Goal: Task Accomplishment & Management: Complete application form

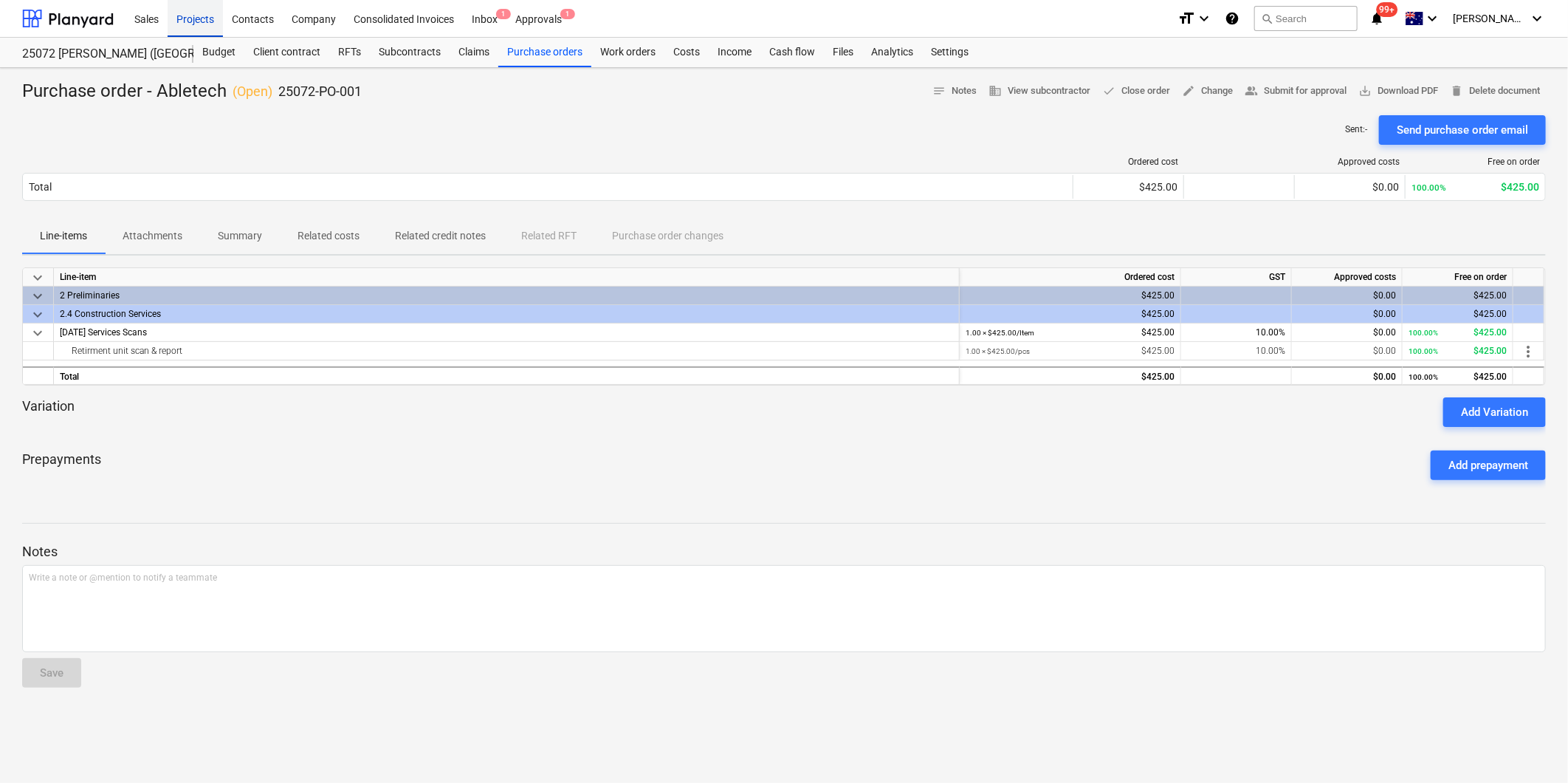
click at [190, 17] on div "Projects" at bounding box center [195, 18] width 55 height 37
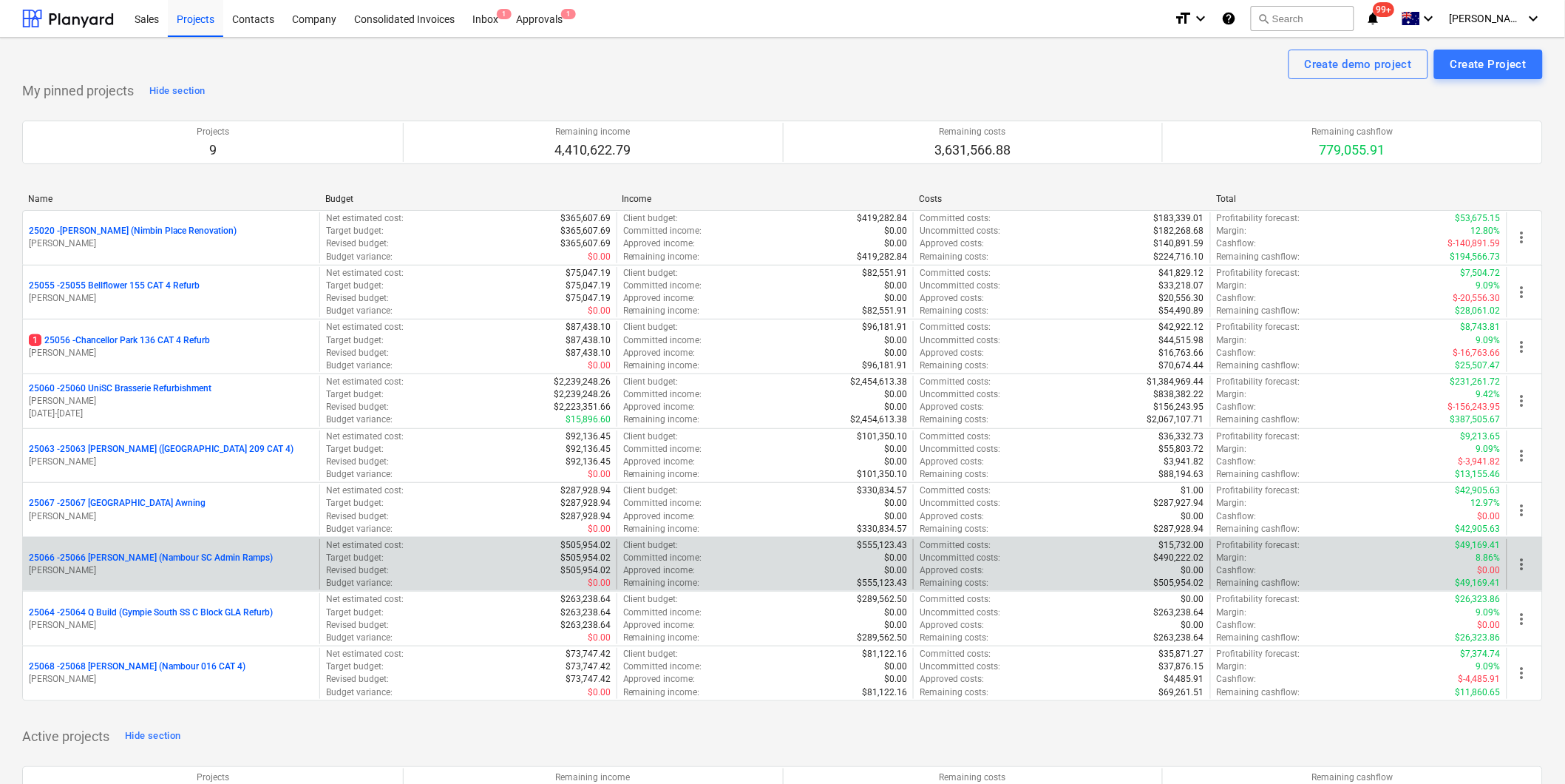
click at [153, 565] on p "[PERSON_NAME]" at bounding box center [171, 569] width 285 height 12
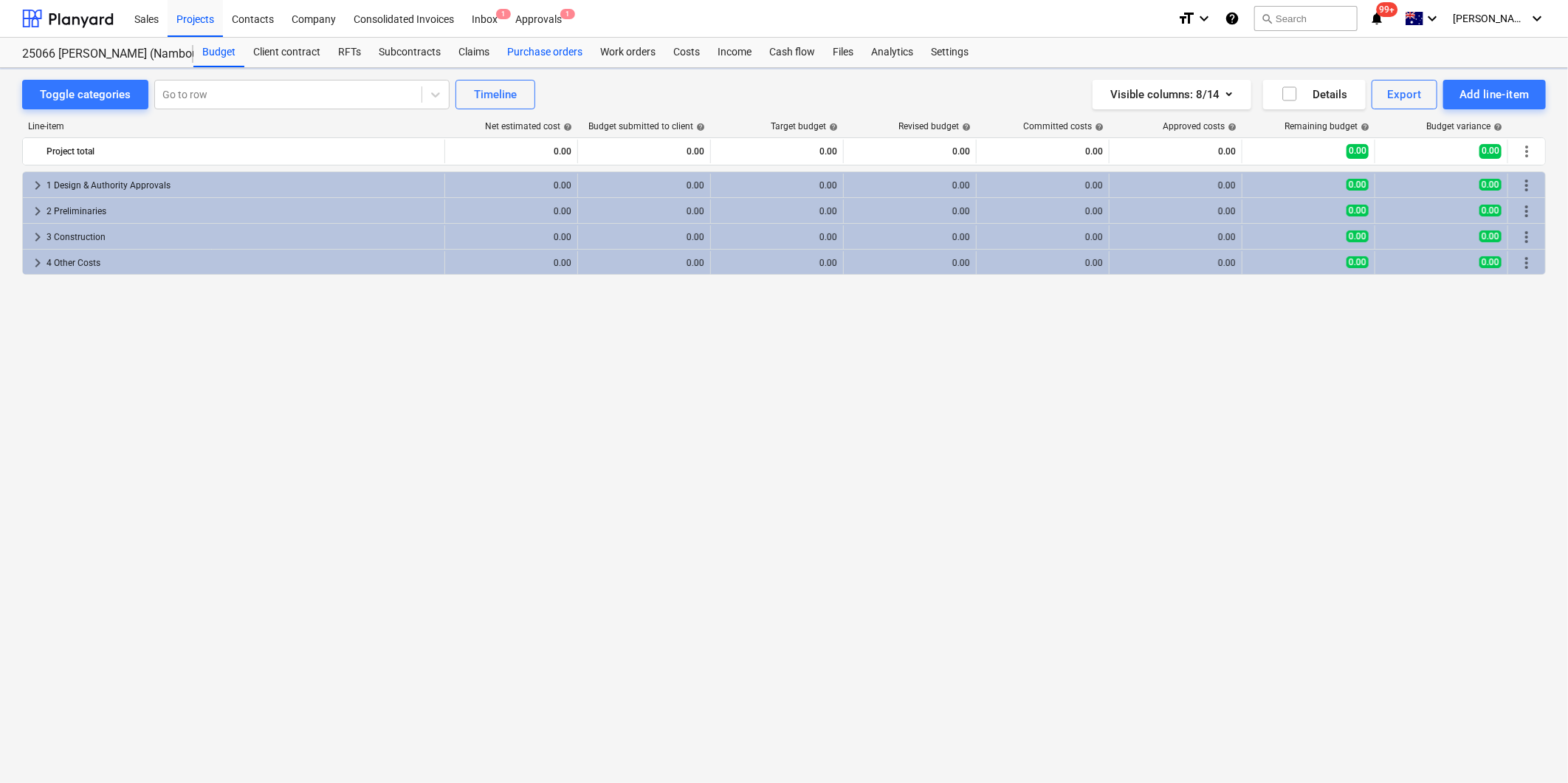
click at [540, 51] on div "Purchase orders" at bounding box center [545, 52] width 93 height 29
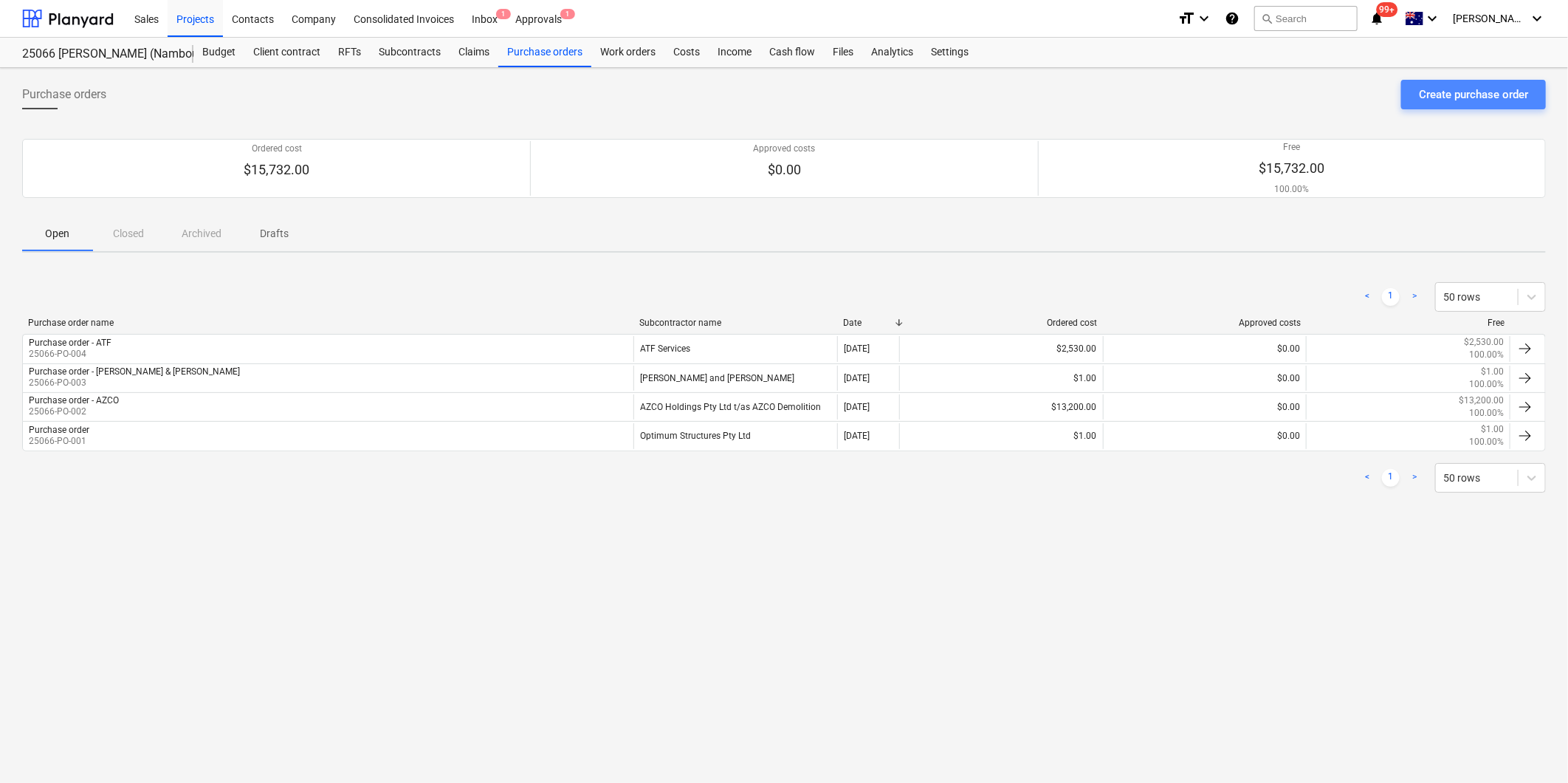
click at [1499, 92] on div "Create purchase order" at bounding box center [1474, 95] width 109 height 20
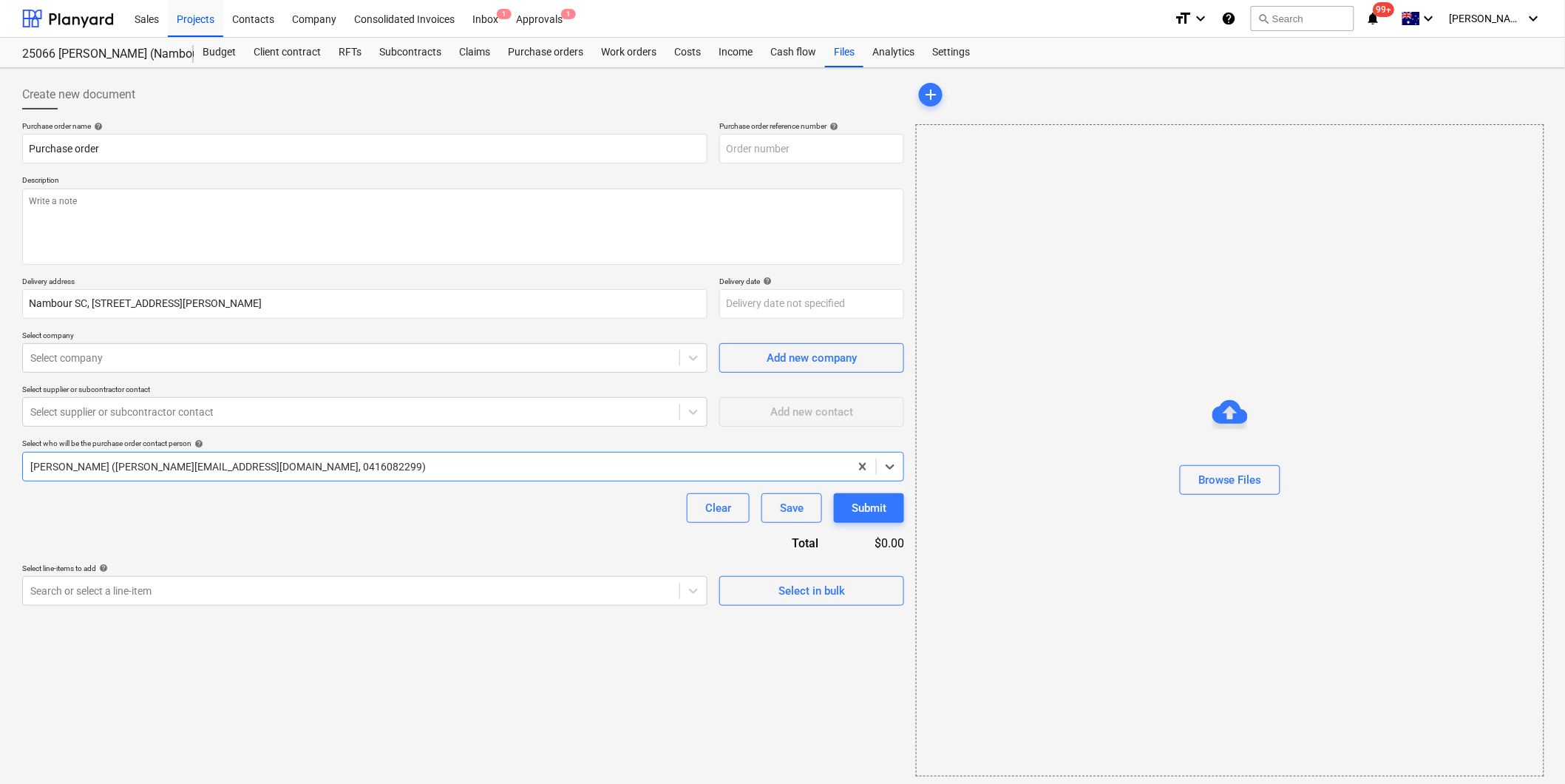
type textarea "x"
type input "25066-PO-005"
type textarea "x"
click at [114, 365] on div at bounding box center [351, 358] width 642 height 15
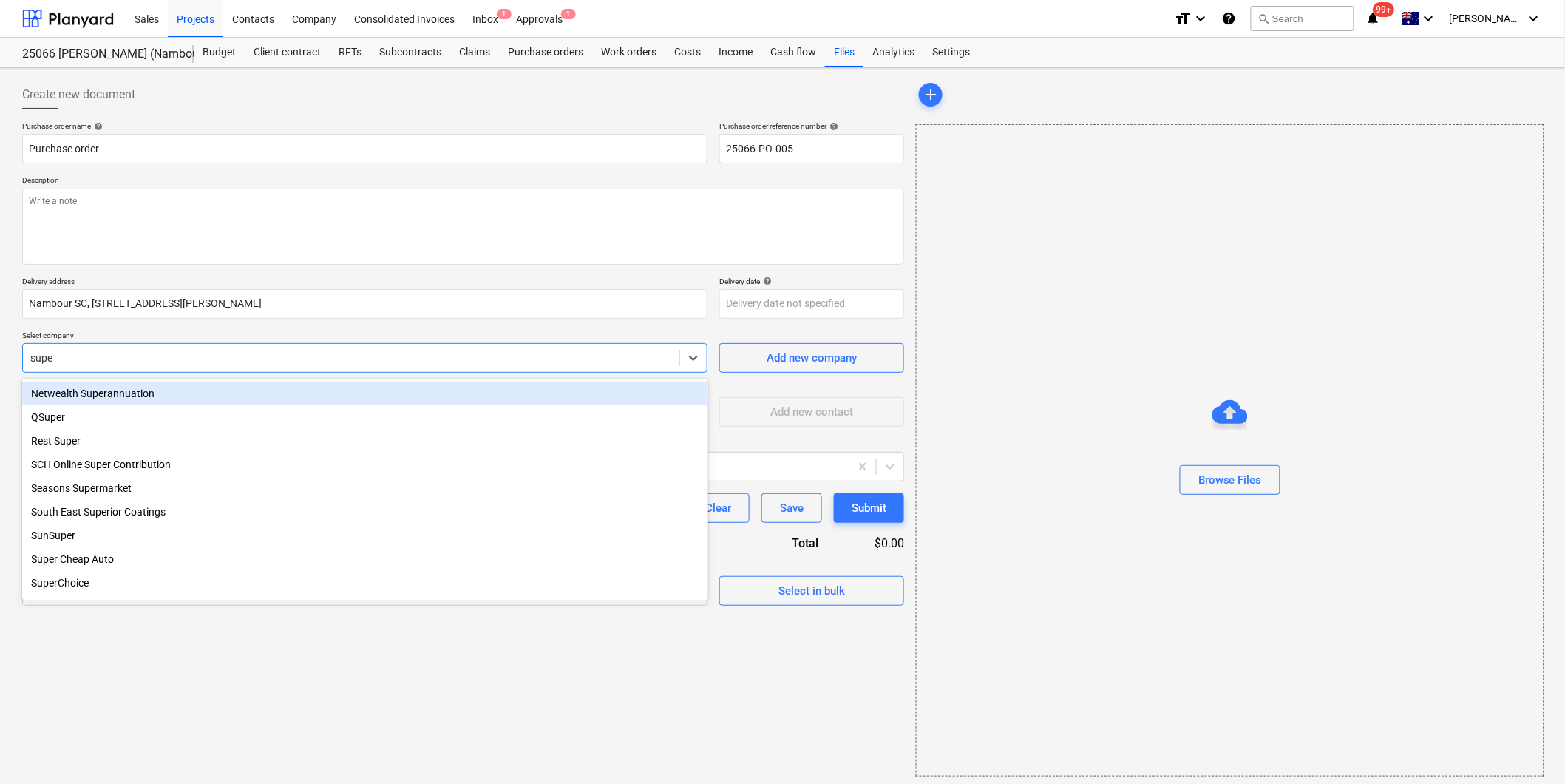
type input "super"
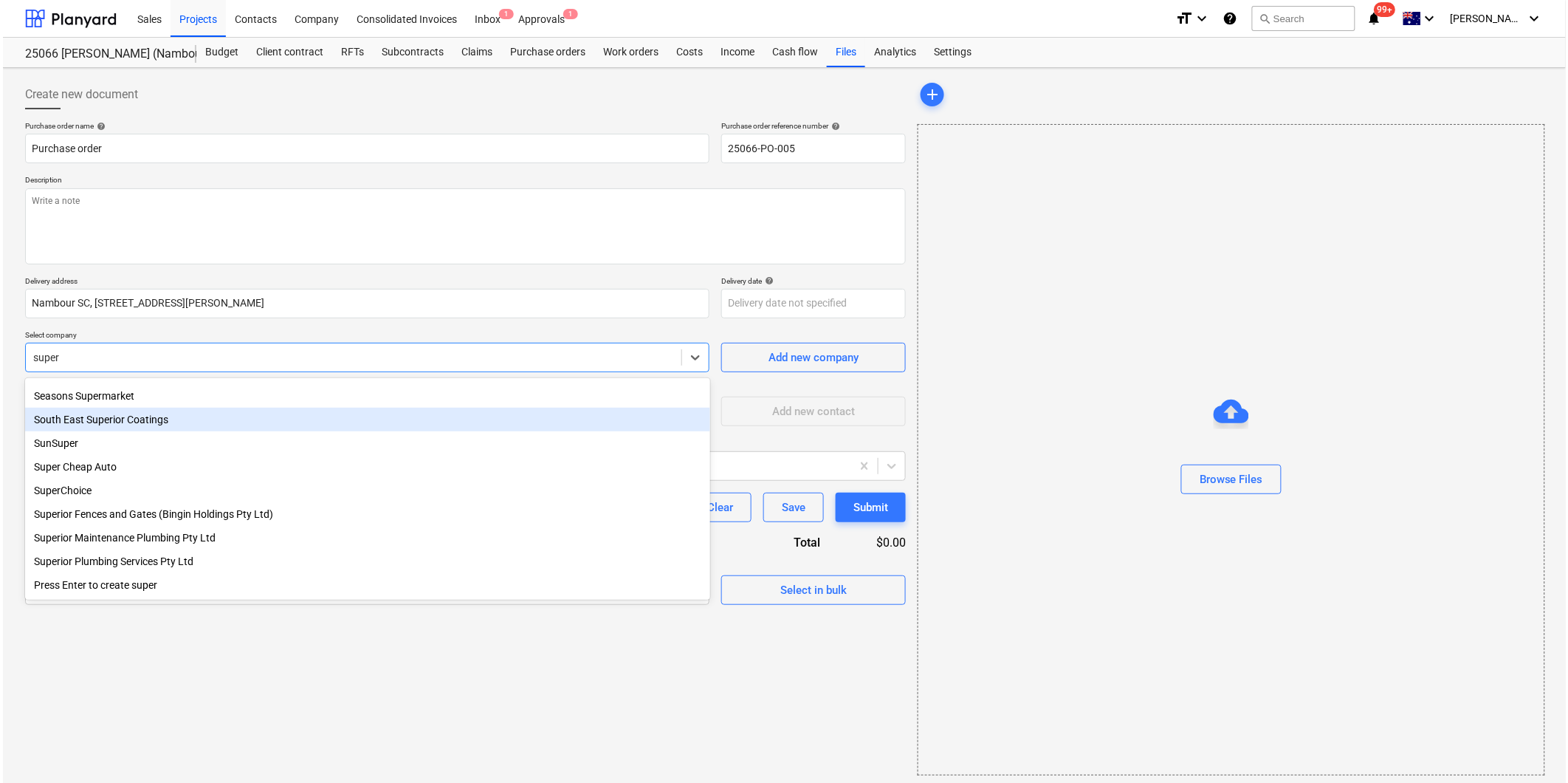
scroll to position [98, 0]
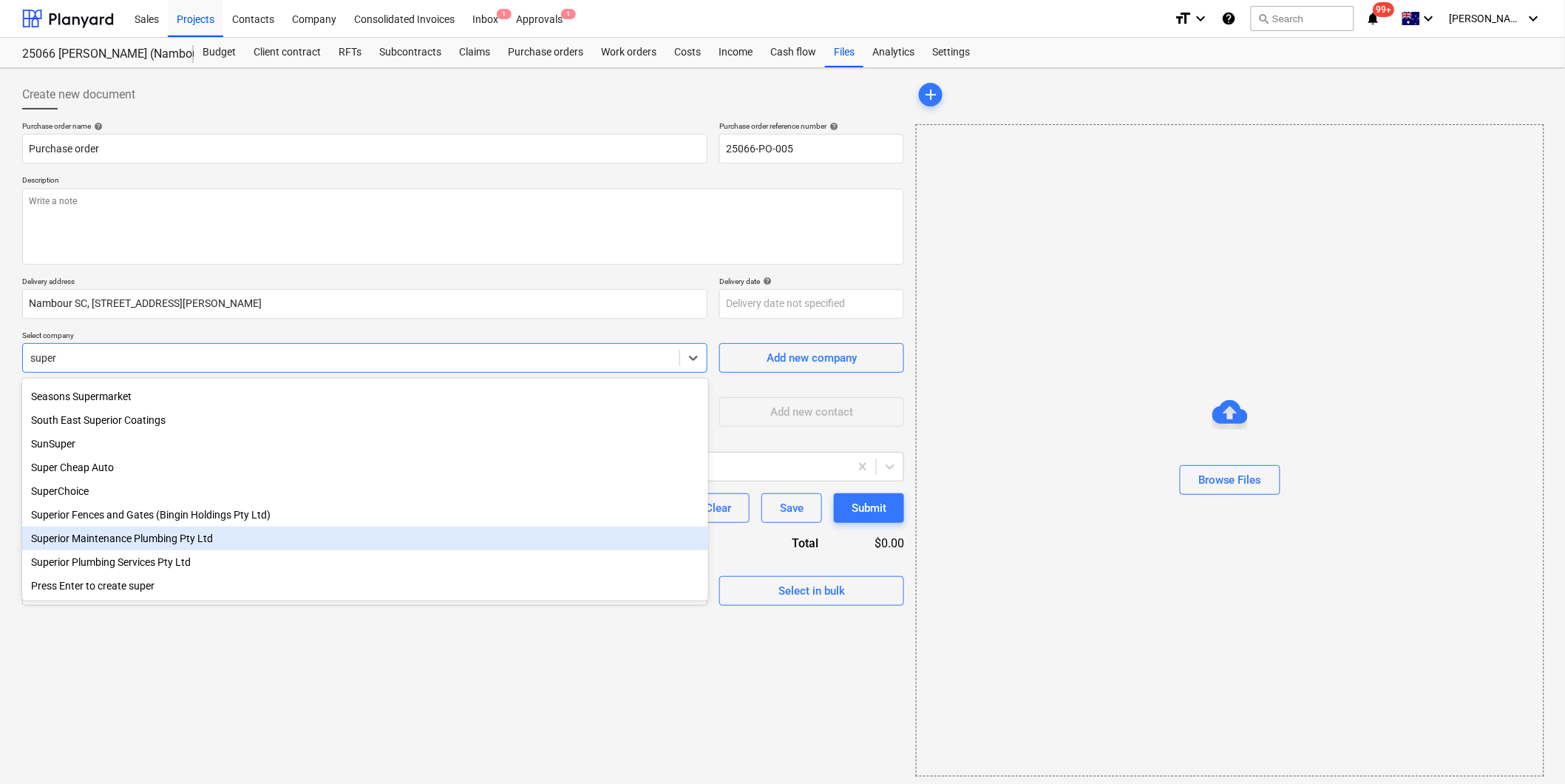
click at [196, 541] on div "Superior Maintenance Plumbing Pty Ltd" at bounding box center [365, 538] width 686 height 24
type textarea "x"
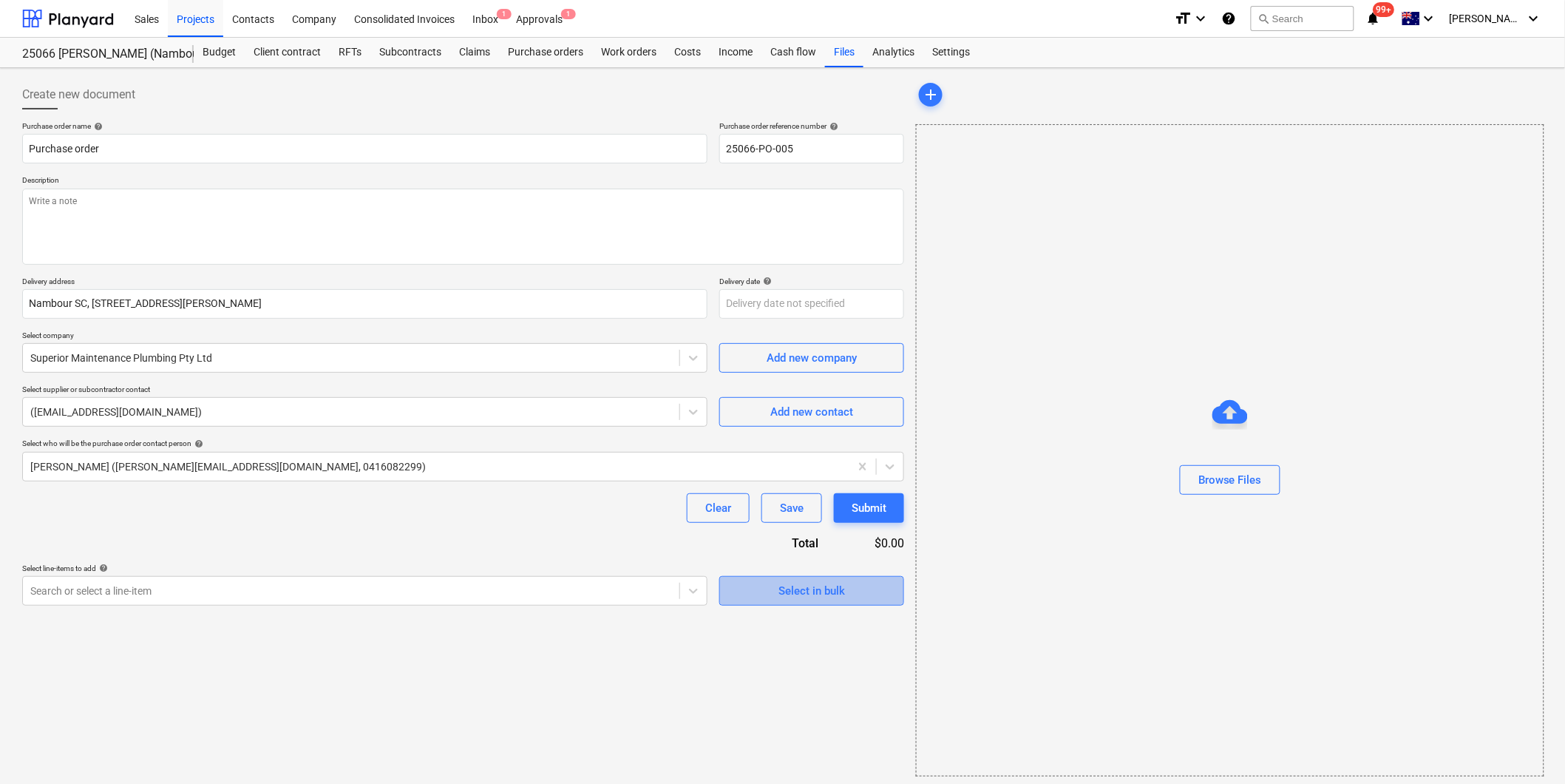
click at [862, 595] on span "Select in bulk" at bounding box center [811, 591] width 148 height 20
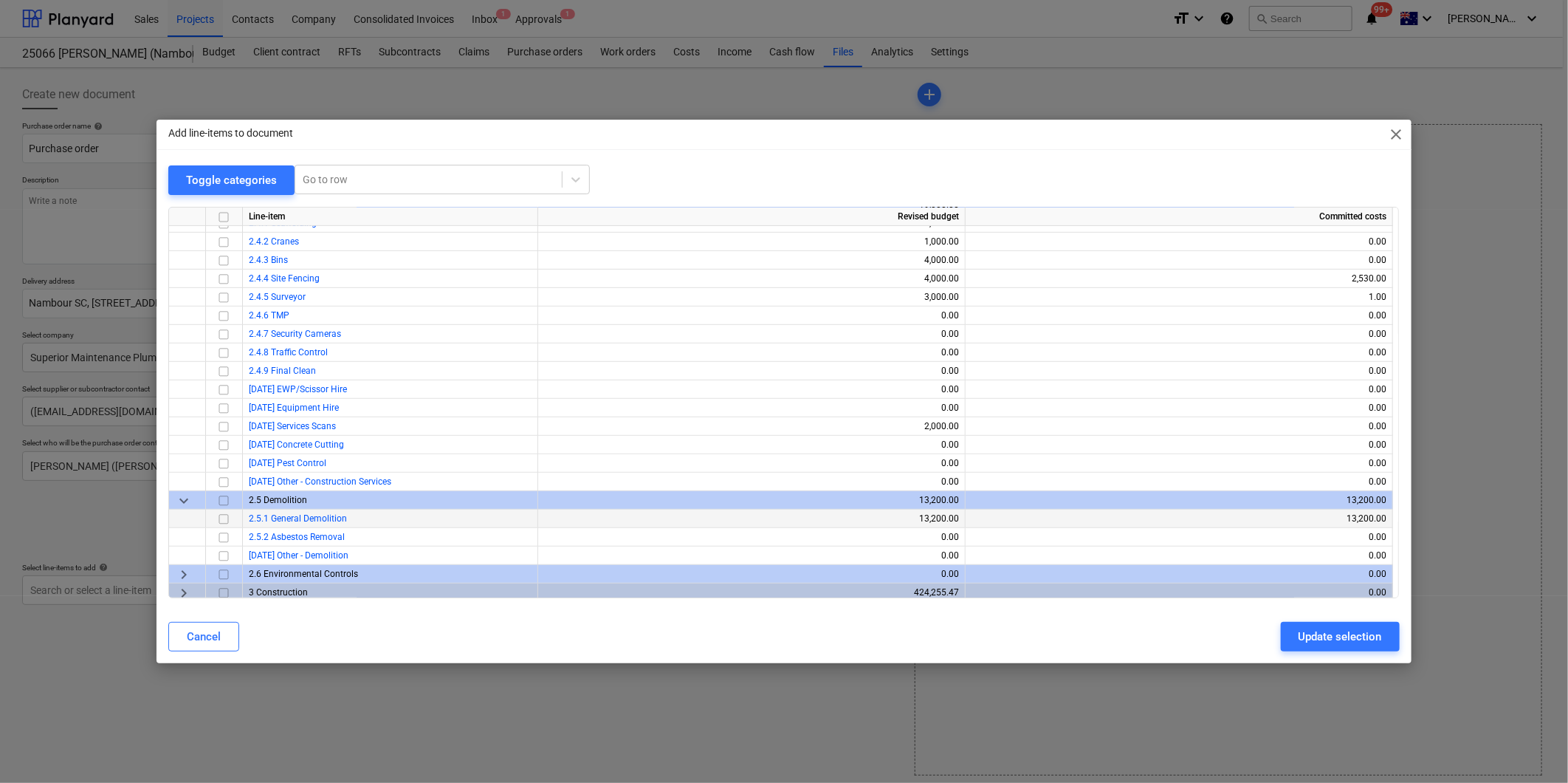
scroll to position [460, 0]
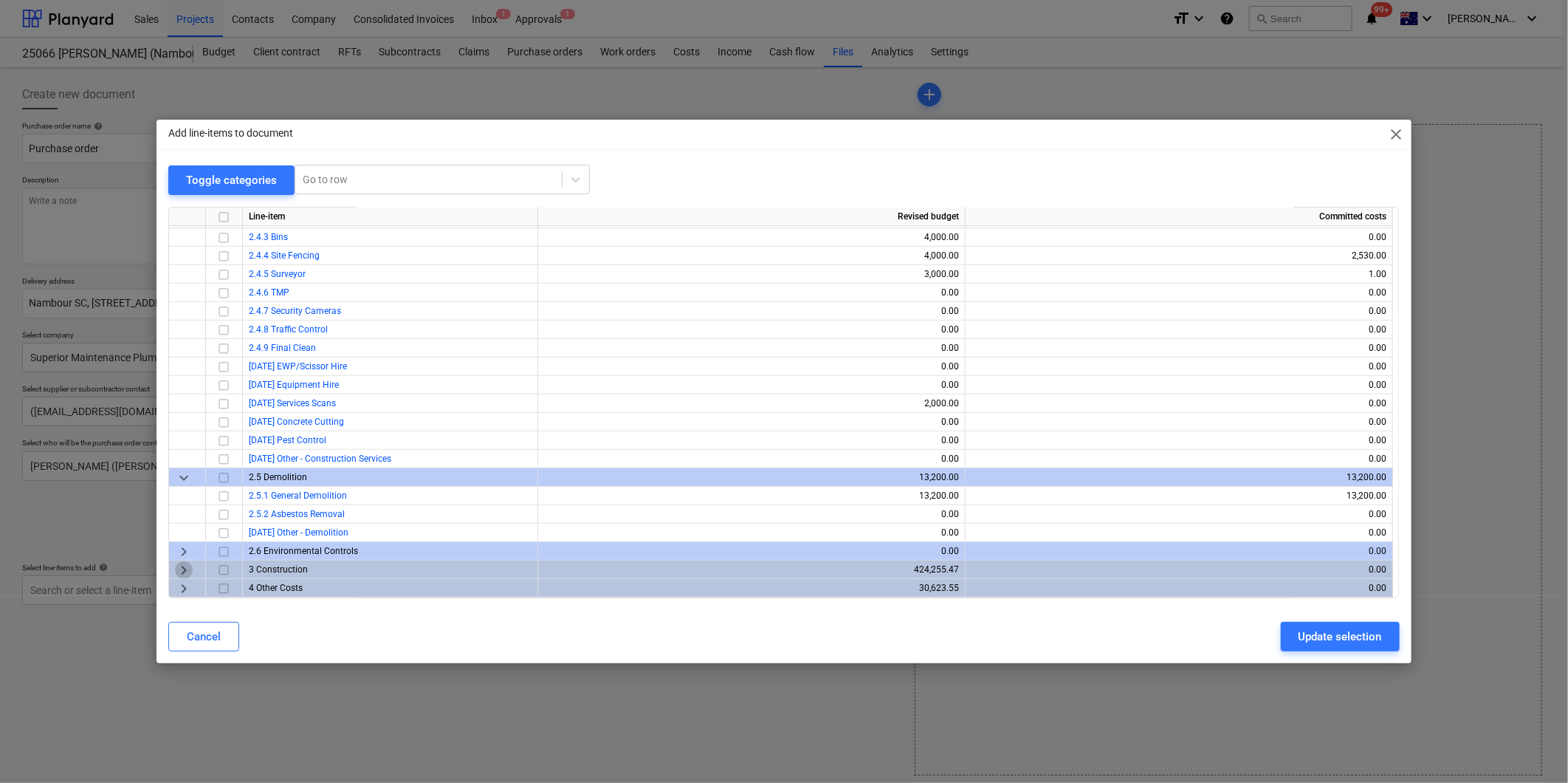
click at [191, 565] on span "keyboard_arrow_right" at bounding box center [184, 570] width 18 height 18
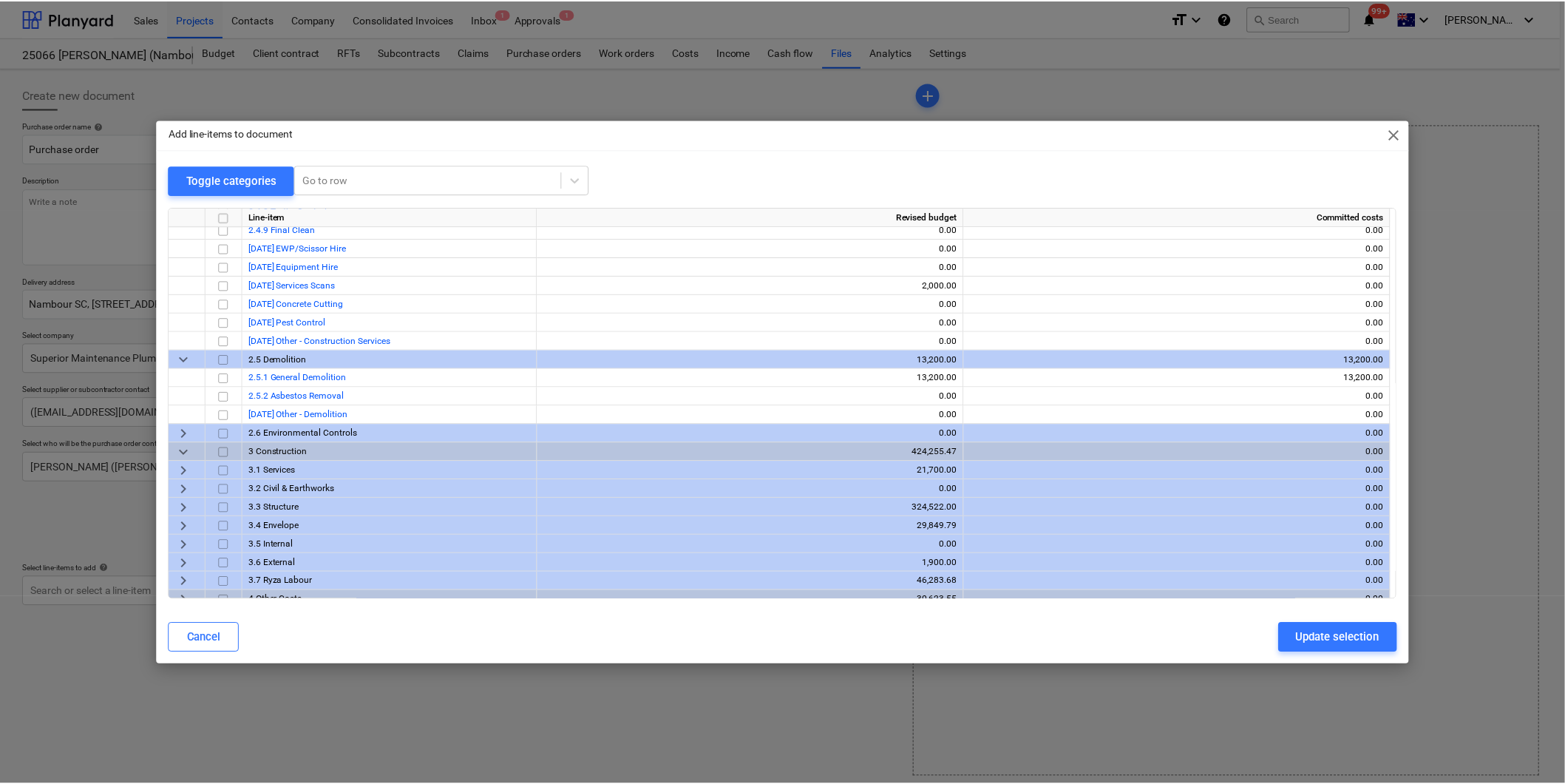
scroll to position [589, 0]
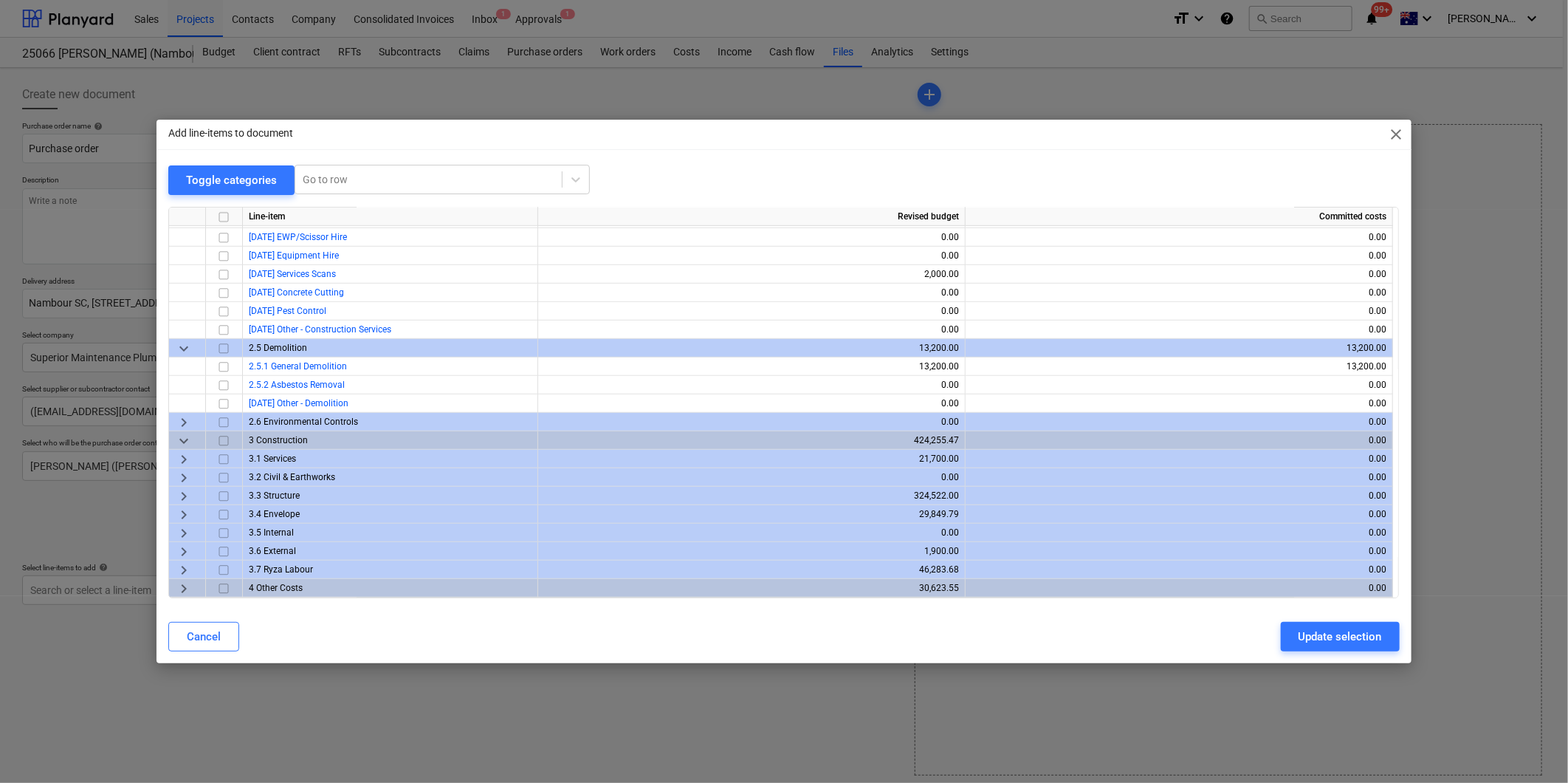
click at [183, 455] on span "keyboard_arrow_right" at bounding box center [184, 460] width 18 height 18
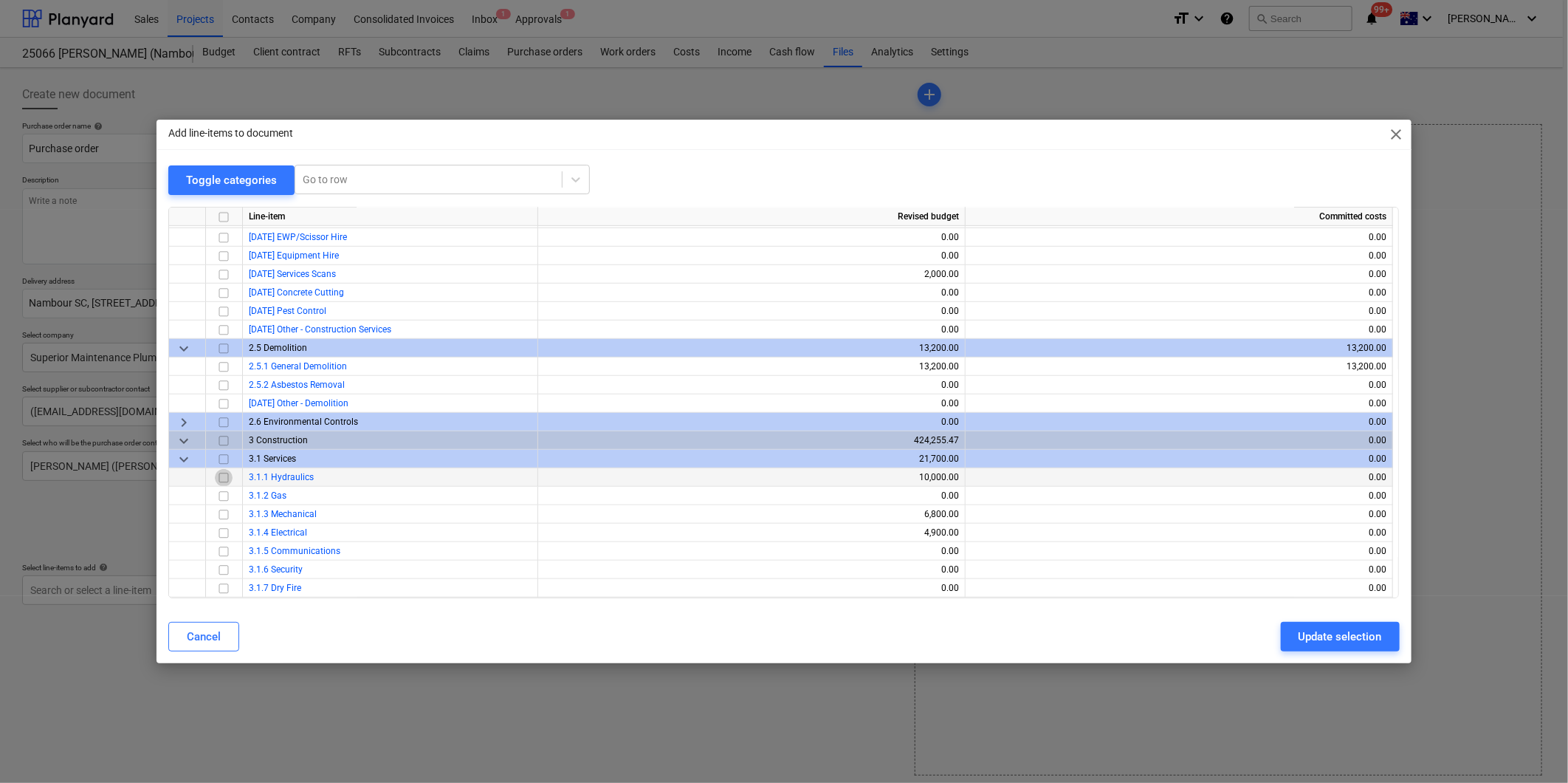
click at [224, 476] on input "checkbox" at bounding box center [224, 477] width 18 height 18
click at [1343, 636] on div "Update selection" at bounding box center [1340, 636] width 83 height 20
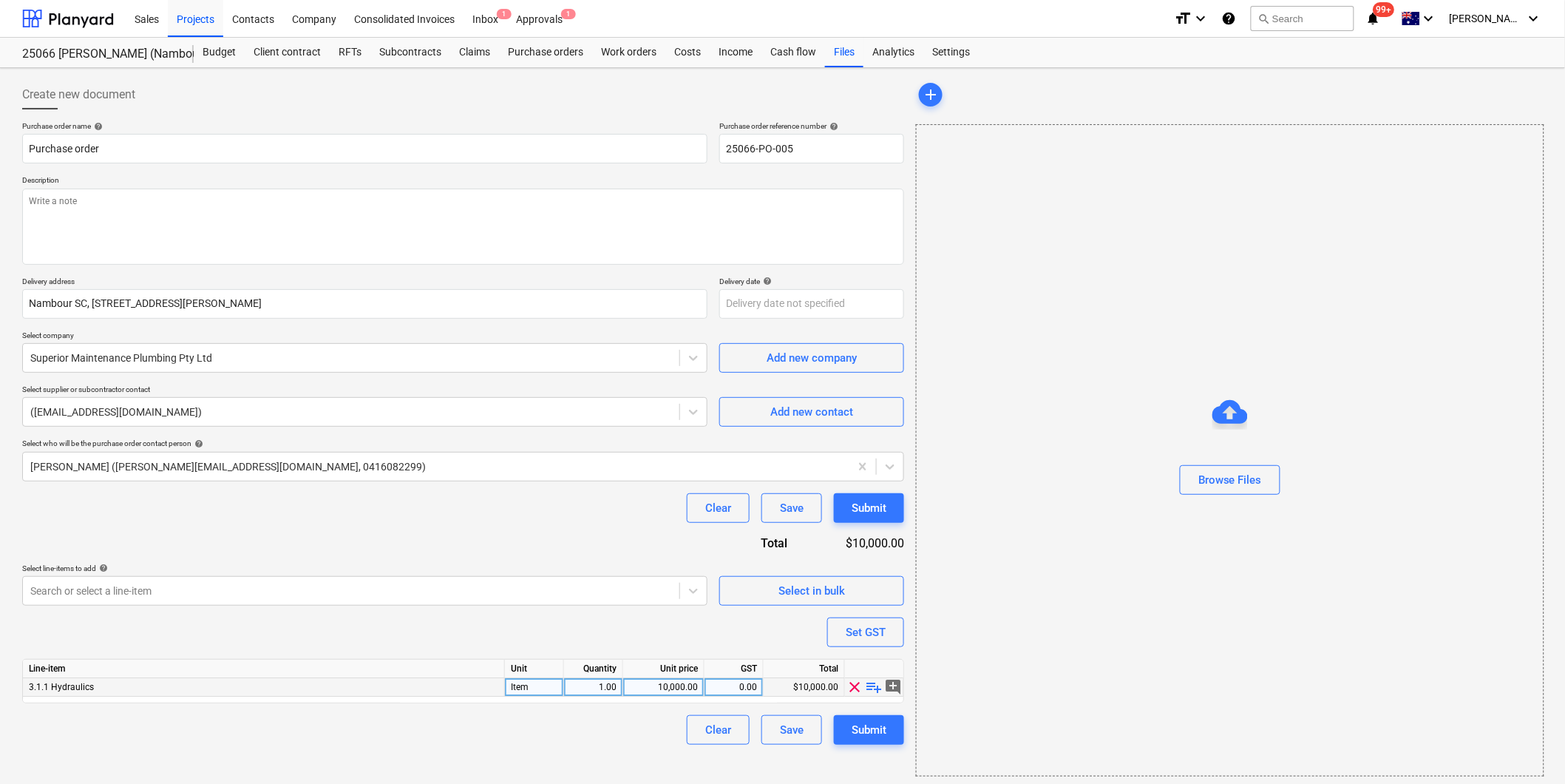
click at [875, 686] on span "playlist_add" at bounding box center [875, 687] width 18 height 18
type textarea "x"
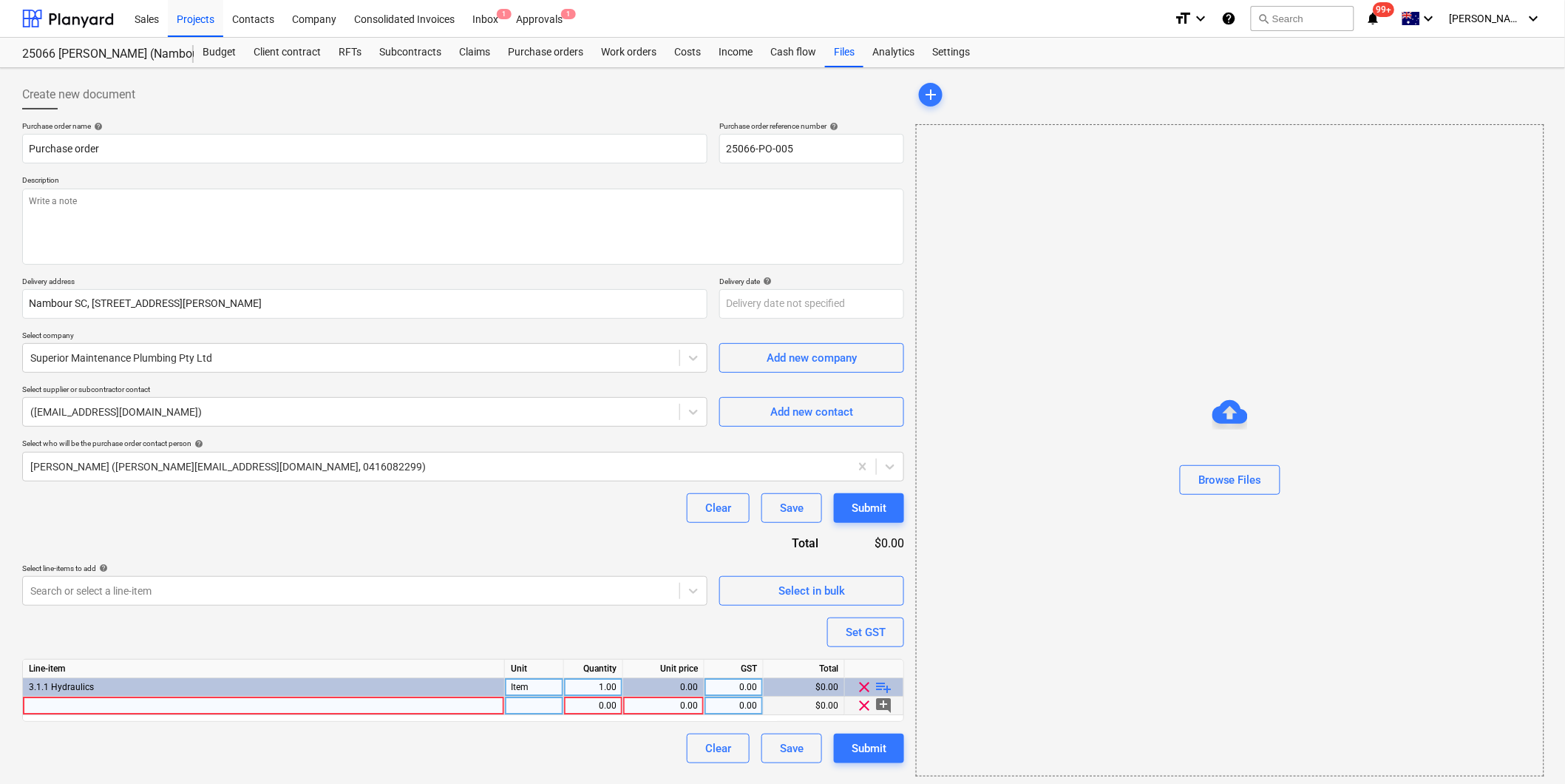
click at [80, 704] on div at bounding box center [264, 706] width 482 height 19
type input "Supply and install 30m of 150mm PVC stormwater and 3 x 300"
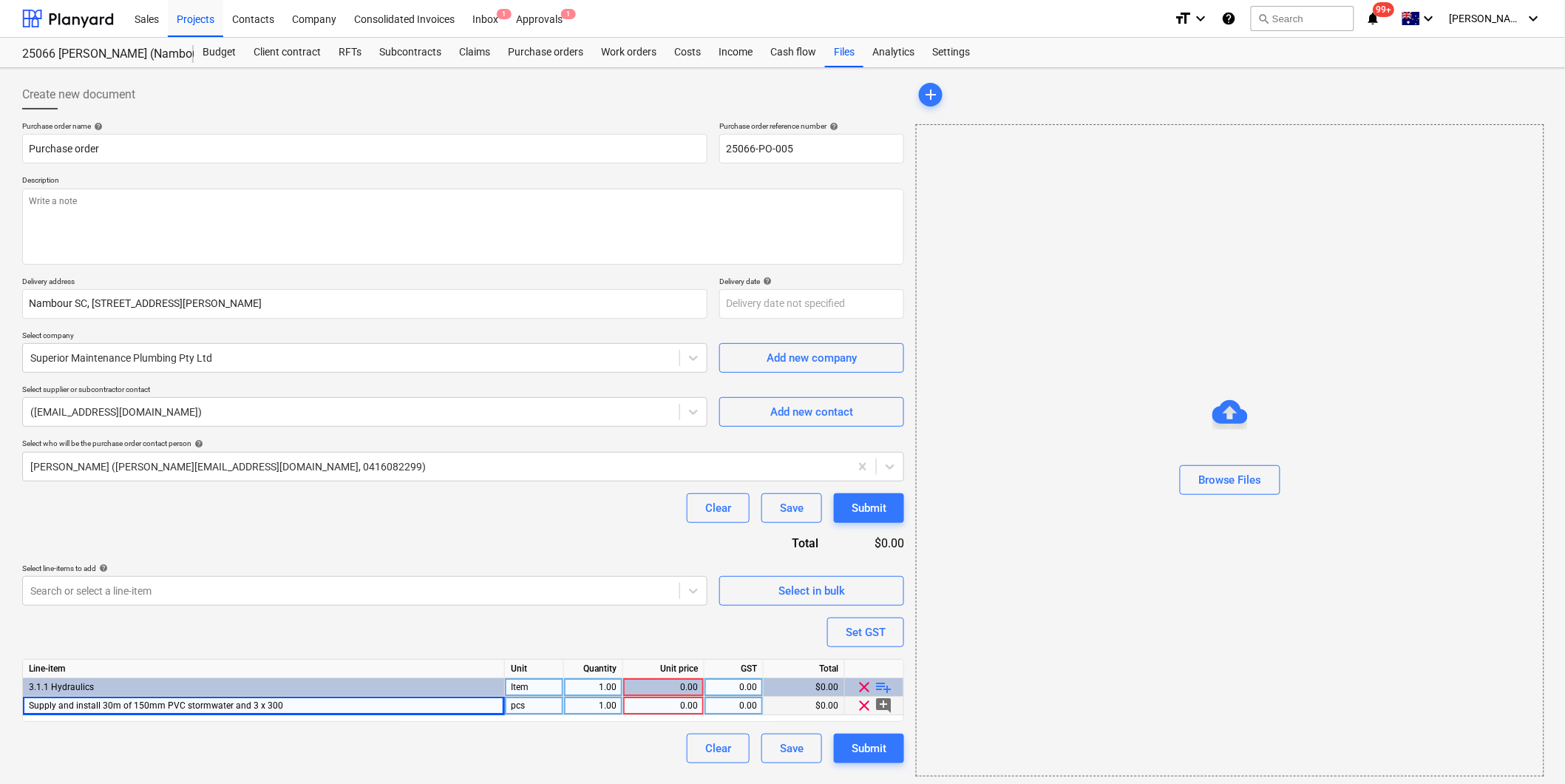
click at [260, 706] on span "Supply and install 30m of 150mm PVC stormwater and 3 x 300" at bounding box center [156, 705] width 255 height 11
click at [308, 707] on input "Supply and install 30m of 150mm PVC stormwater and 3 x 300" at bounding box center [264, 706] width 481 height 18
drag, startPoint x: 328, startPoint y: 706, endPoint x: 299, endPoint y: 706, distance: 29.0
click at [299, 706] on input "Supply and install 30m of 150mm PVC stormwater and 3 x 300" at bounding box center [264, 706] width 481 height 18
type textarea "x"
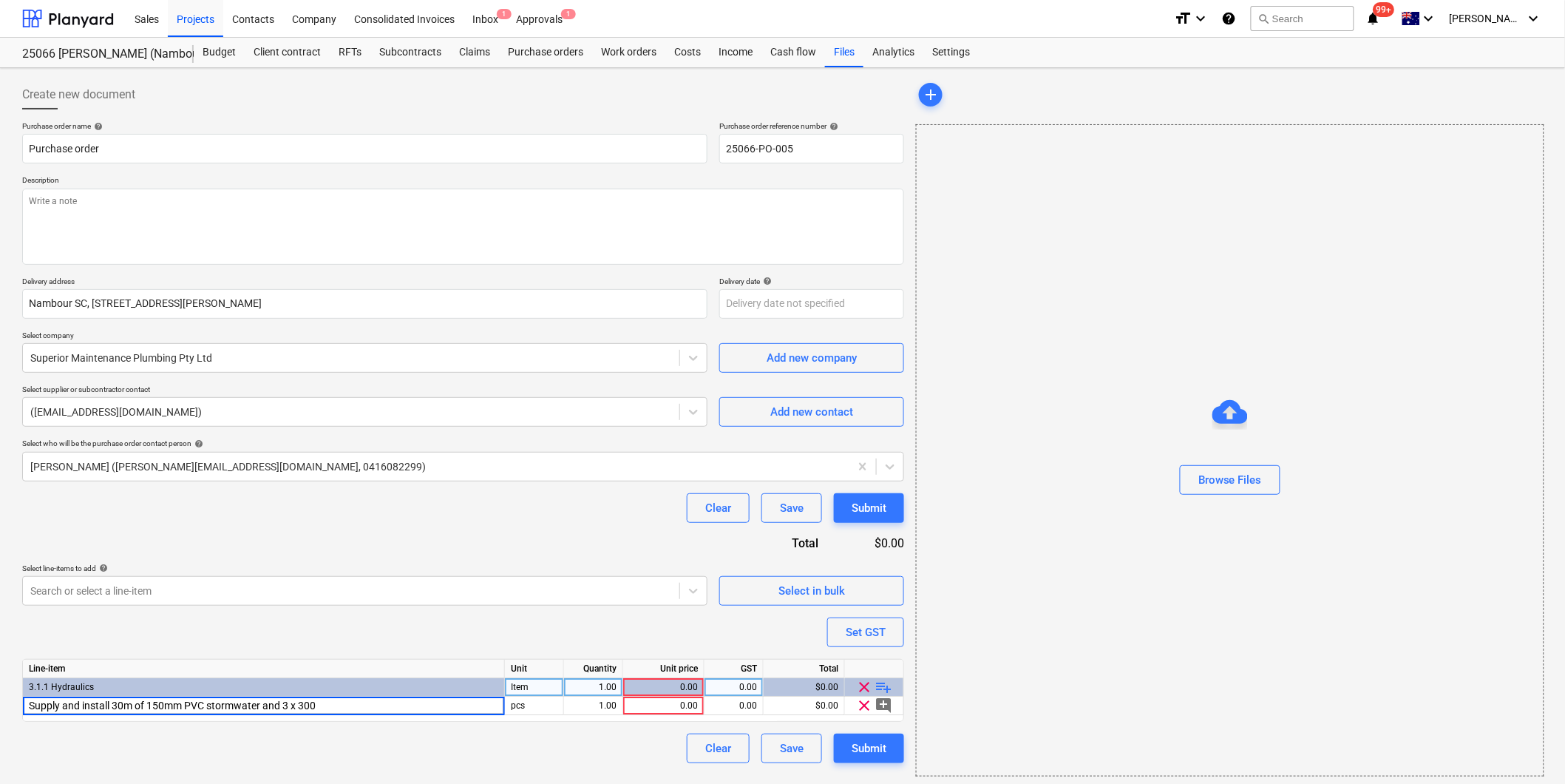
type input "Supply and install 30m of 150mm PVC stormwater and 3 x 300 storm water pits up …"
click at [285, 706] on input "Supply and install 30m of 150mm PVC stormwater and 3 x 300 storm water pits up …" at bounding box center [264, 706] width 481 height 18
click at [492, 706] on input "Supply and install 30m of 150mm PVC stormwater and 3 x 300 storm water pits up …" at bounding box center [264, 706] width 481 height 18
click at [497, 706] on input "Supply and install 30m of 150mm PVC stormwater and 3 x 300 storm water pits up …" at bounding box center [264, 706] width 481 height 18
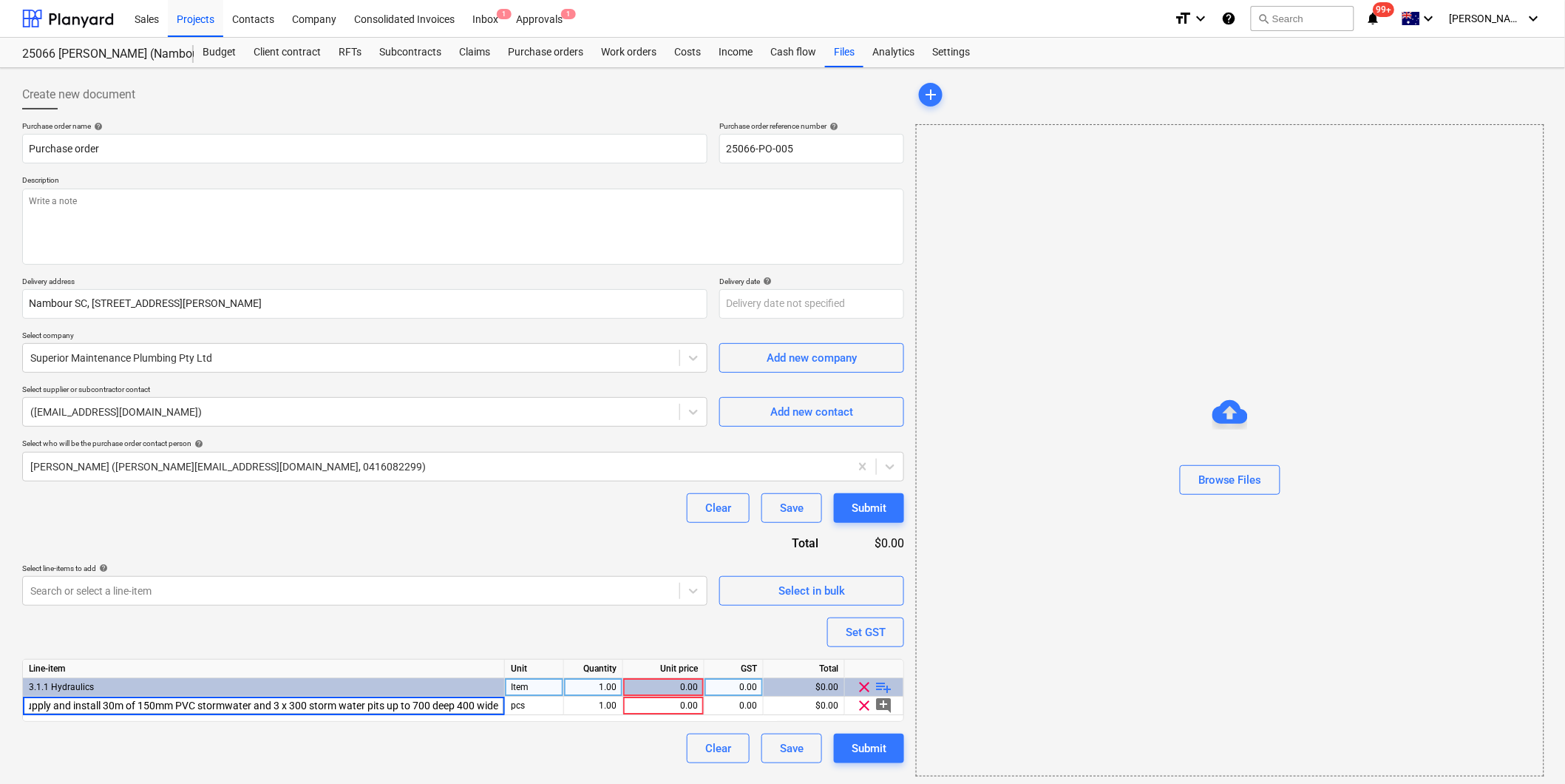
type textarea "x"
click at [461, 705] on div "Supply and install 30m of 150mm PVC stormwater and 3 x 300 storm water pits up …" at bounding box center [264, 706] width 482 height 19
click at [485, 706] on input "Supply and install 30m of 150mm PVC stormwater and 3 x 300 storm water pits up …" at bounding box center [264, 706] width 481 height 18
click at [486, 703] on div "Supply and install 30m of 150mm PVC stormwater and 3 x 300 storm water pits up …" at bounding box center [264, 706] width 482 height 19
click at [498, 710] on input "Supply and install 30m of 150mm PVC stormwater and 3 x 300 storm water pits up …" at bounding box center [264, 706] width 481 height 18
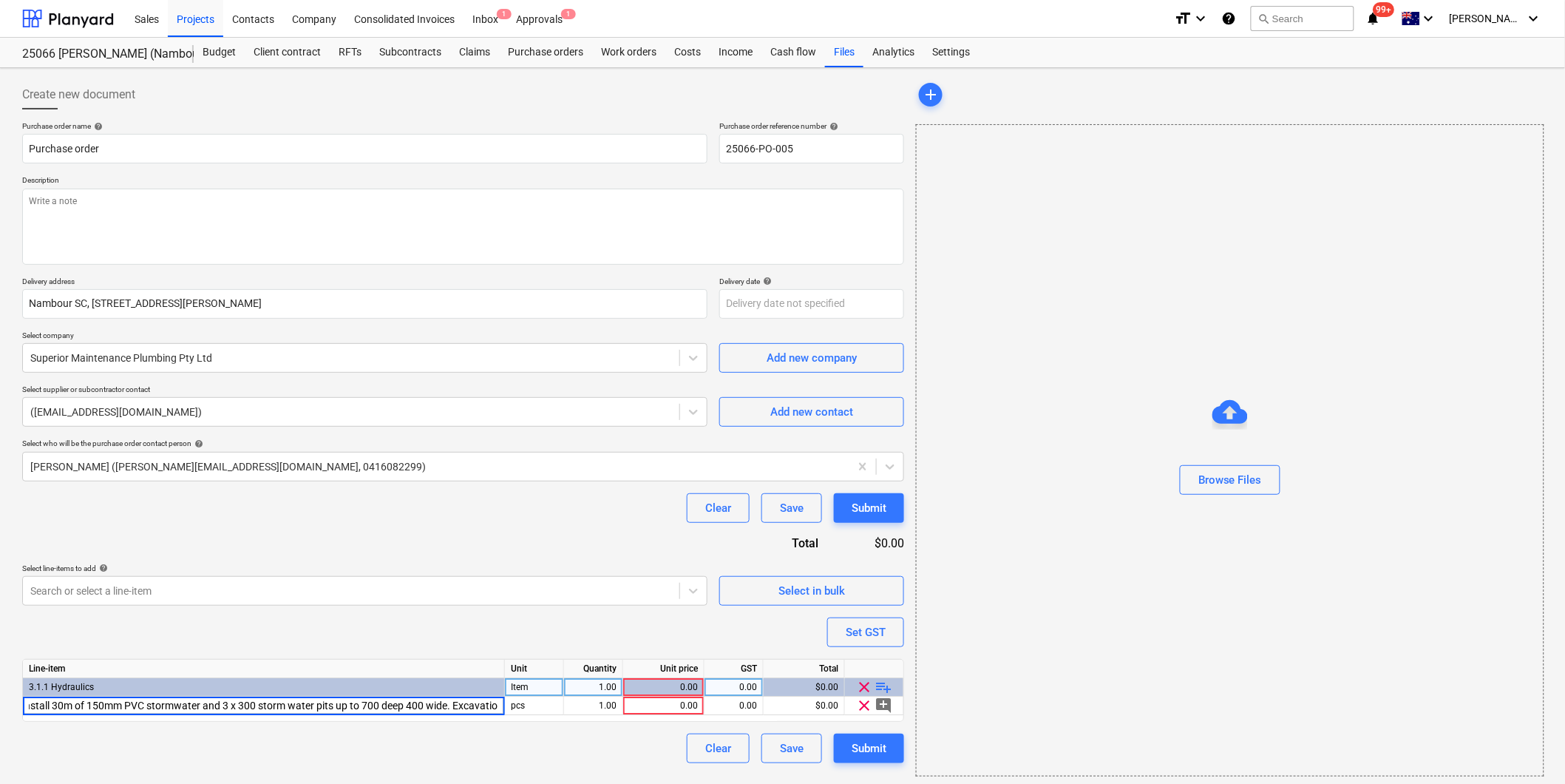
scroll to position [0, 68]
type input "Supply and install 30m of 150mm PVC stormwater and 3 x 300 storm water pits up …"
type textarea "x"
click at [419, 629] on div "Purchase order name help Purchase order Purchase order reference number help 25…" at bounding box center [463, 442] width 882 height 642
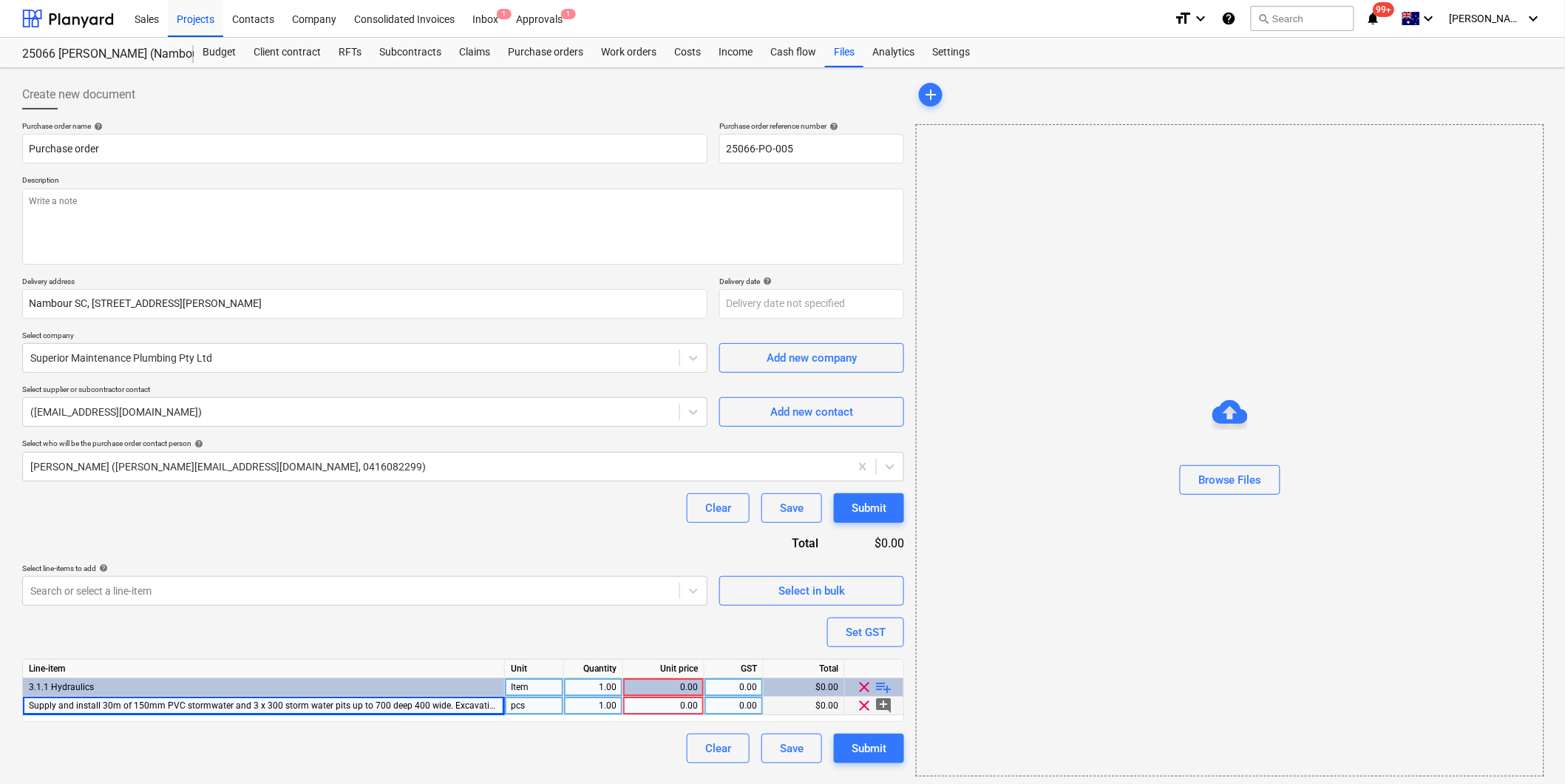
click at [674, 706] on div "0.00" at bounding box center [663, 706] width 69 height 19
type input "4000"
type textarea "x"
click at [734, 706] on div "0.00" at bounding box center [734, 706] width 47 height 19
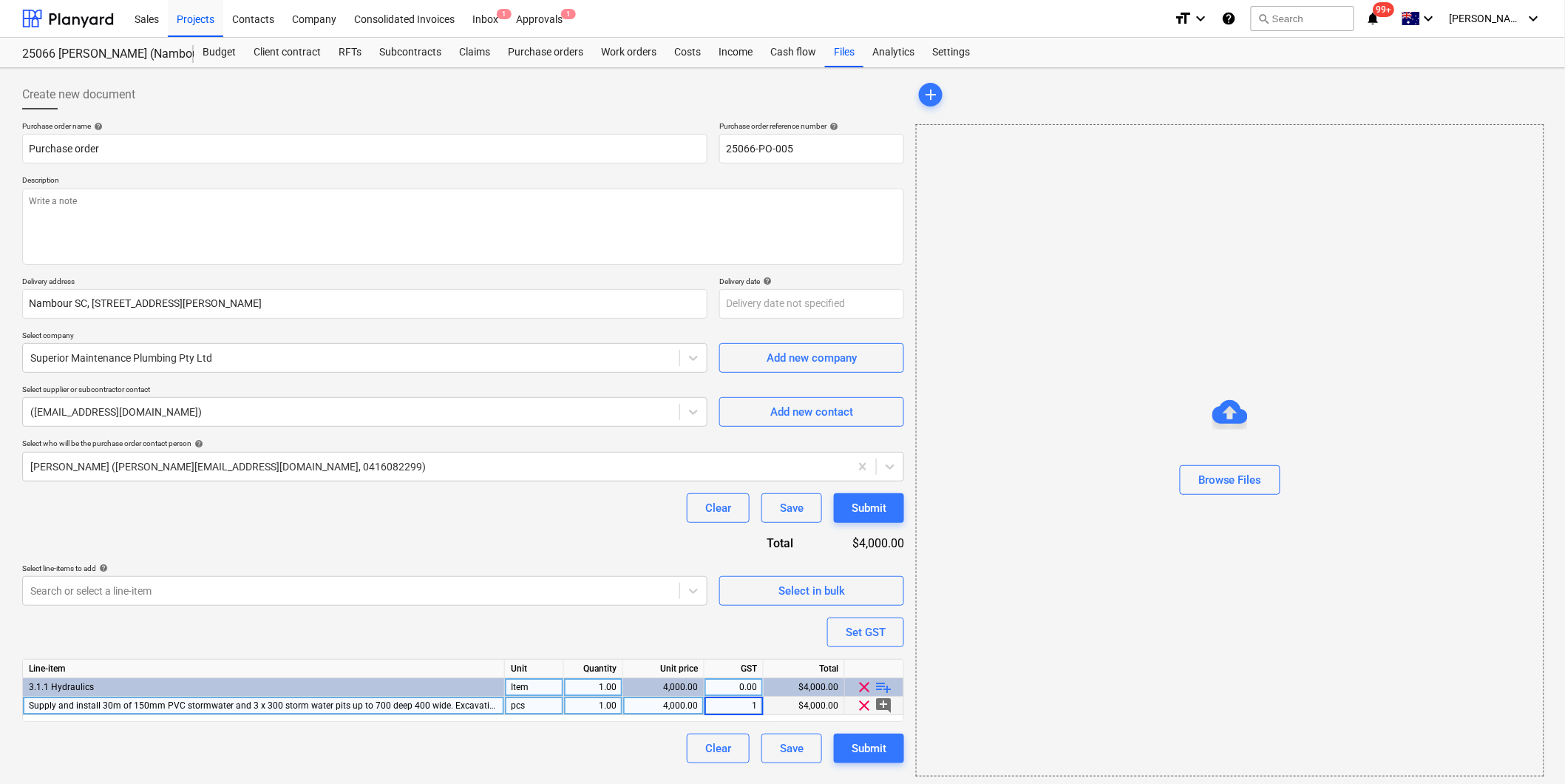
type input "10"
type textarea "x"
click at [528, 613] on div "Purchase order name help Purchase order Purchase order reference number help 25…" at bounding box center [463, 442] width 882 height 642
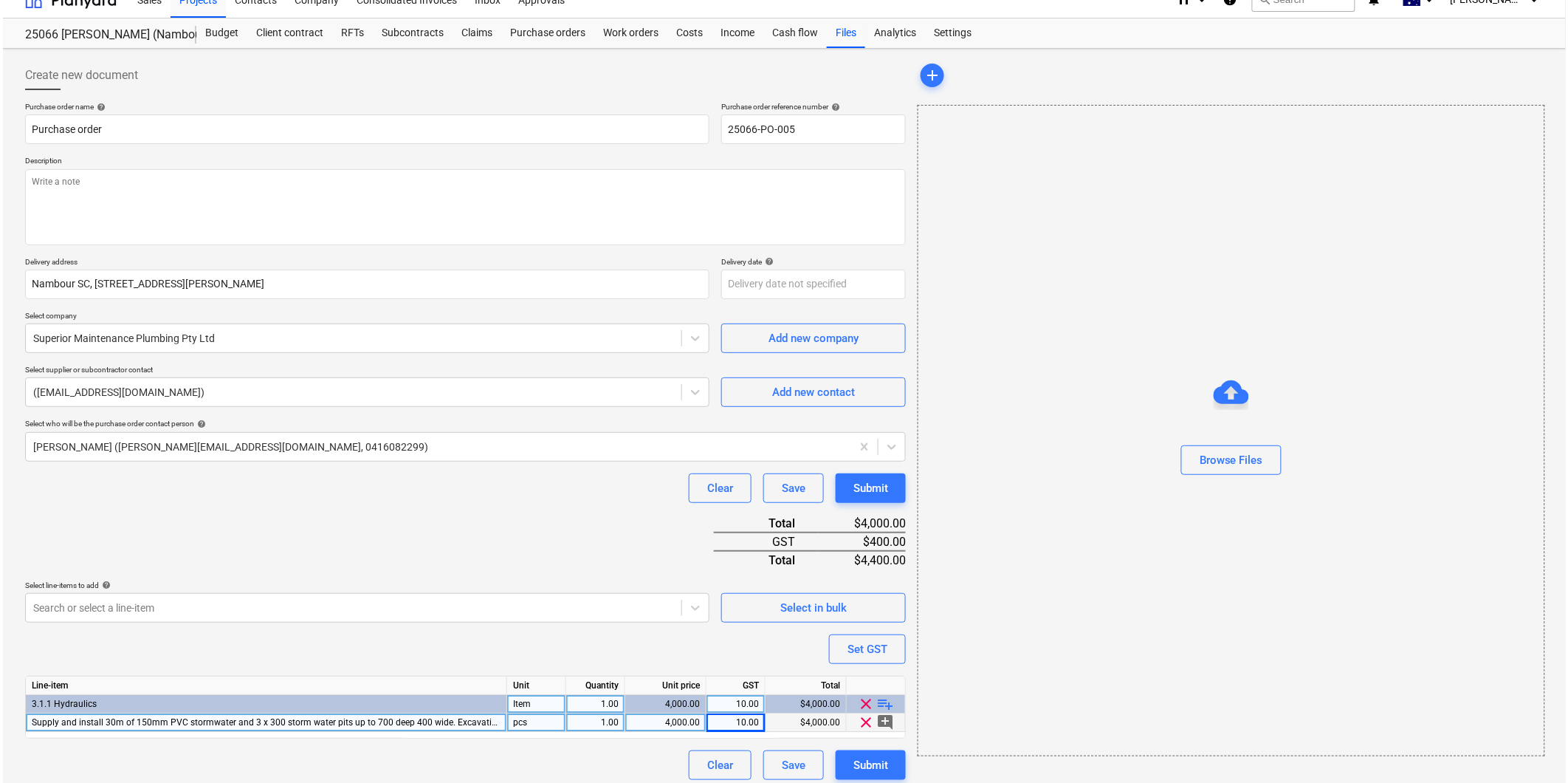
scroll to position [29, 0]
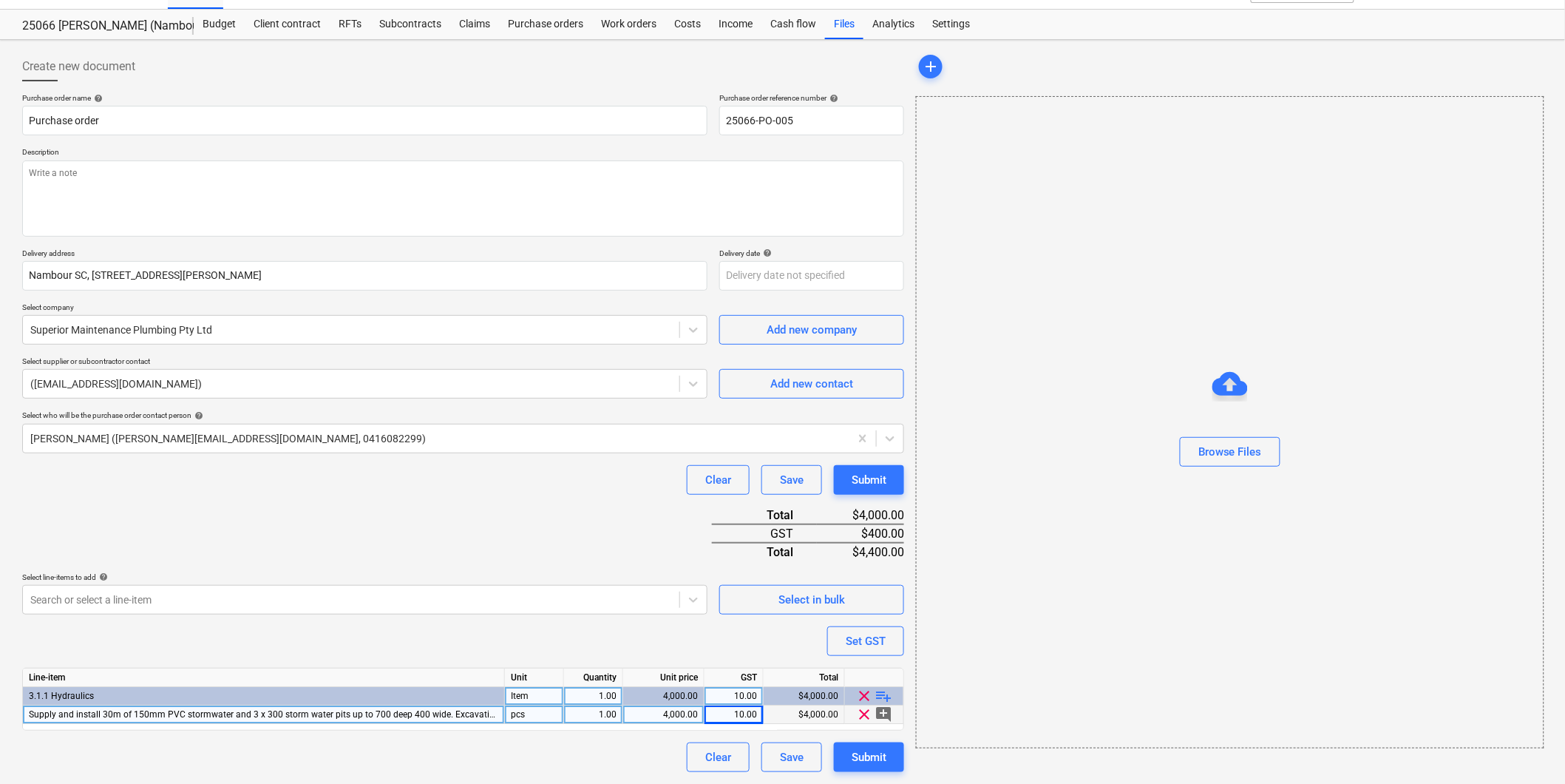
click at [667, 715] on div "4,000.00" at bounding box center [663, 715] width 69 height 19
type input "5000"
type textarea "x"
click at [666, 630] on div "Purchase order name help Purchase order Purchase order reference number help 25…" at bounding box center [463, 432] width 882 height 679
click at [875, 638] on div "Set GST" at bounding box center [866, 641] width 40 height 20
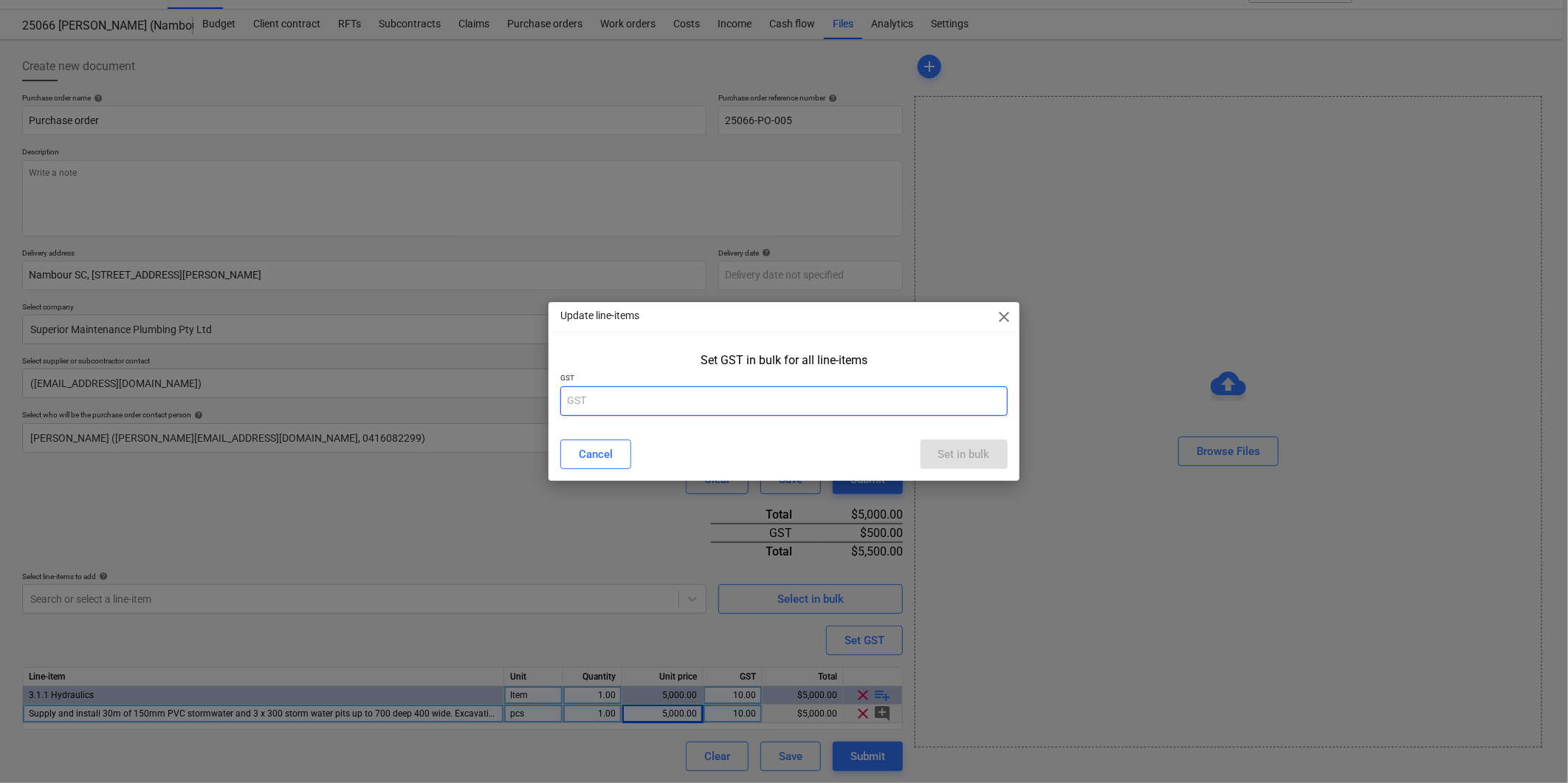
click at [670, 394] on input "text" at bounding box center [784, 401] width 446 height 29
type input "10"
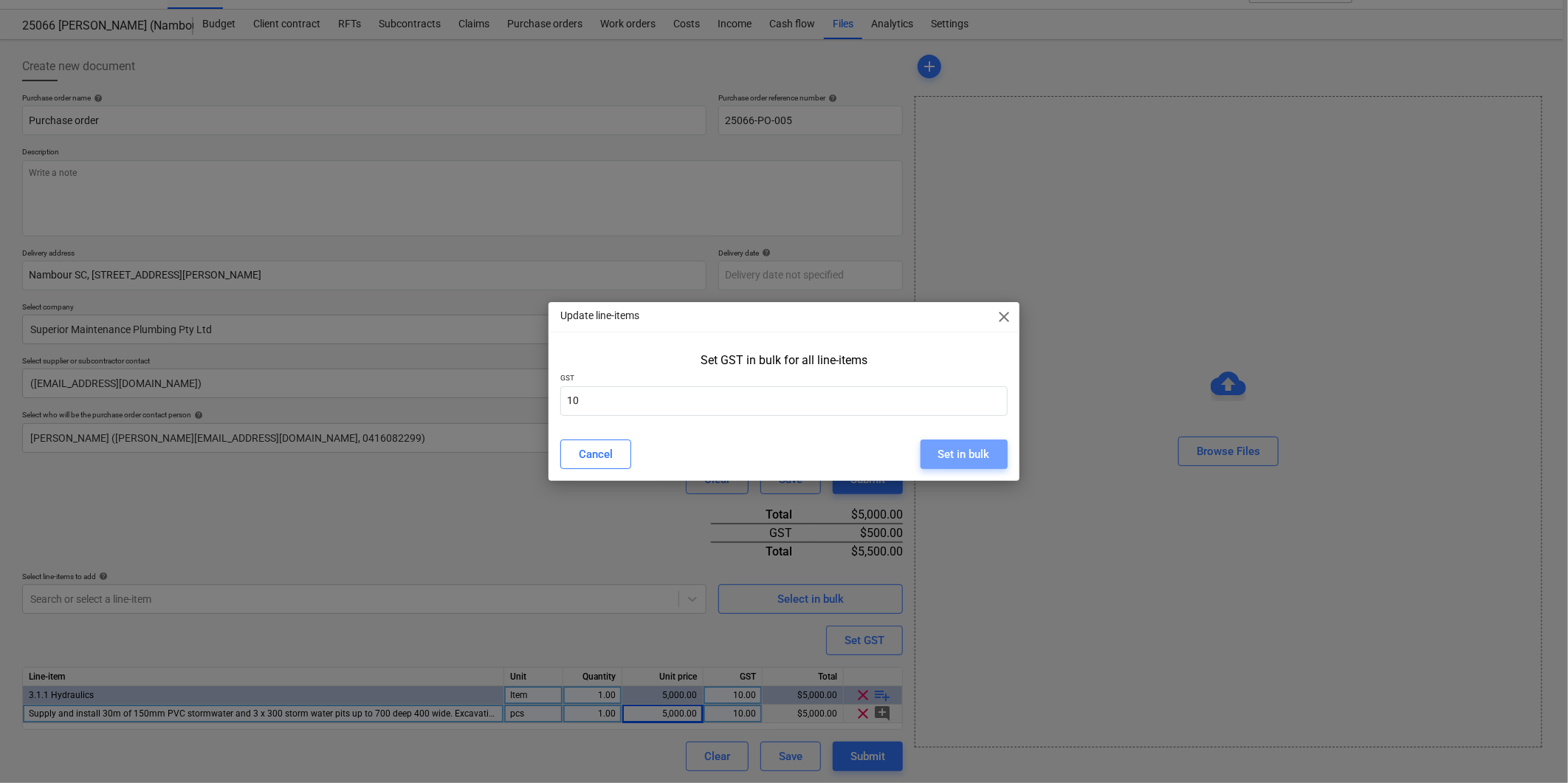
drag, startPoint x: 948, startPoint y: 451, endPoint x: 861, endPoint y: 421, distance: 92.0
click at [948, 451] on div "Set in bulk" at bounding box center [964, 455] width 51 height 20
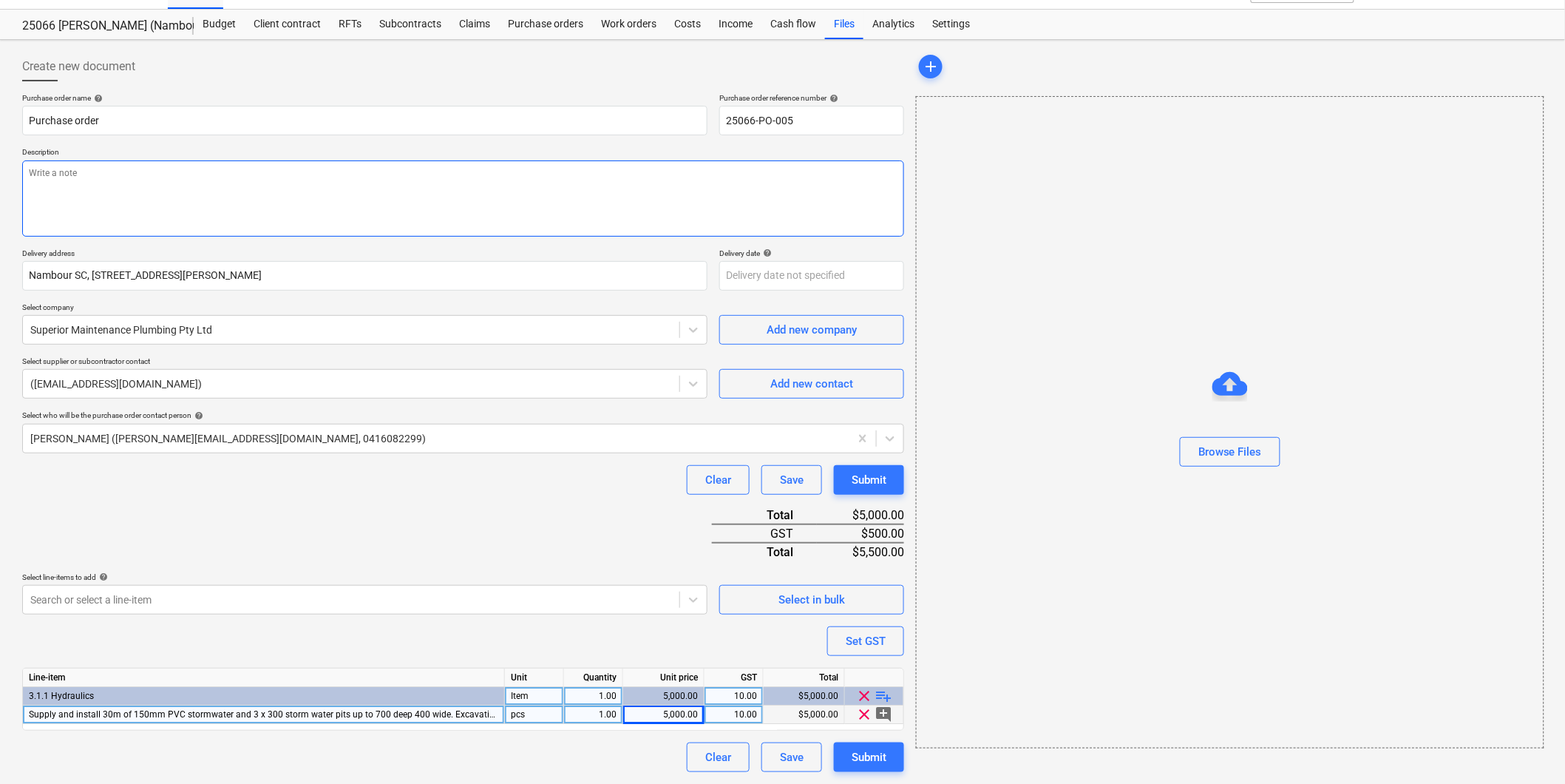
click at [121, 181] on textarea at bounding box center [463, 198] width 882 height 76
type textarea "x"
type textarea "P"
type textarea "x"
type textarea "Pa"
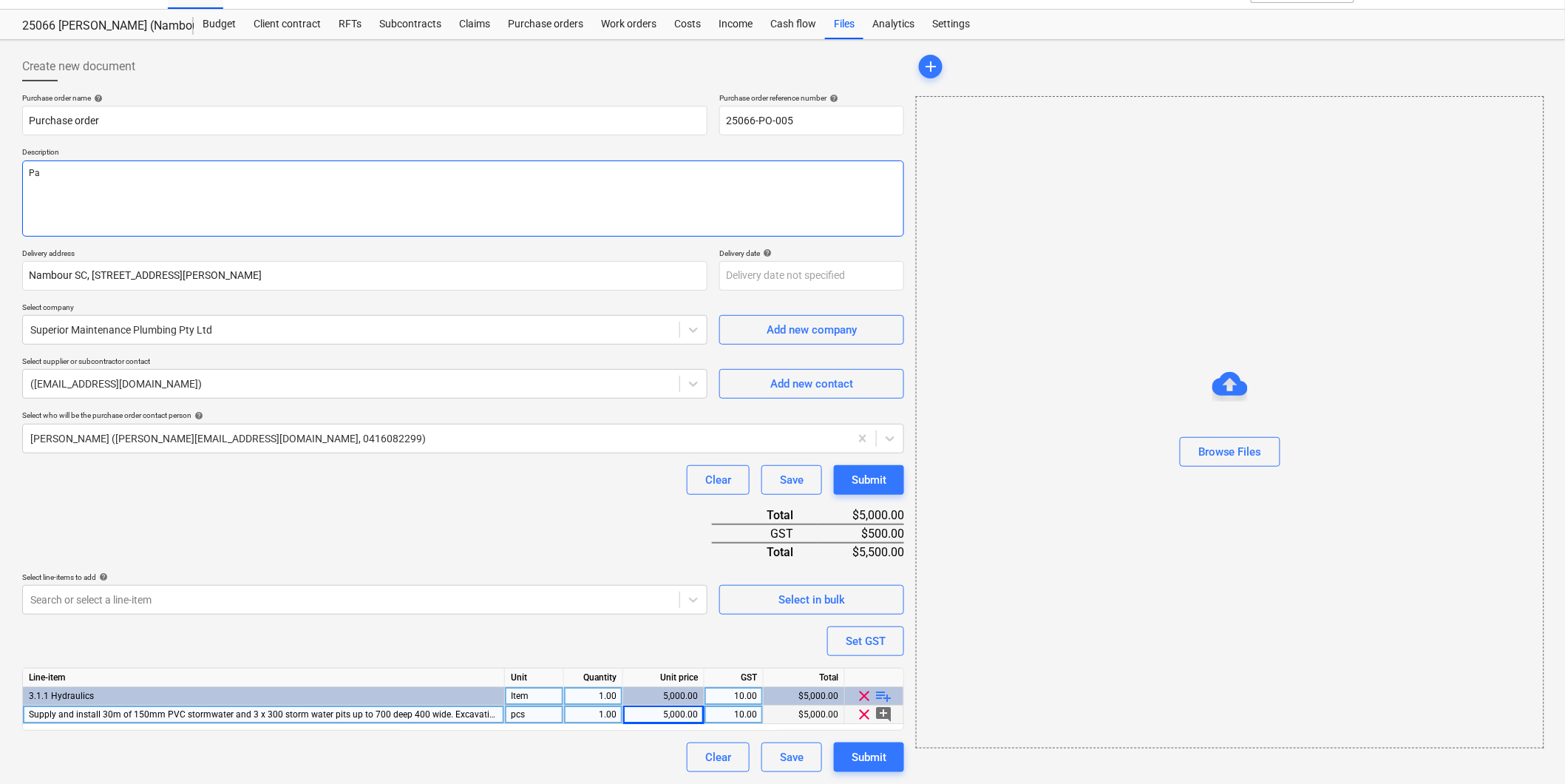
type textarea "x"
type textarea "Pay"
type textarea "x"
type textarea "Paym"
type textarea "x"
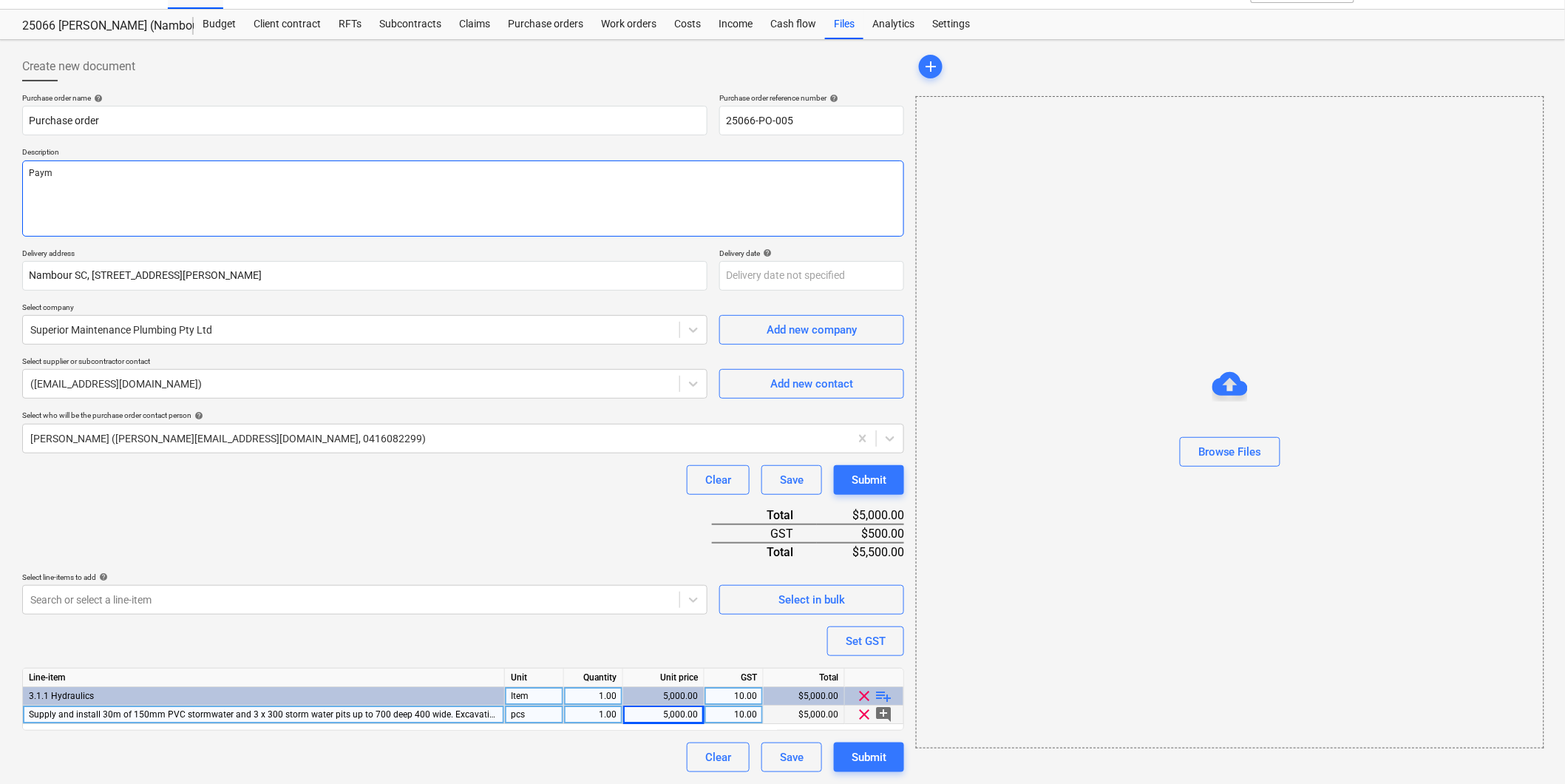
type textarea "Payme"
type textarea "x"
type textarea "Paymen"
type textarea "x"
type textarea "Payment"
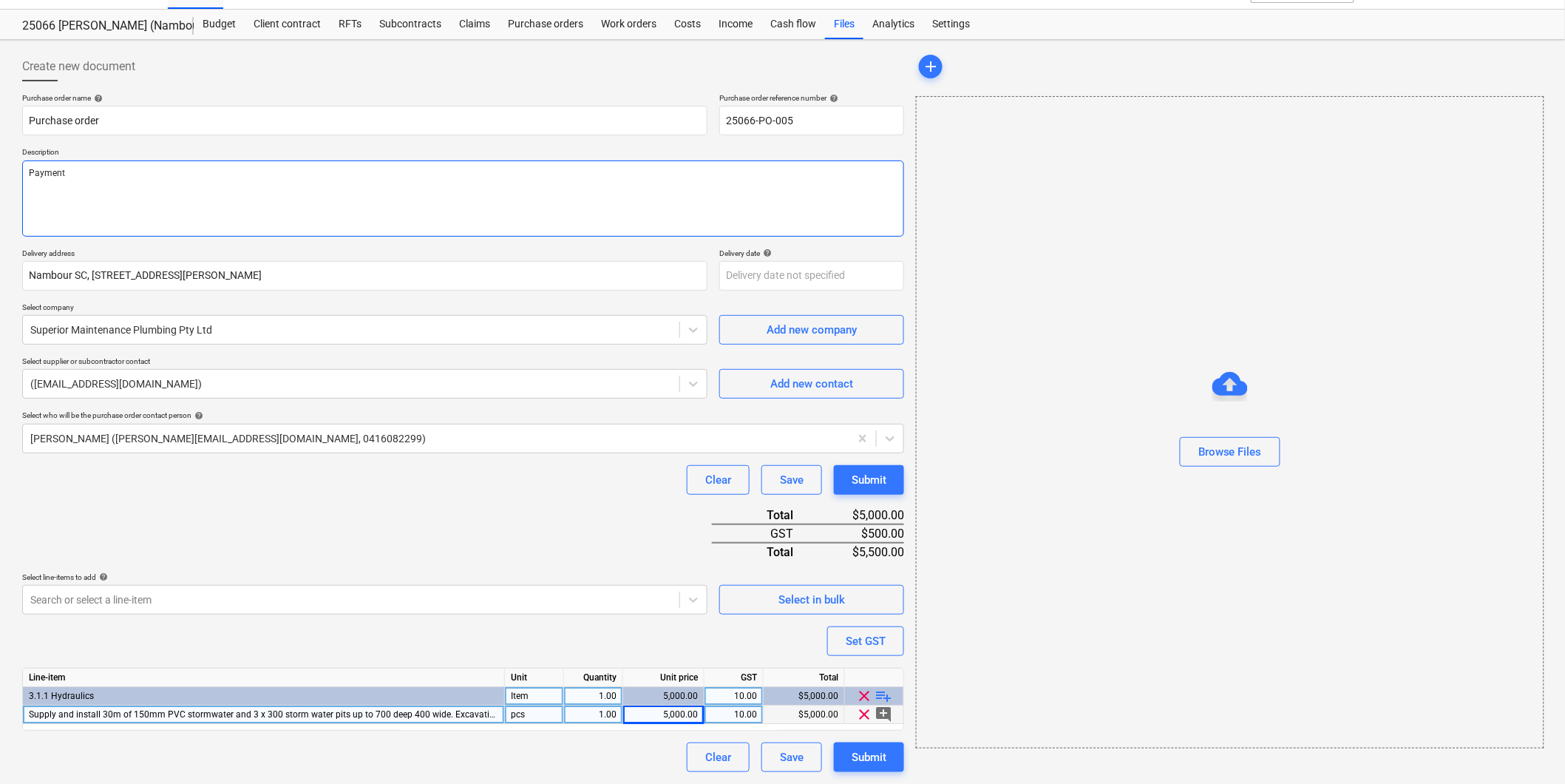
type textarea "x"
type textarea "Payment"
type textarea "x"
type textarea "Payment T"
type textarea "x"
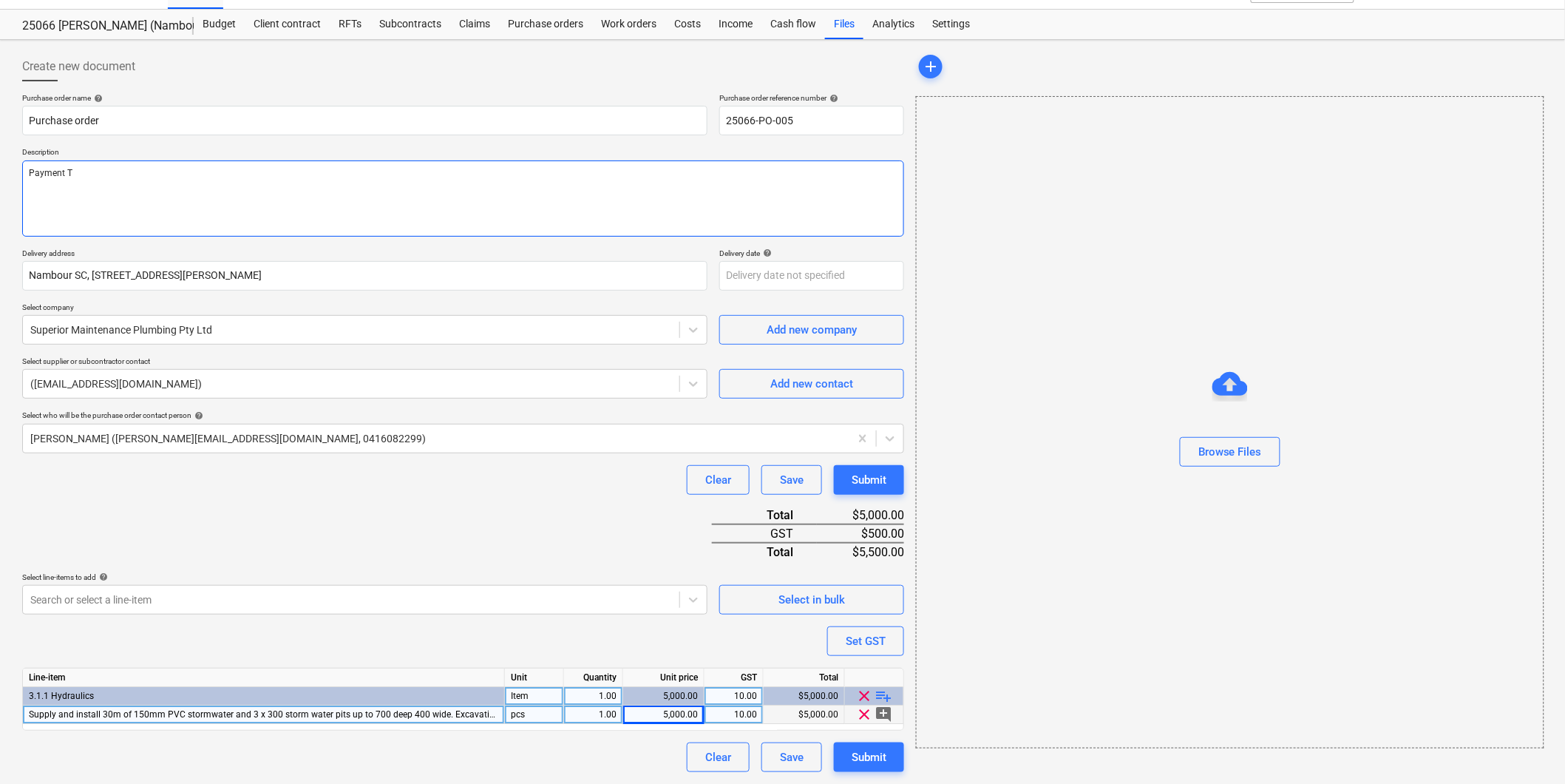
type textarea "Payment Te"
type textarea "x"
type textarea "Payment Ter"
type textarea "x"
type textarea "Payment Term"
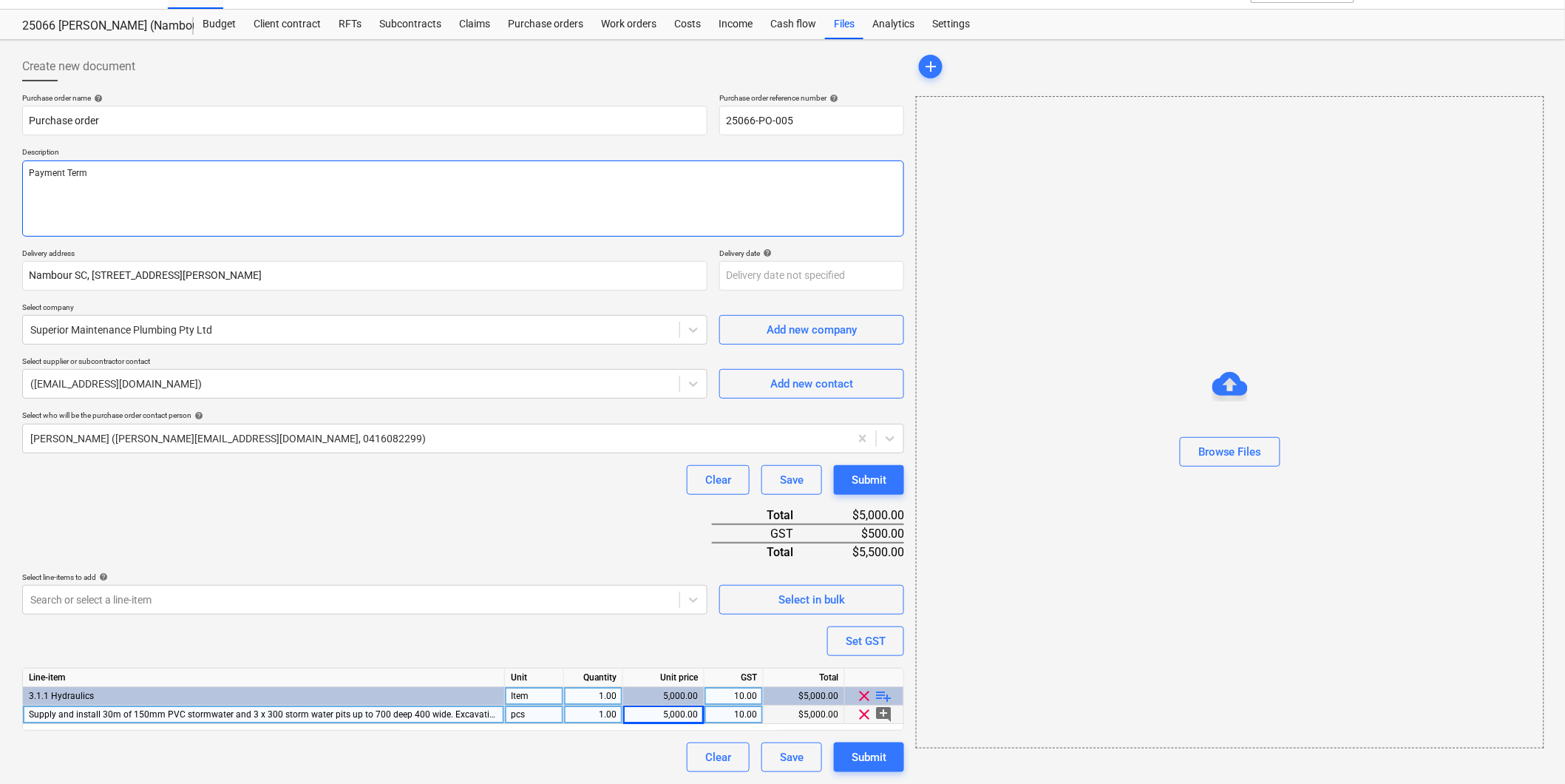
type textarea "x"
type textarea "Payment Terms"
type textarea "x"
type textarea "Payment Terms:"
type textarea "x"
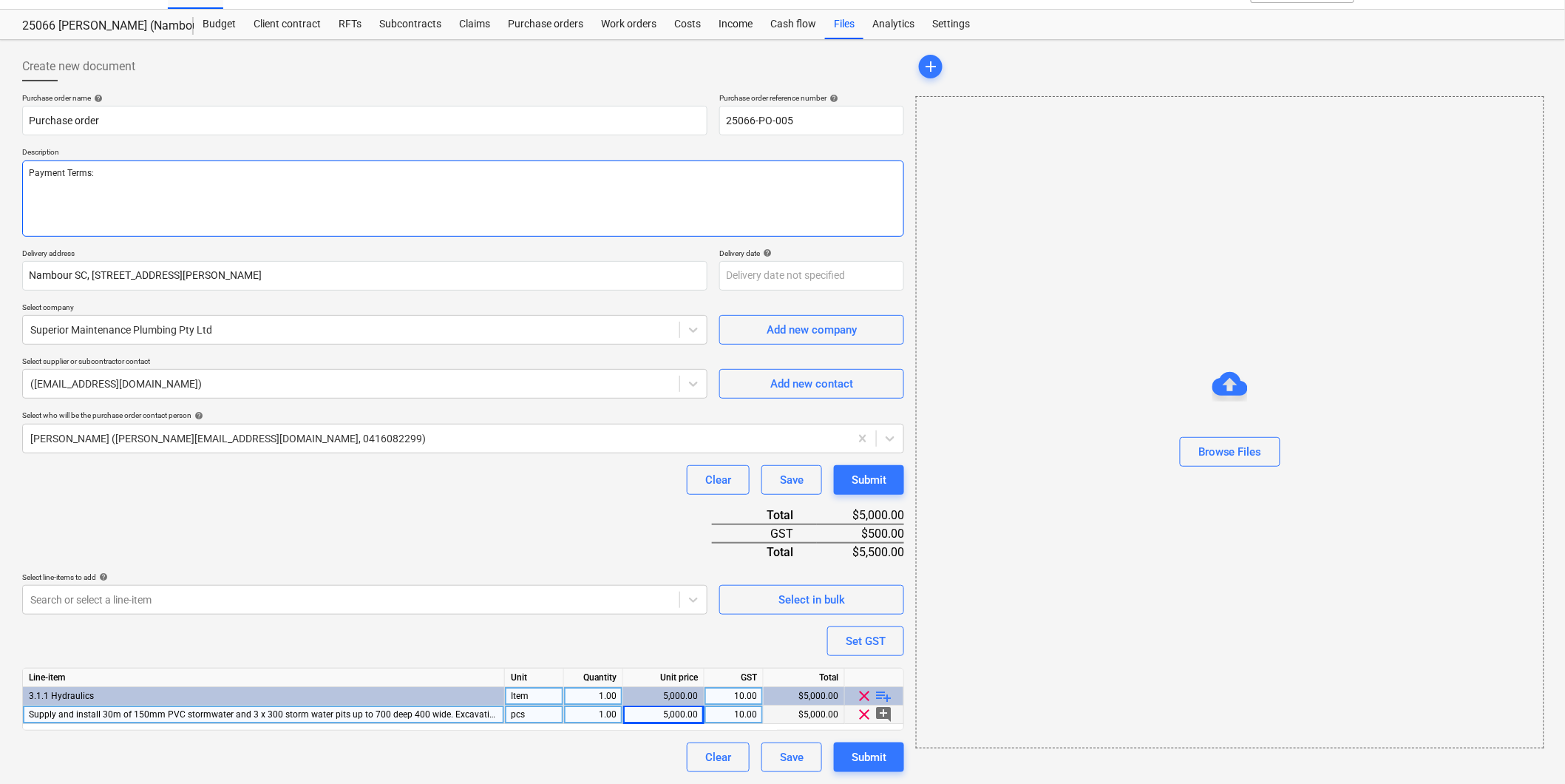
type textarea "Payment Terms:"
type textarea "x"
type textarea "Payment Terms: 1"
type textarea "x"
type textarea "Payment Terms: 14"
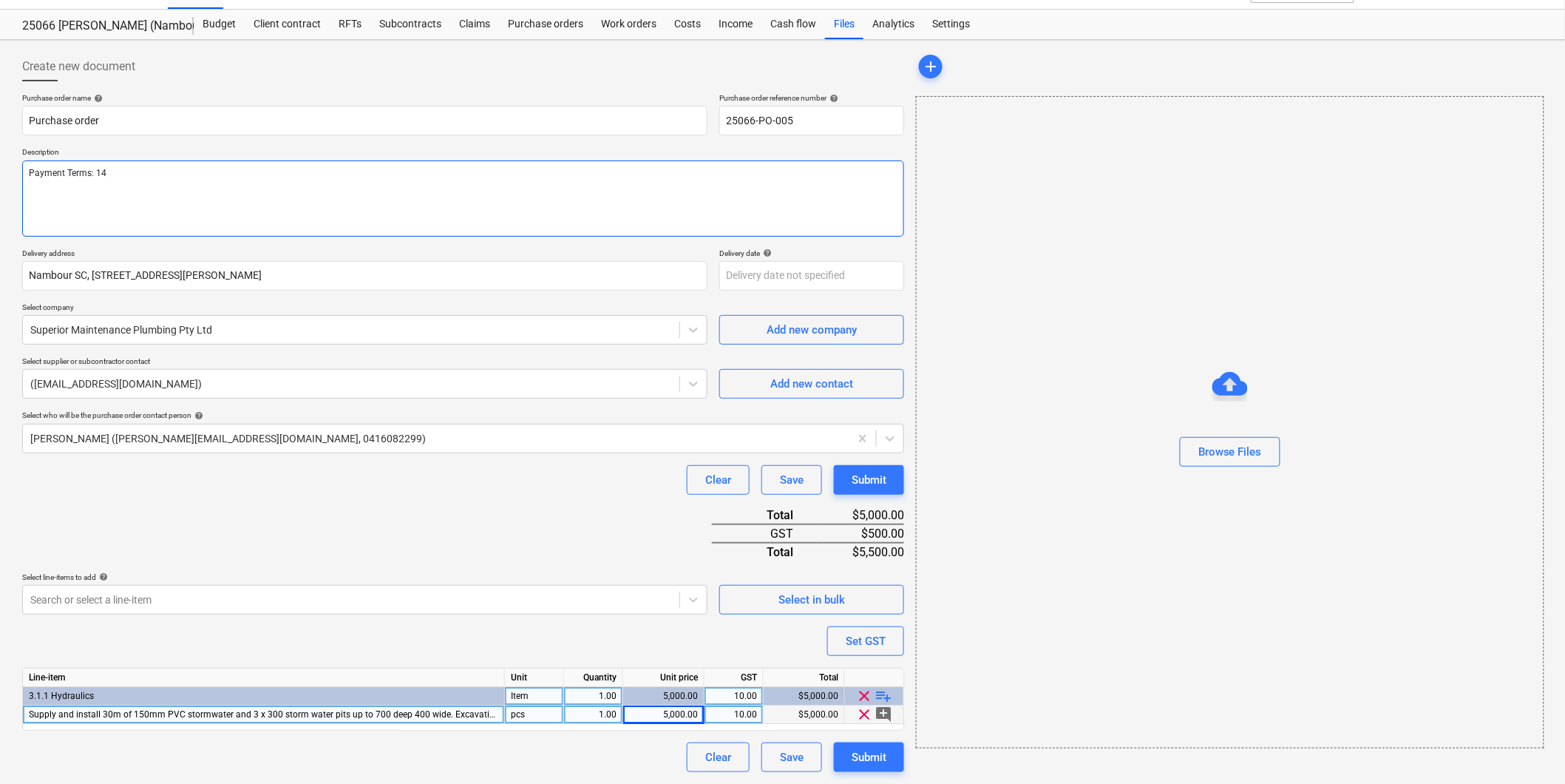
type textarea "x"
type textarea "Payment Terms: 14 d"
type textarea "x"
type textarea "Payment Terms: 14 da"
type textarea "x"
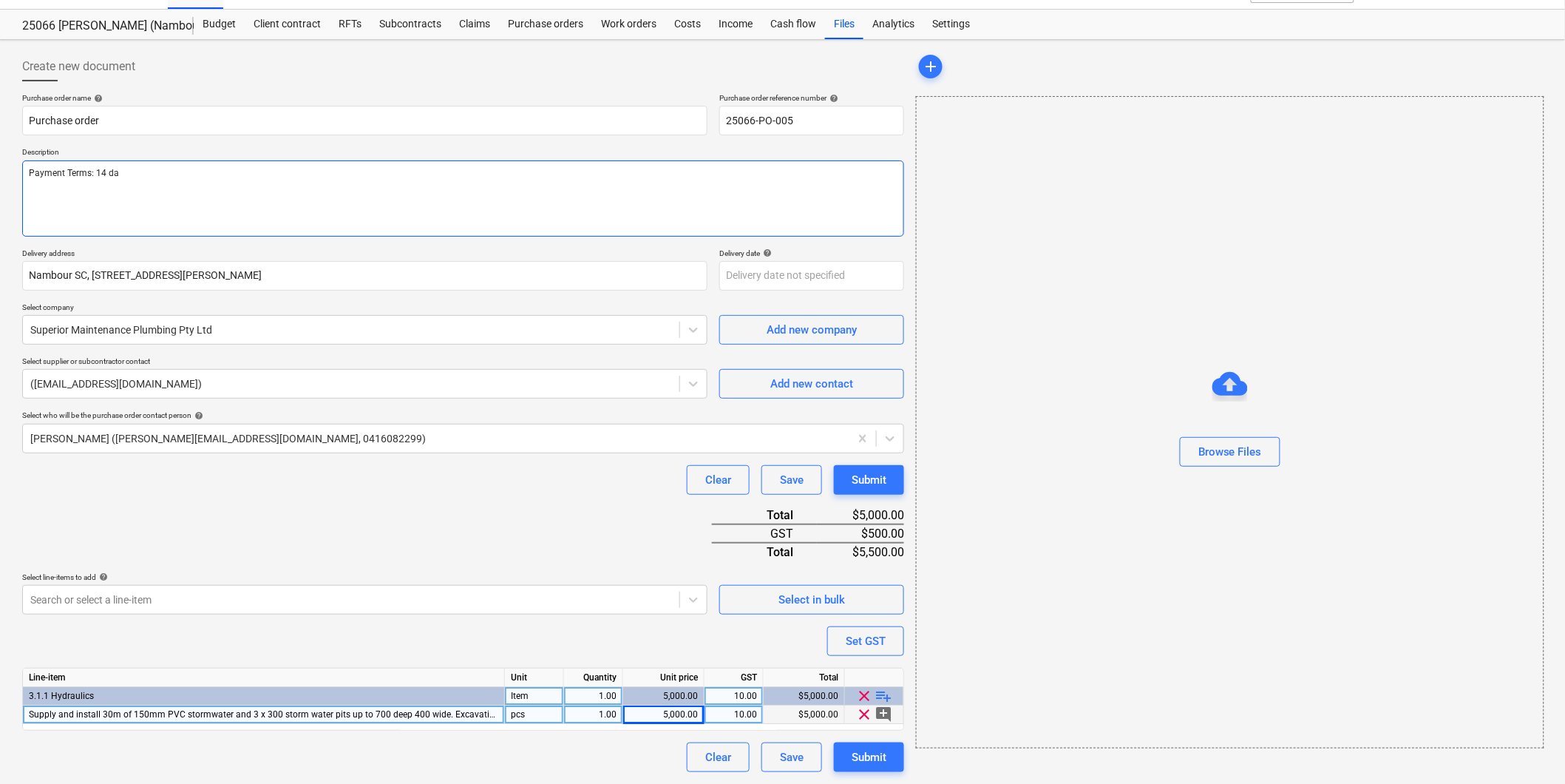
type textarea "Payment Terms: 14 day"
type textarea "x"
type textarea "Payment Terms: 14 days"
click at [230, 541] on div "Purchase order name help Purchase order Purchase order reference number help 25…" at bounding box center [463, 432] width 882 height 679
click at [165, 129] on input "Purchase order" at bounding box center [365, 121] width 685 height 29
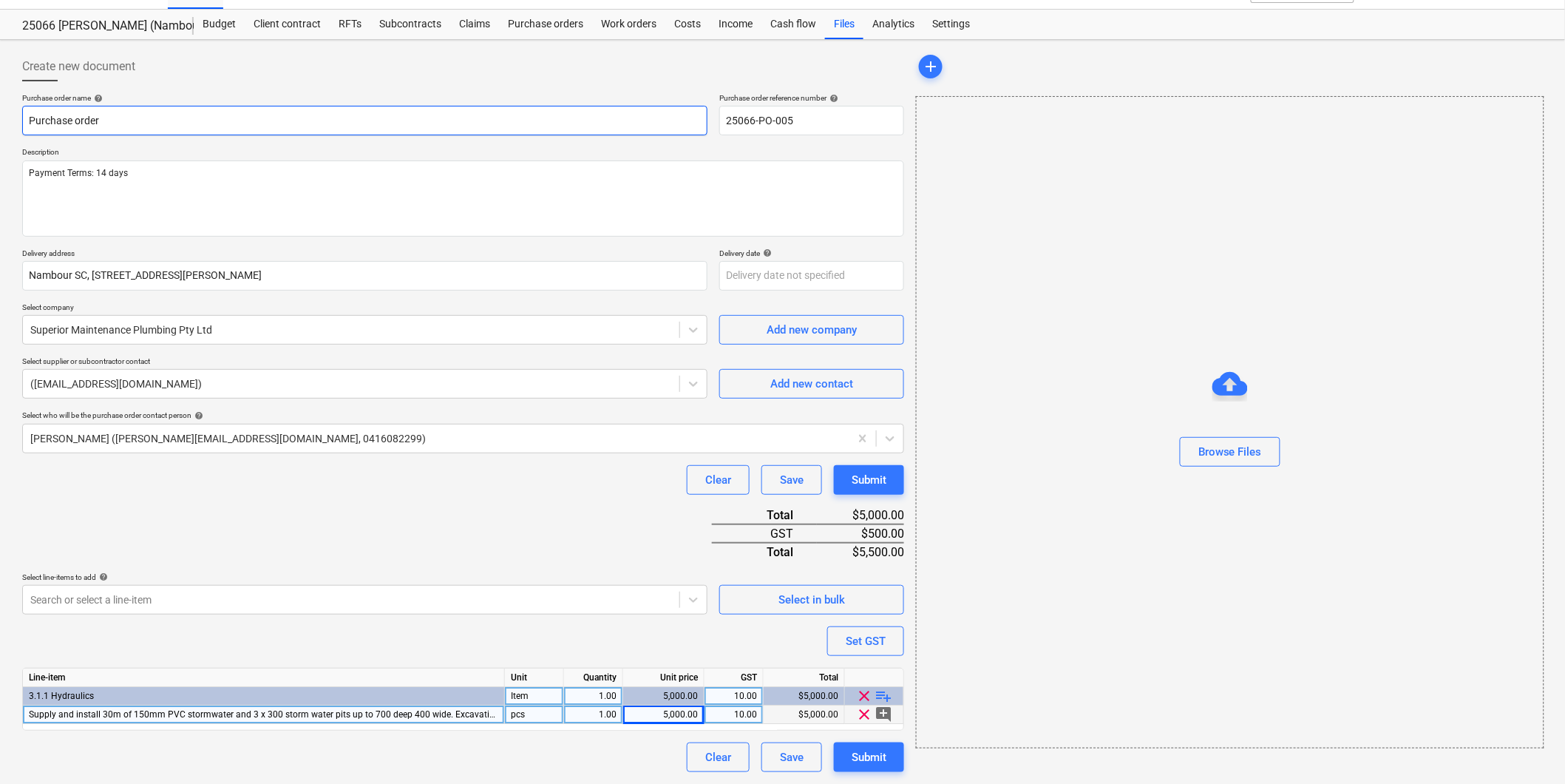
type textarea "x"
type input "Purchase order"
type textarea "x"
type input "Purchase order -"
type textarea "x"
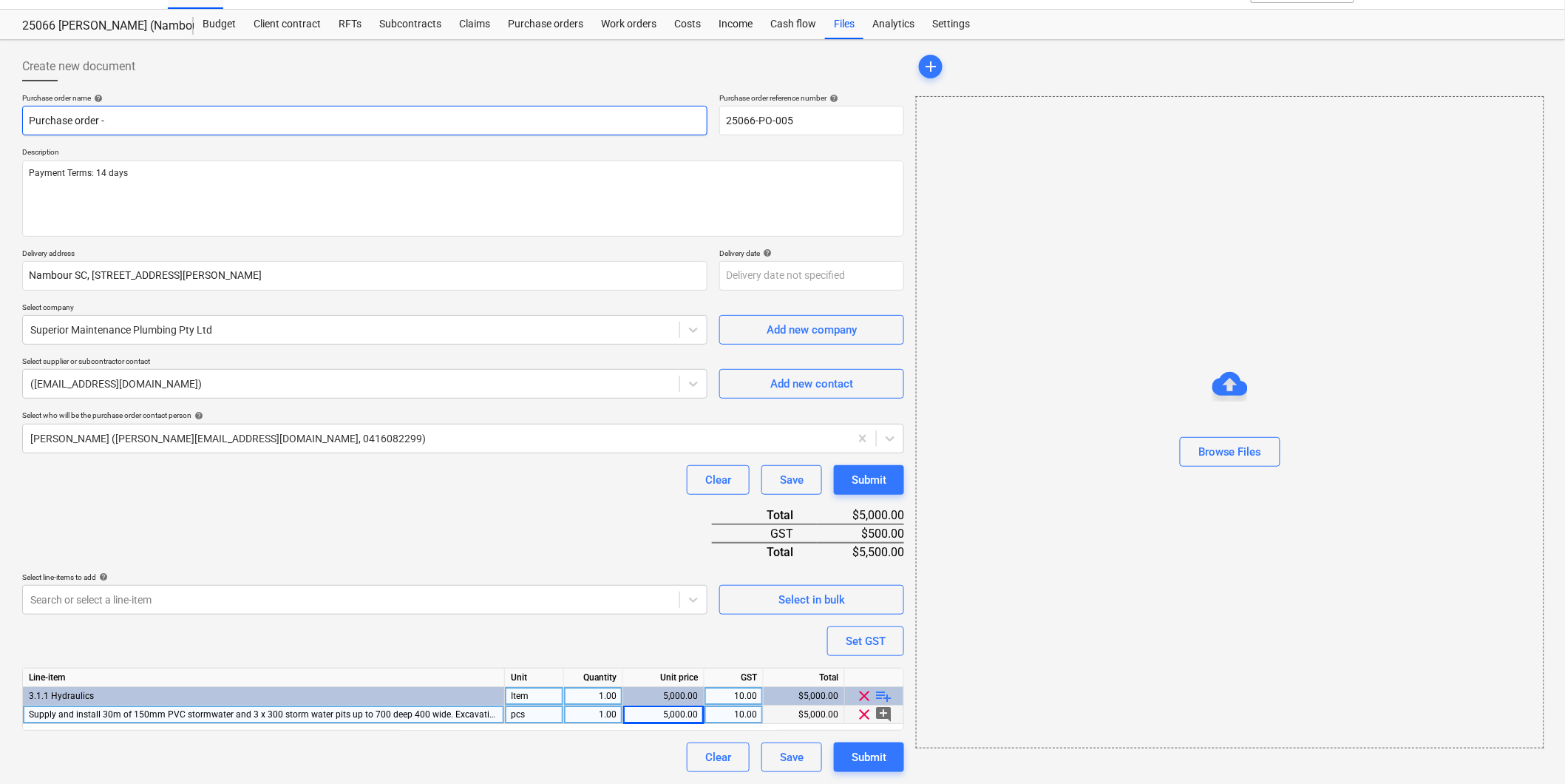
type input "Purchase order - S"
type textarea "x"
type input "Purchase order - Su"
type textarea "x"
type input "Purchase order - Sup"
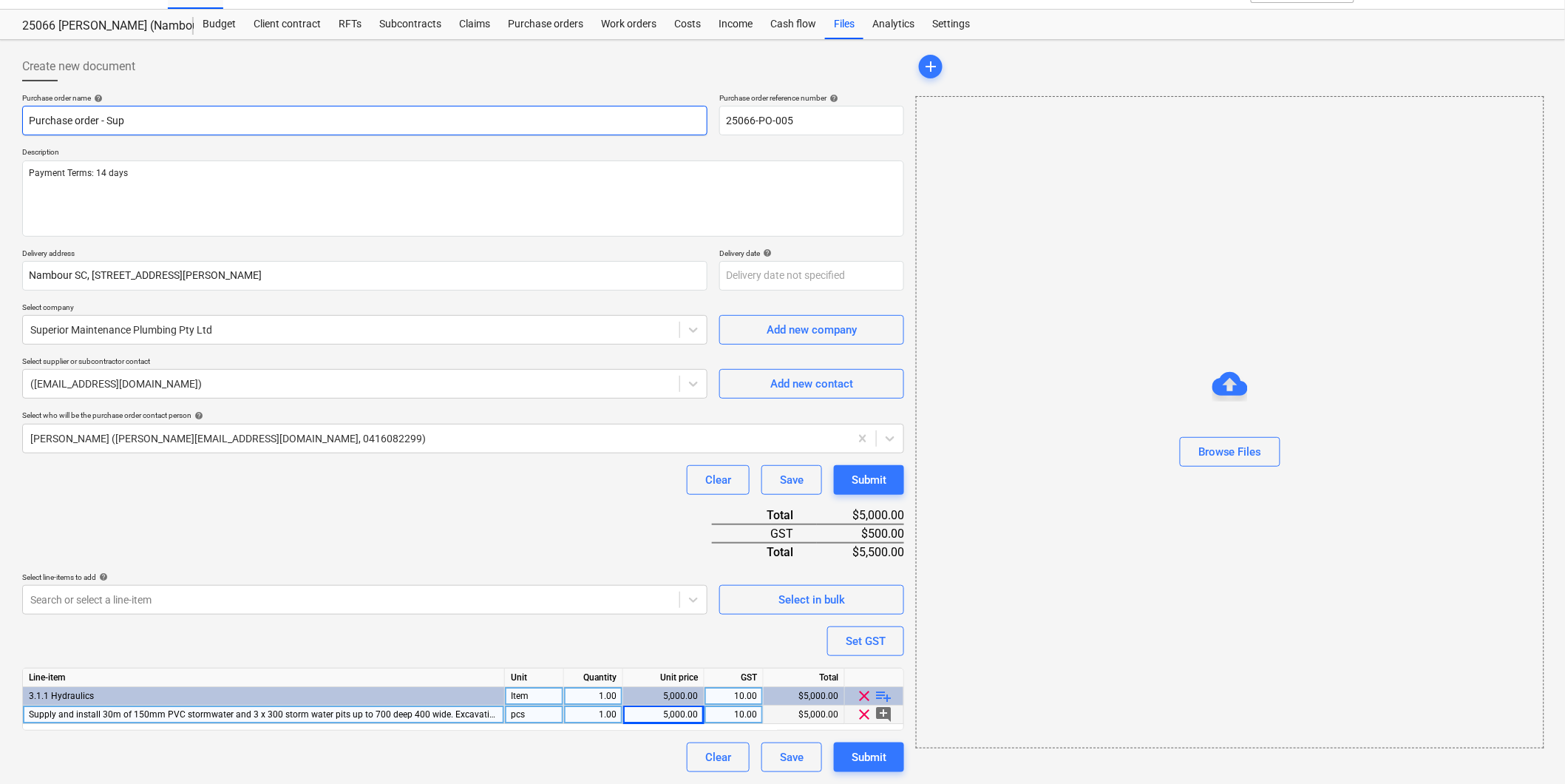
type textarea "x"
type input "Purchase order - Supe"
type textarea "x"
type input "Purchase order - Super"
type textarea "x"
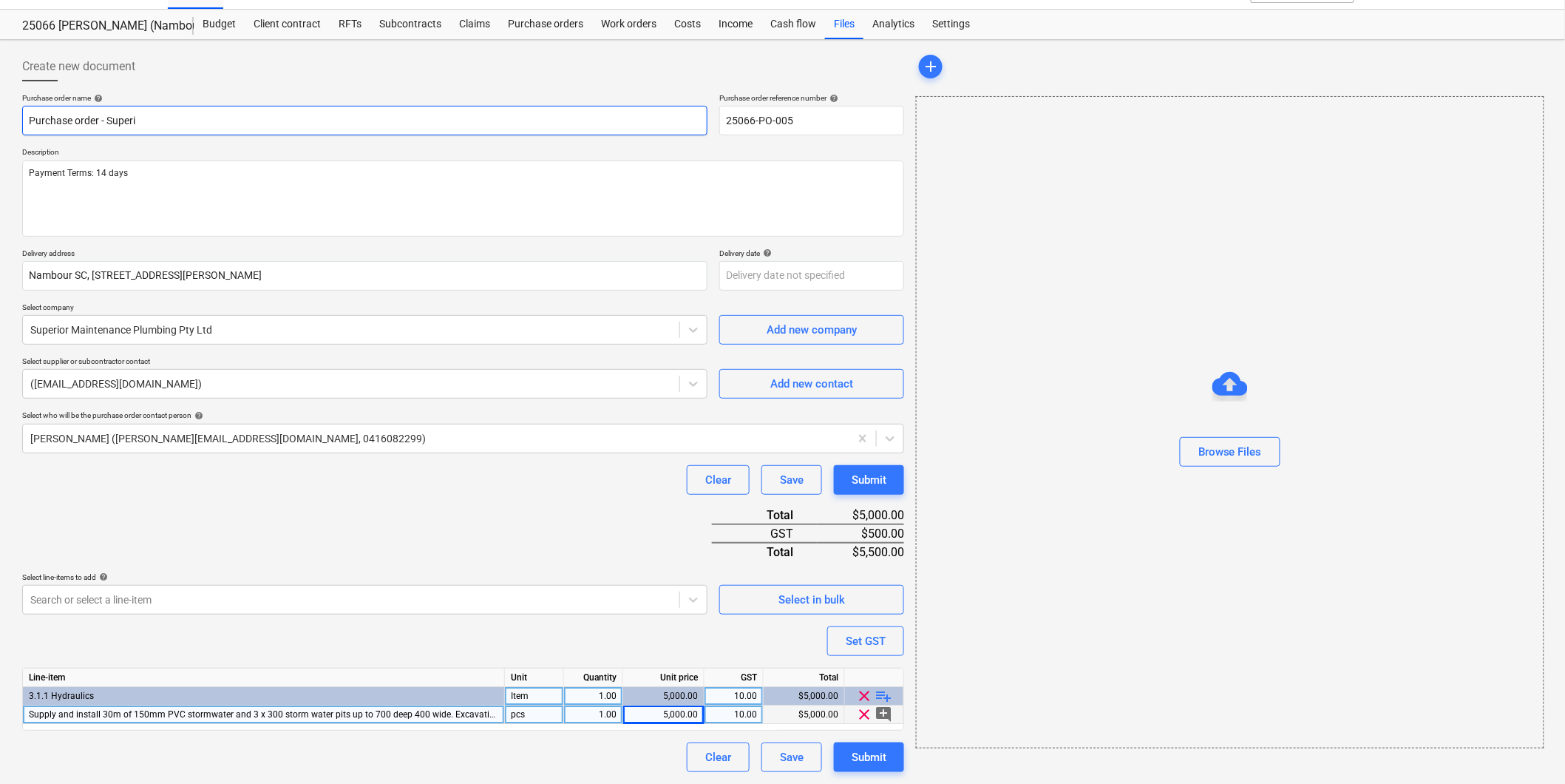
type input "Purchase order - Superio"
type textarea "x"
type input "Purchase order - Superior"
type textarea "x"
type input "Purchase order - Superior"
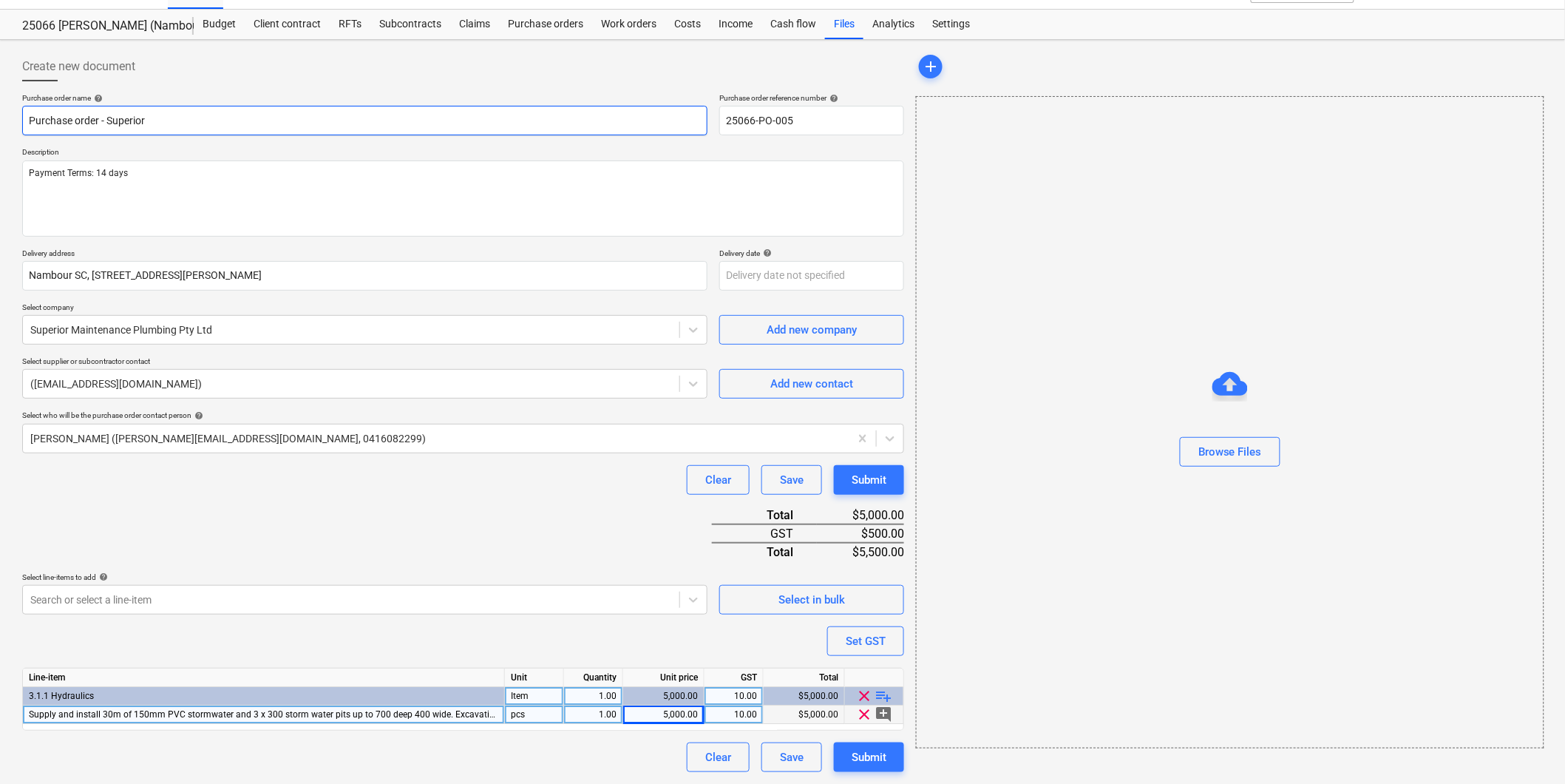
type textarea "x"
type input "Purchase order - Superior Pl"
type textarea "x"
type input "Purchase order - Superior Plu"
type textarea "x"
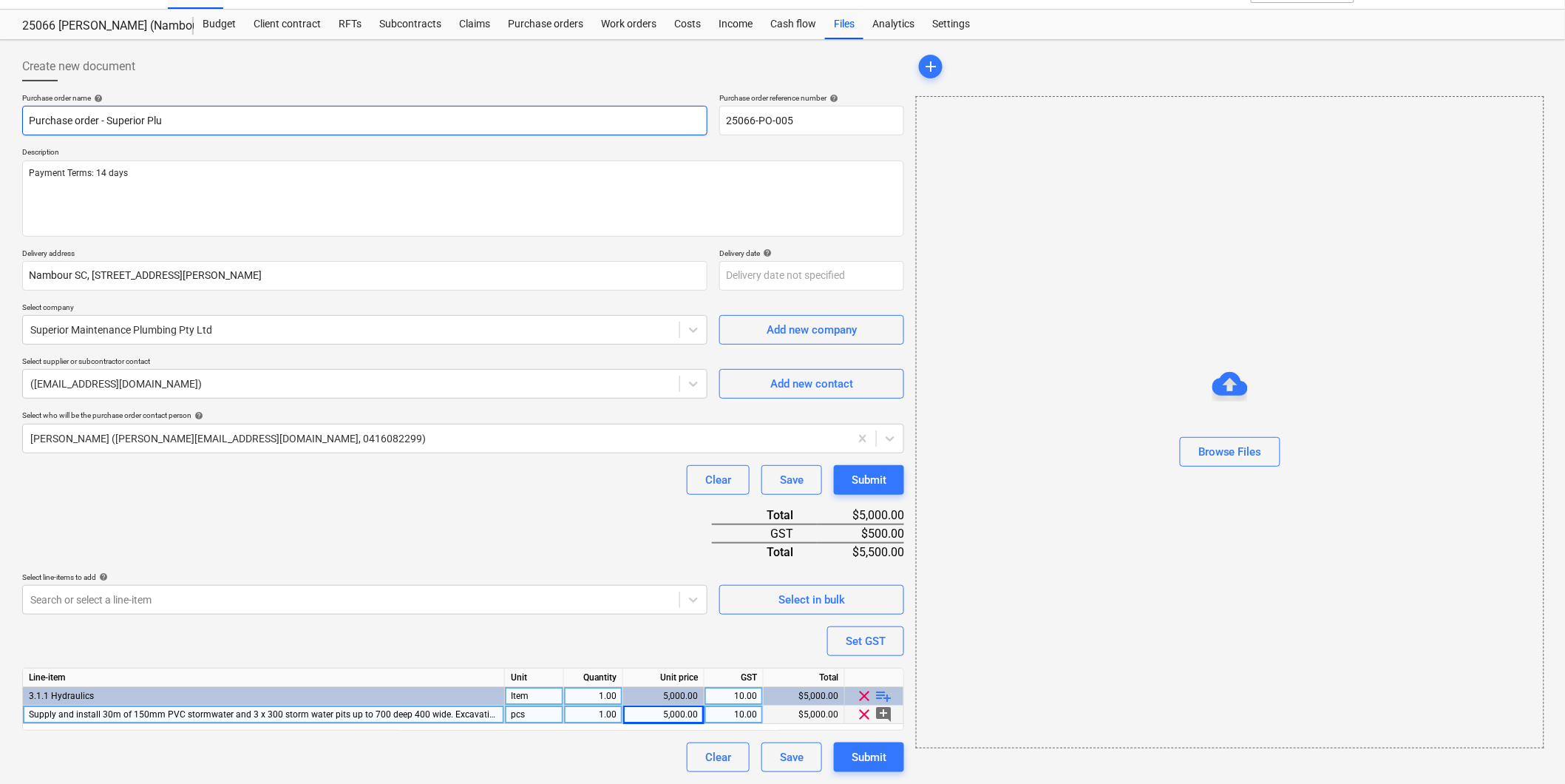
type input "Purchase order - Superior Pl"
type textarea "x"
type input "Purchase order - Superior P"
type textarea "x"
type input "Purchase order - Superior"
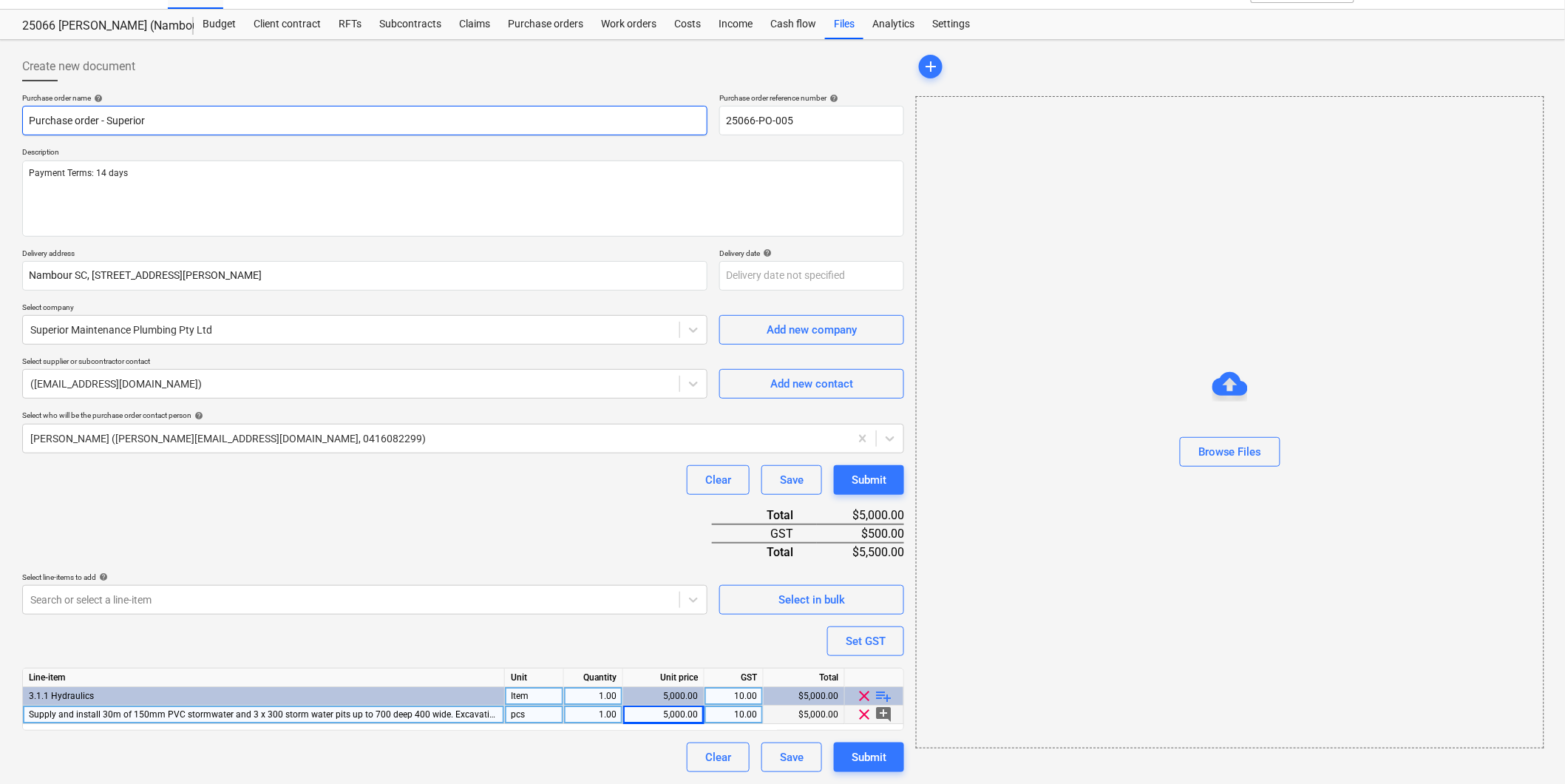
type textarea "x"
type input "Purchase order - Superior P"
type textarea "x"
type input "Purchase order - Superior Pa"
type textarea "x"
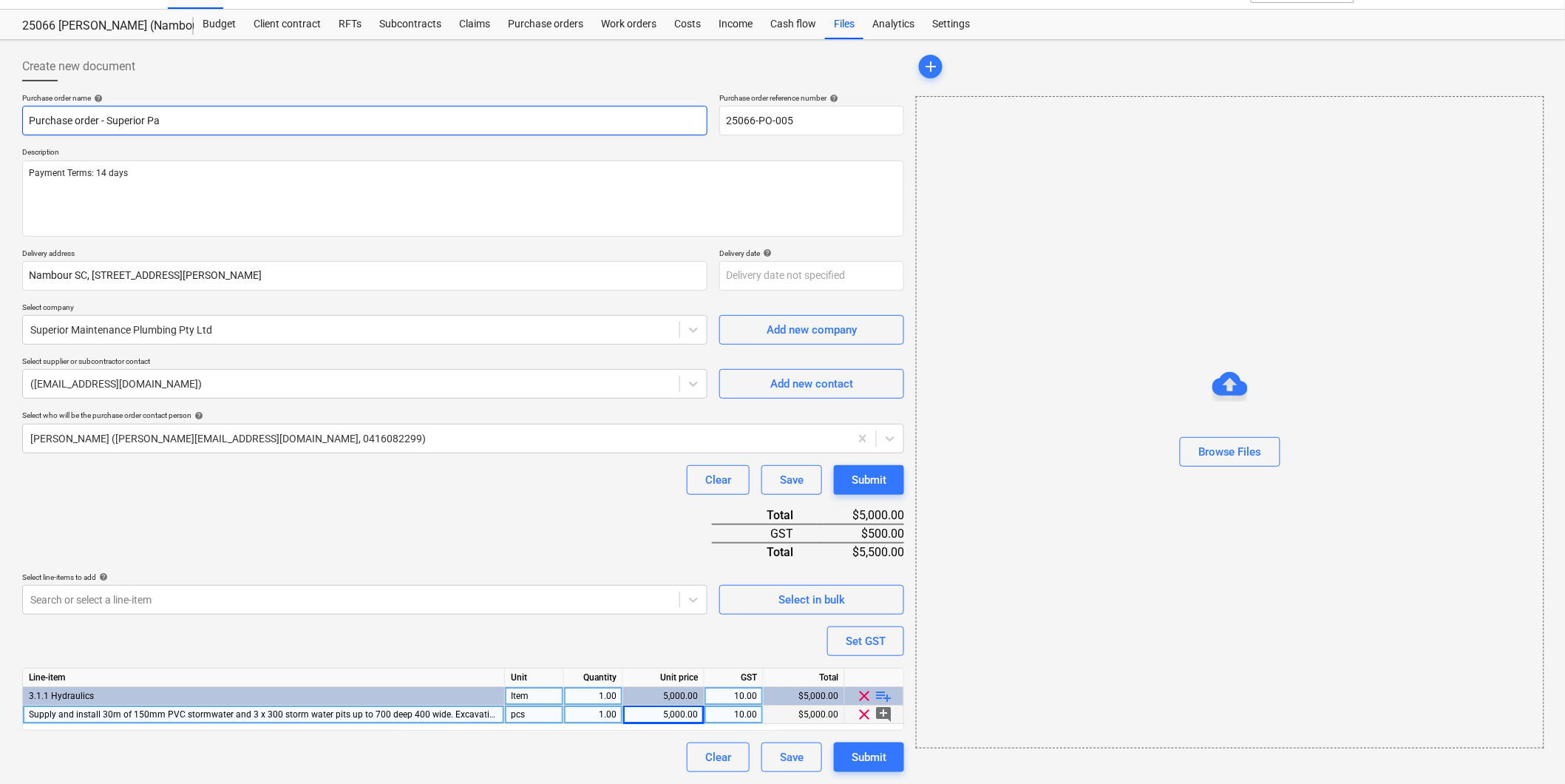
type input "Purchase order - Superior [PERSON_NAME]"
type textarea "x"
type input "Purchase order - Superior Pa"
type textarea "x"
type input "Purchase order - Superior P"
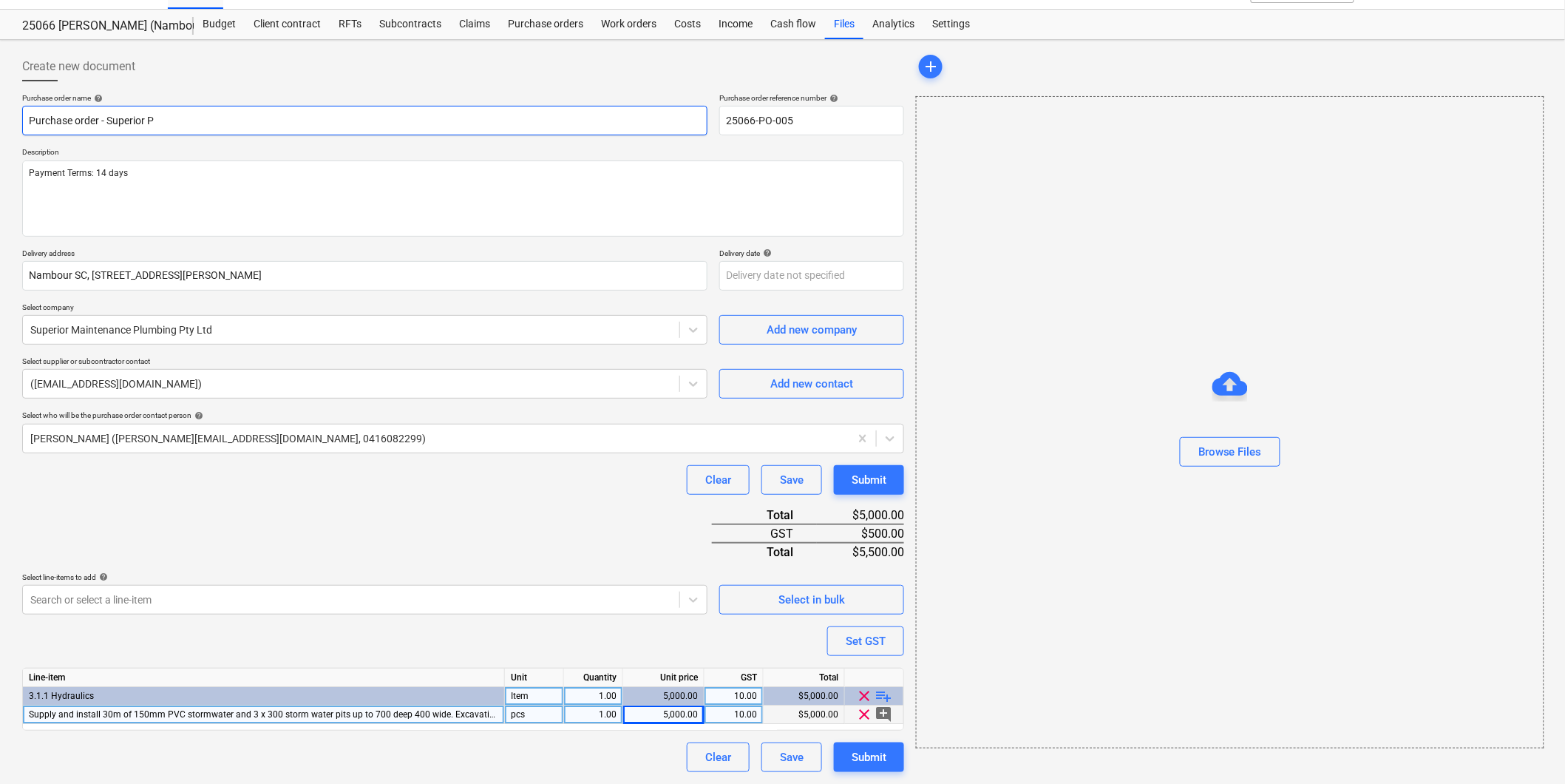
type textarea "x"
type input "Purchase order - Superior"
type textarea "x"
type input "Purchase order - Superior M"
type textarea "x"
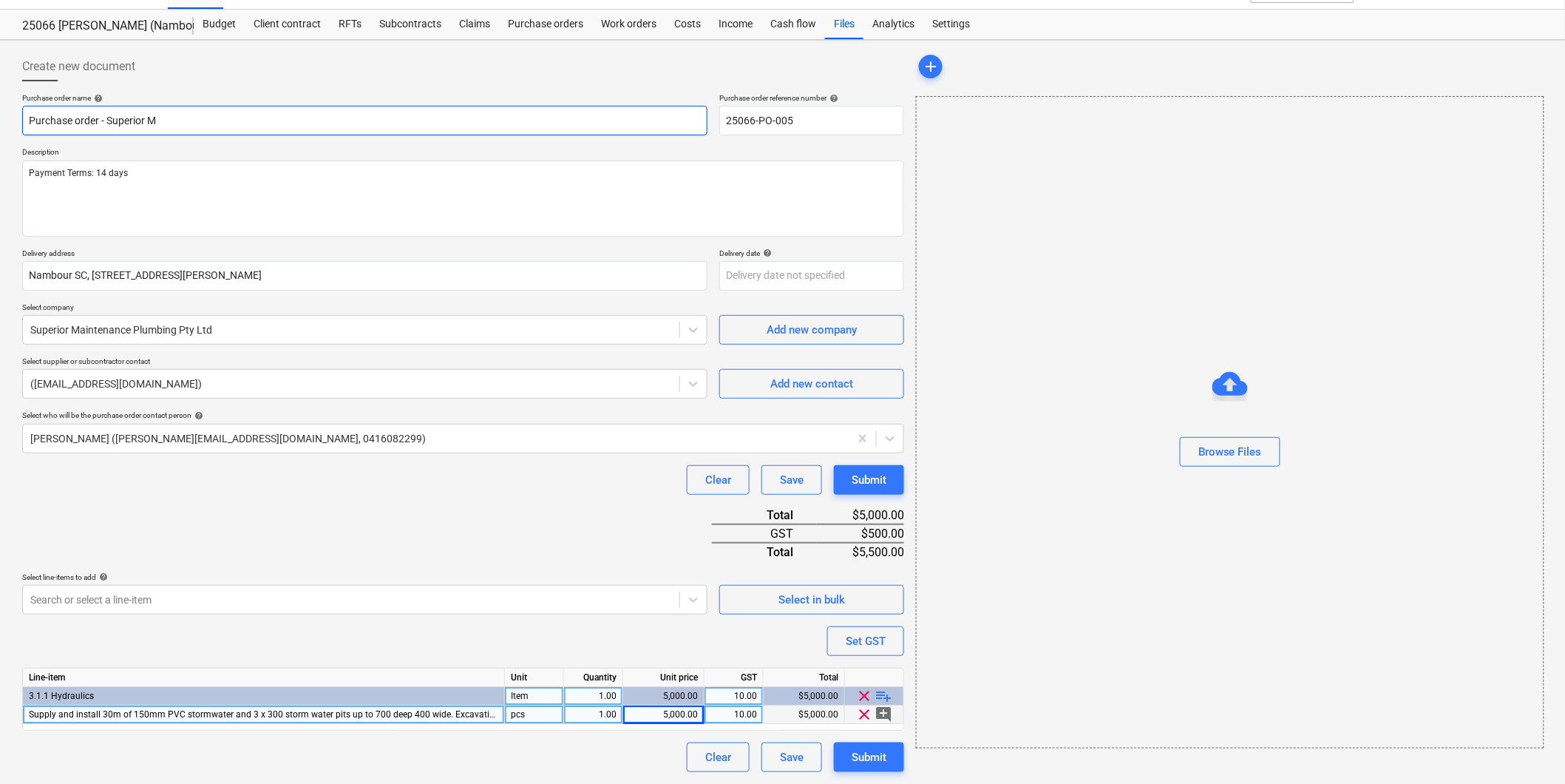
type input "Purchase order - Superior Ma"
type textarea "x"
type input "Purchase order - Superior Mai"
type textarea "x"
type input "Purchase order - Superior Main"
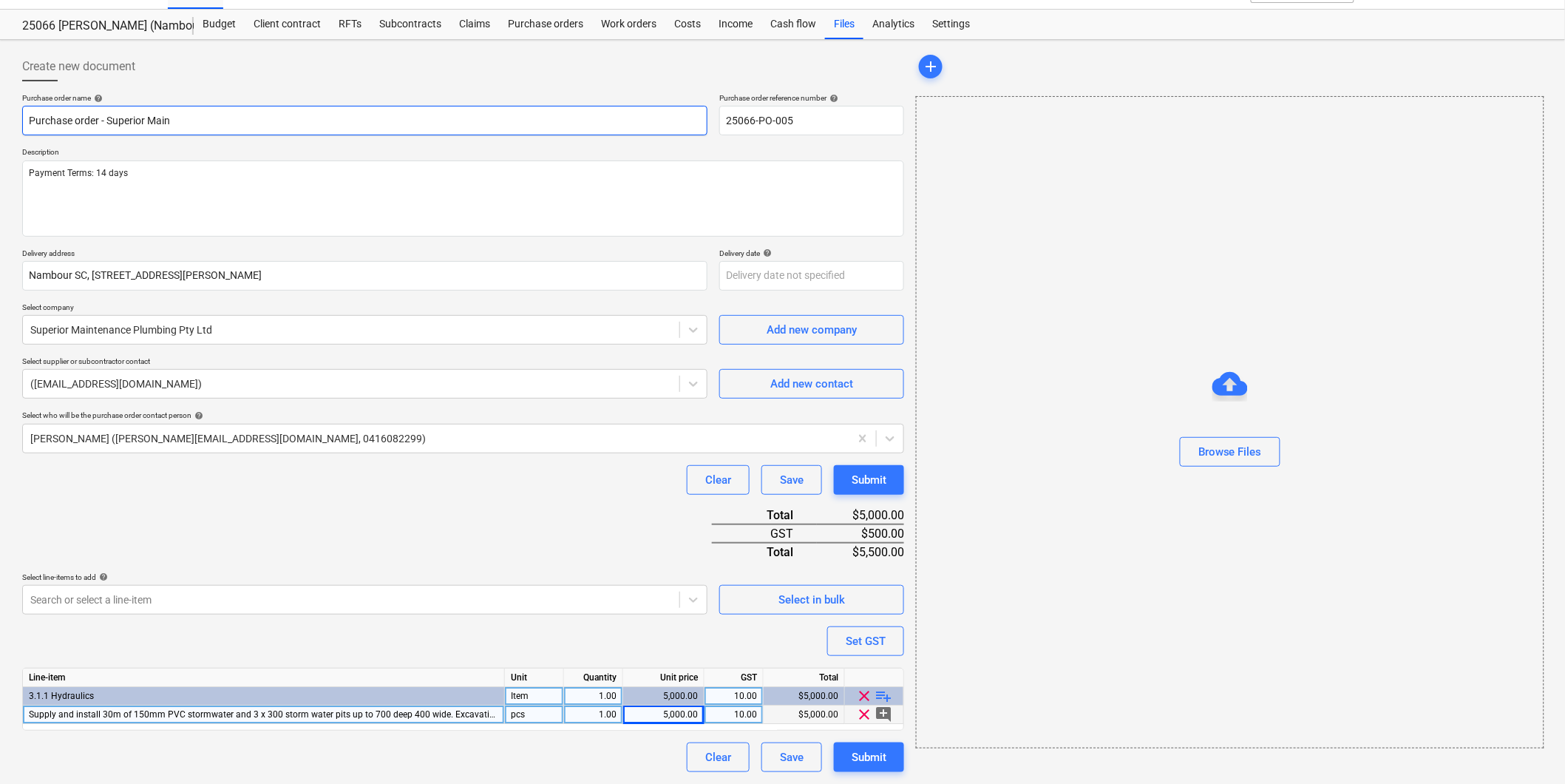
type textarea "x"
type input "Purchase order - Superior Mainte"
type textarea "x"
type input "Purchase order - Superior Mainten"
type textarea "x"
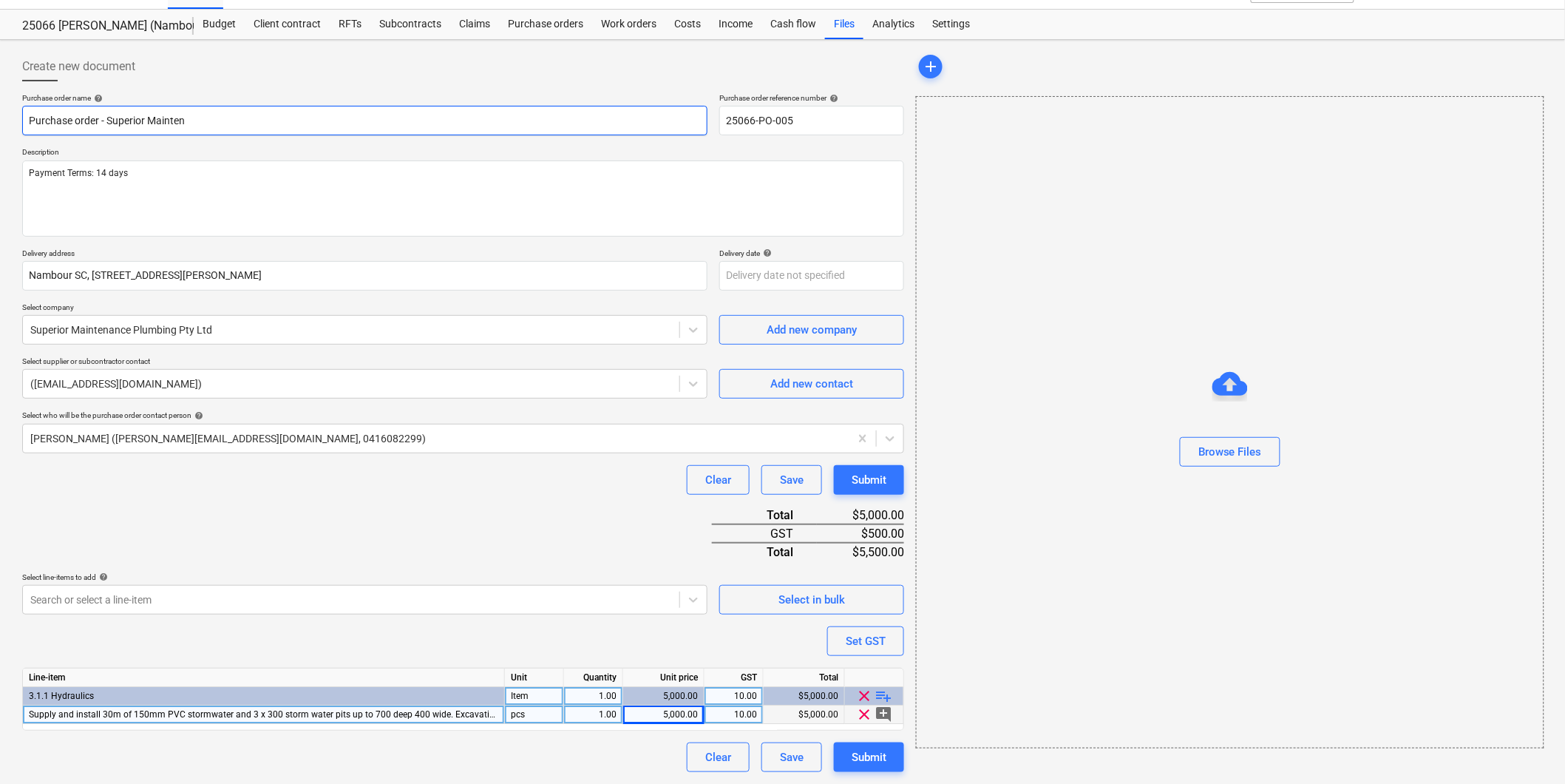
type input "Purchase order - Superior Maintena"
type textarea "x"
type input "Purchase order - Superior Maintenan"
type textarea "x"
type input "Purchase order - Superior Maintenanc"
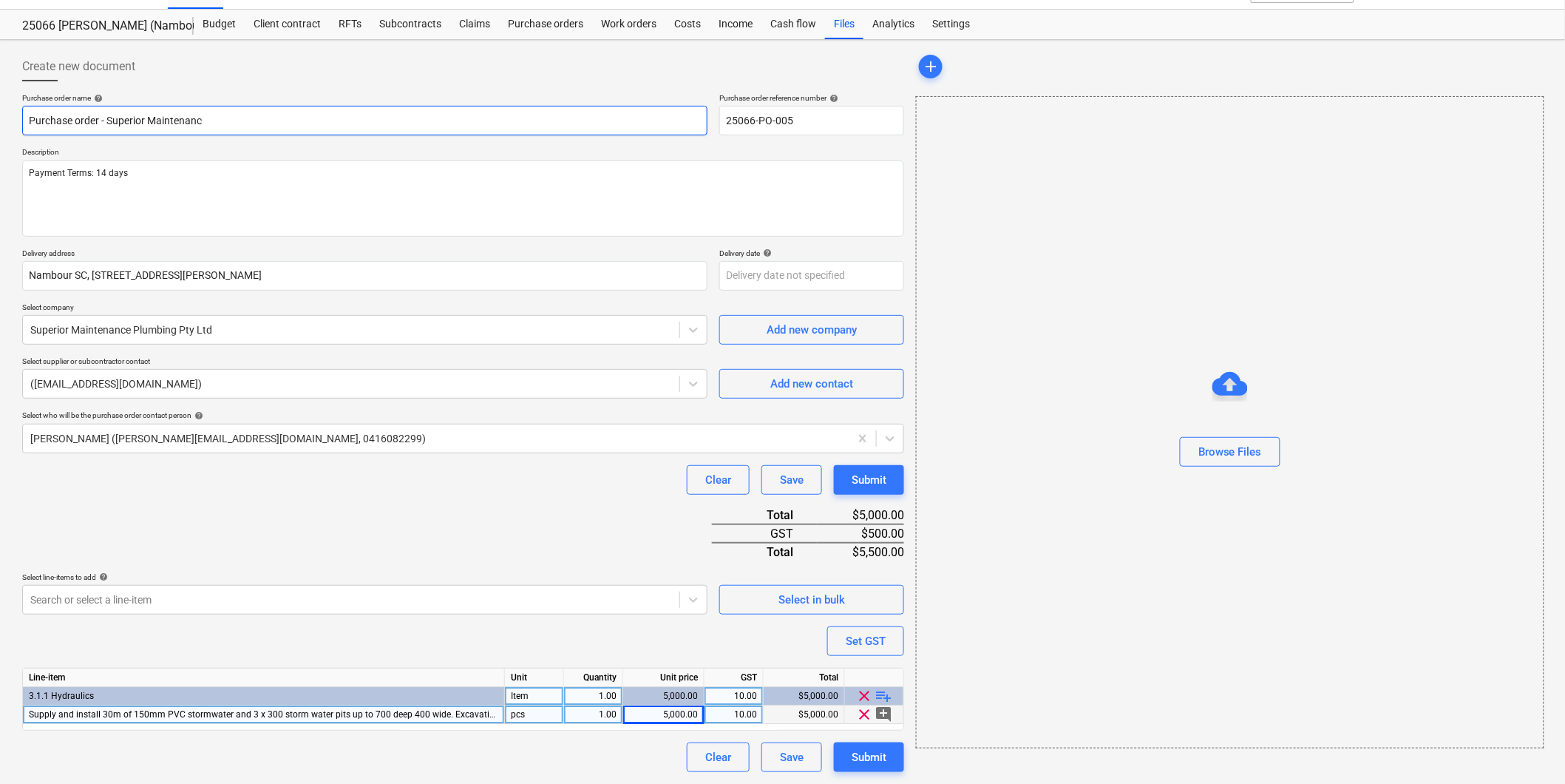
type textarea "x"
type input "Purchase order - Superior Maintenance"
type textarea "x"
type input "Purchase order - Superior Maintenance"
type textarea "x"
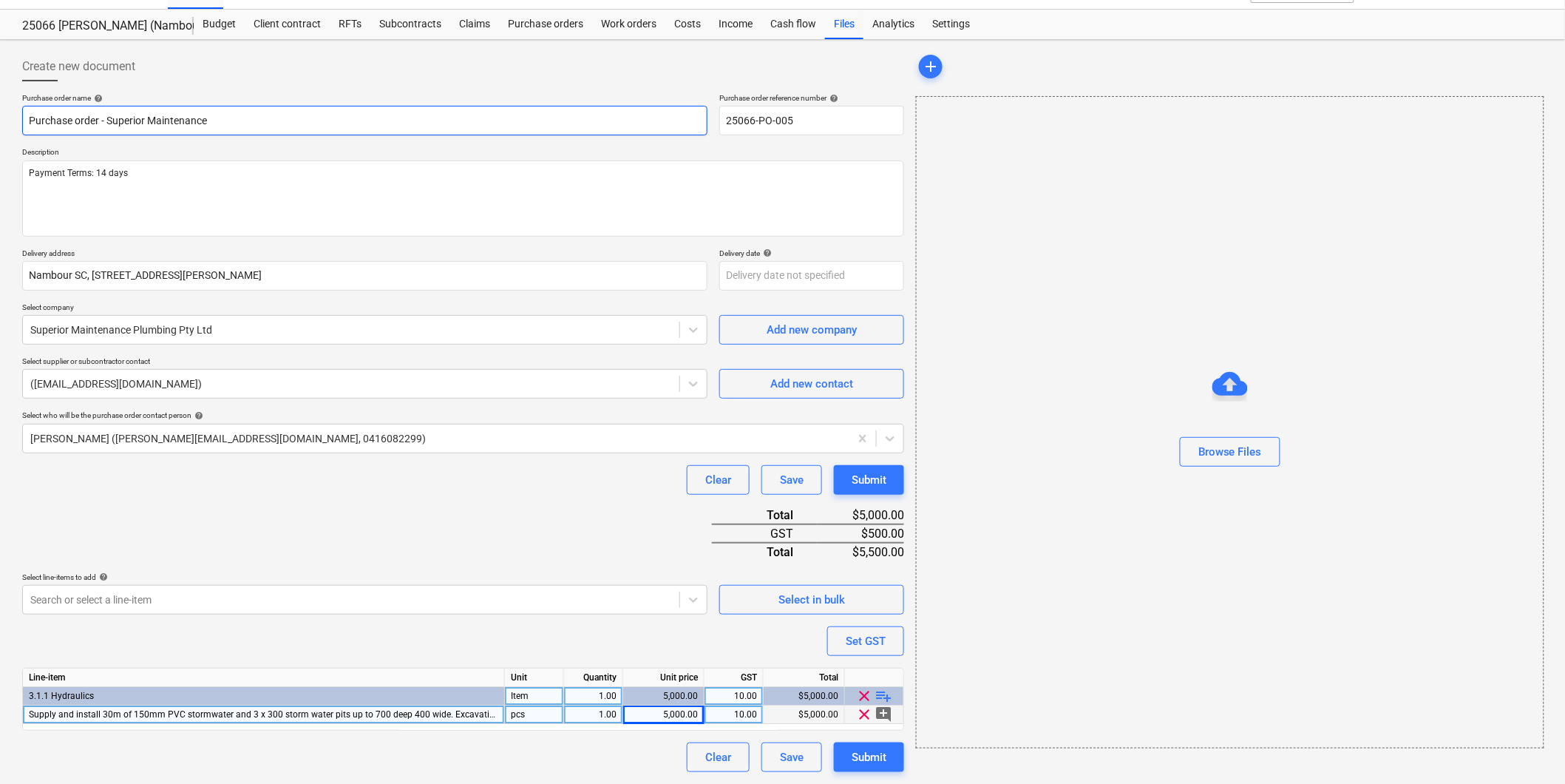
type input "Purchase order - Superior Maintenance P"
type textarea "x"
type input "Purchase order - Superior Maintenance Pl"
type textarea "x"
type input "Purchase order - Superior Maintenance Plu"
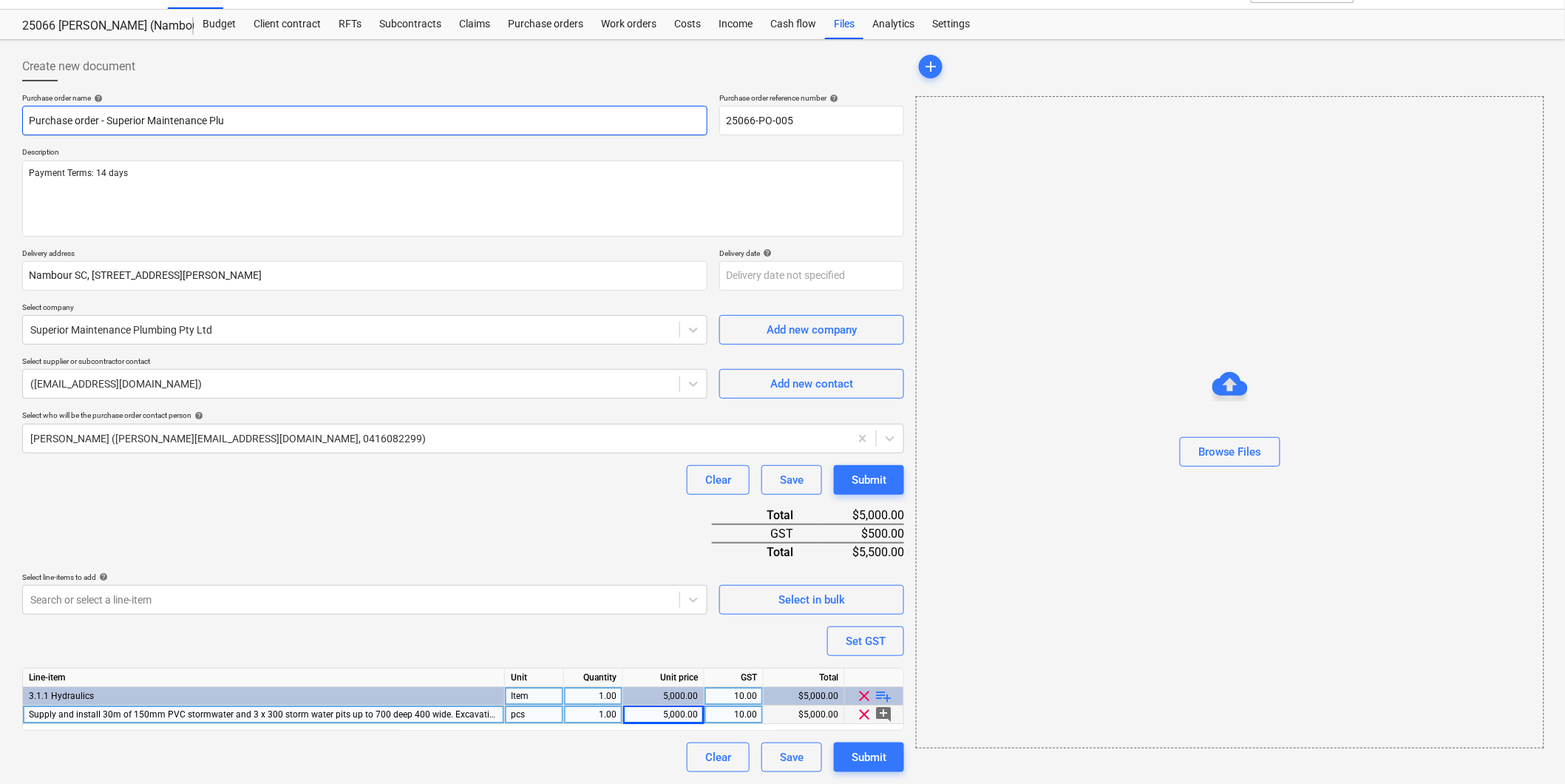
type textarea "x"
type input "Purchase order - Superior Maintenance Pluu"
type textarea "x"
type input "Purchase order - Superior Maintenance Plu"
type textarea "x"
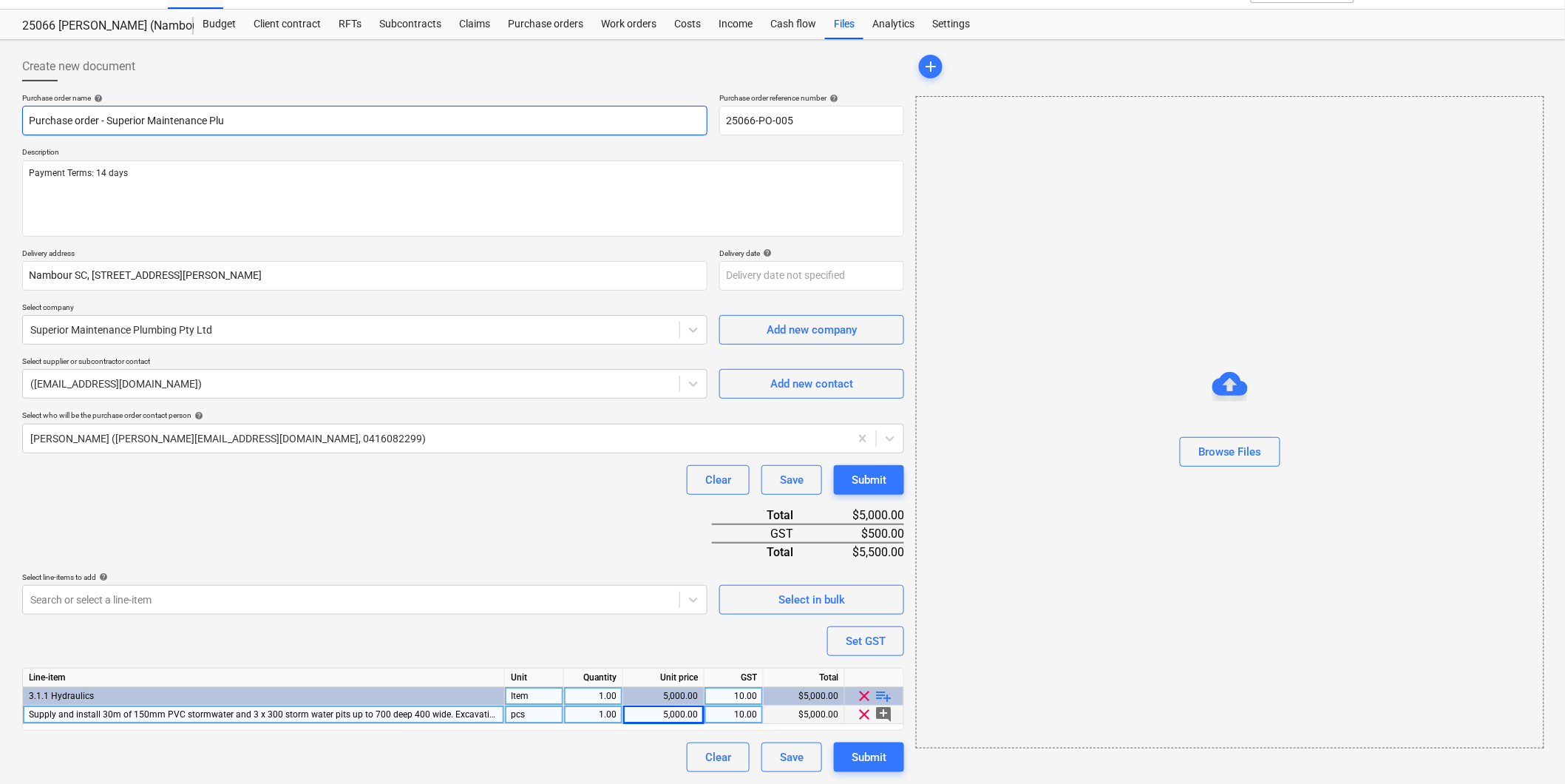
type input "Purchase order - Superior Maintenance Plum"
type textarea "x"
type input "Purchase order - Superior Maintenance Plumb"
type textarea "x"
type input "Purchase order - Superior Maintenance Plumbi"
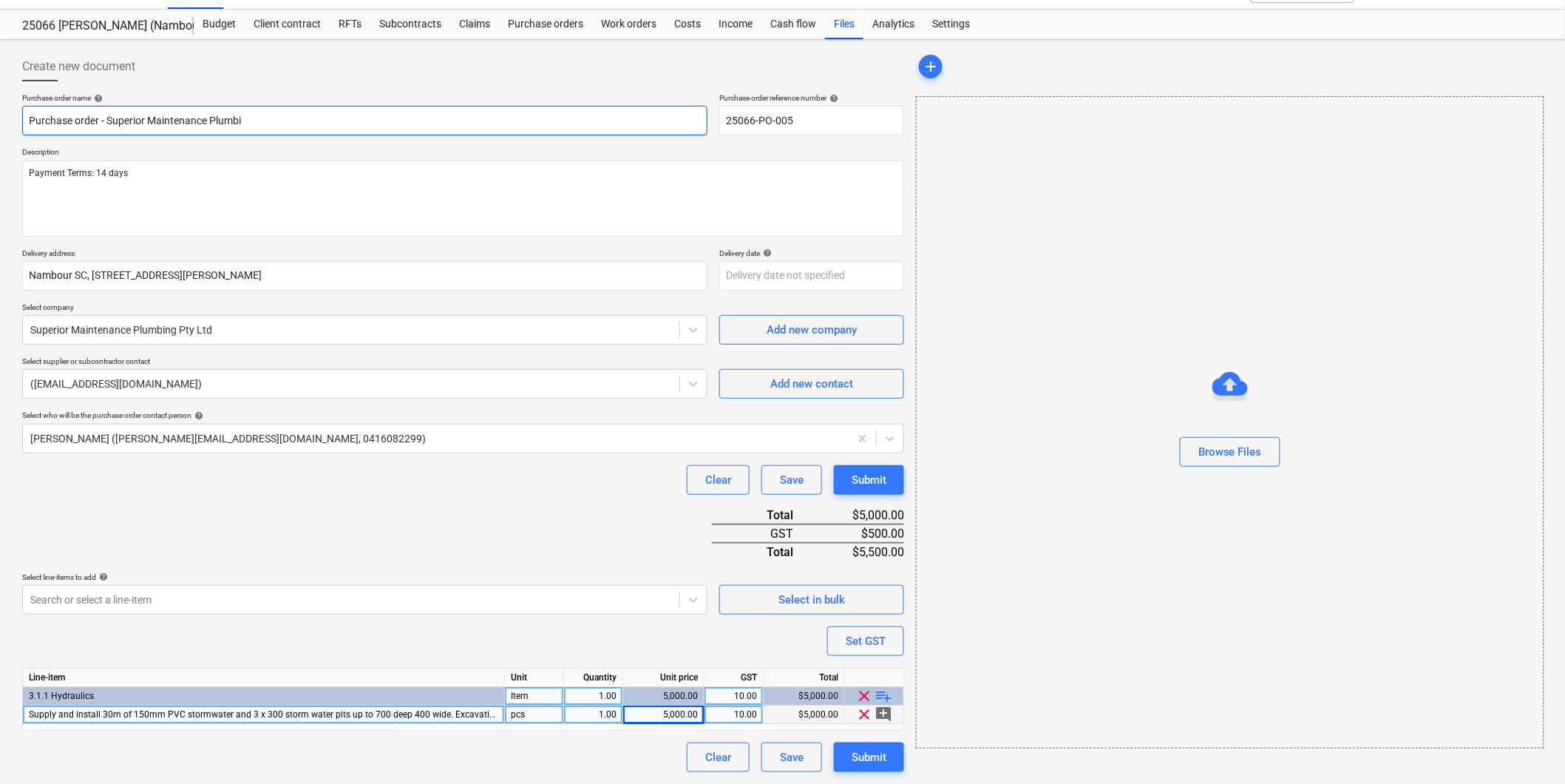
type textarea "x"
type input "Purchase order - Superior Maintenance Plumbin"
type textarea "x"
type input "Purchase order - Superior Maintenance Plumbing"
click at [401, 272] on input "Nambour SC, [STREET_ADDRESS][PERSON_NAME]" at bounding box center [365, 276] width 685 height 29
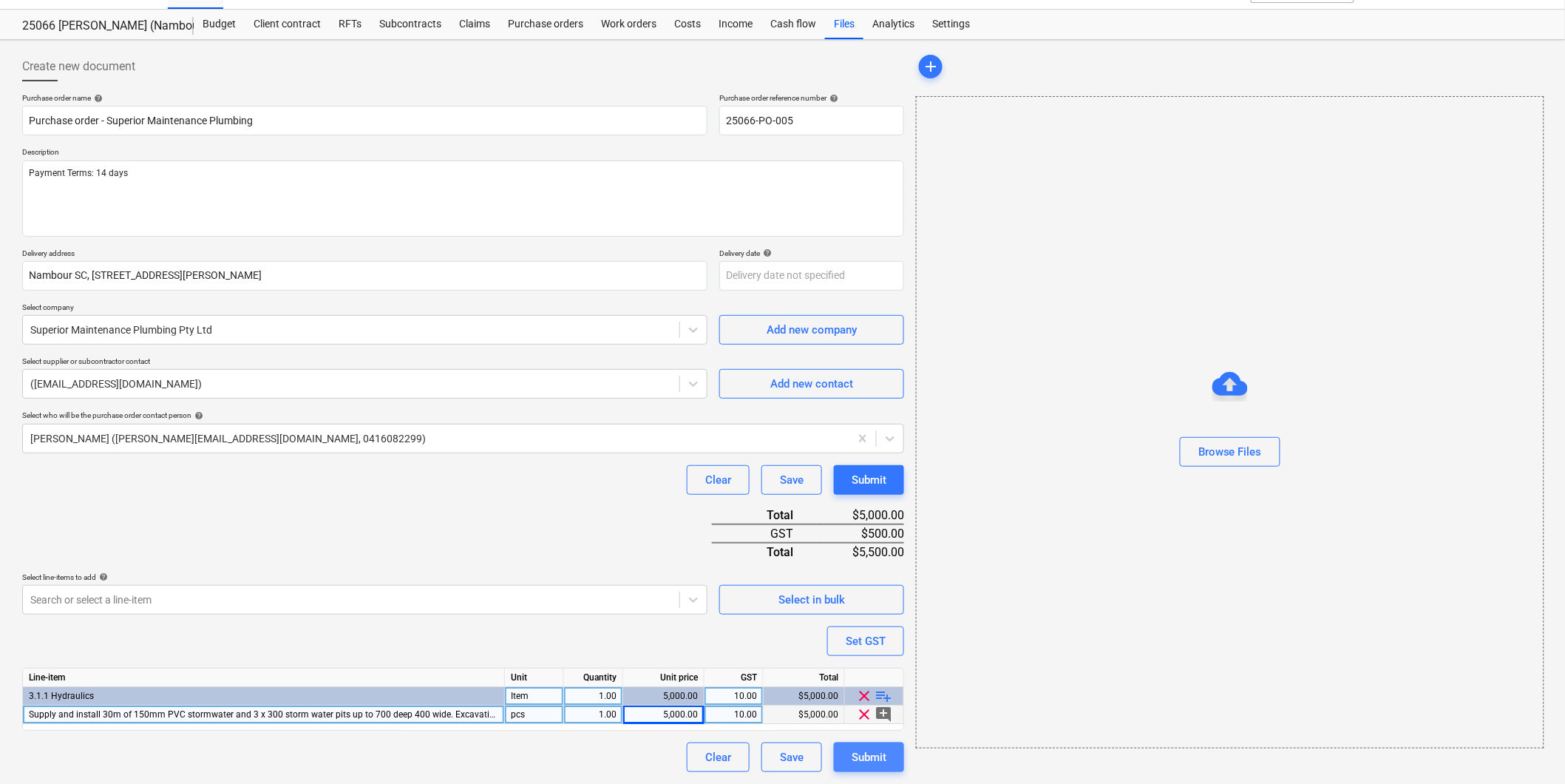
click at [859, 758] on div "Submit" at bounding box center [869, 757] width 35 height 20
type textarea "x"
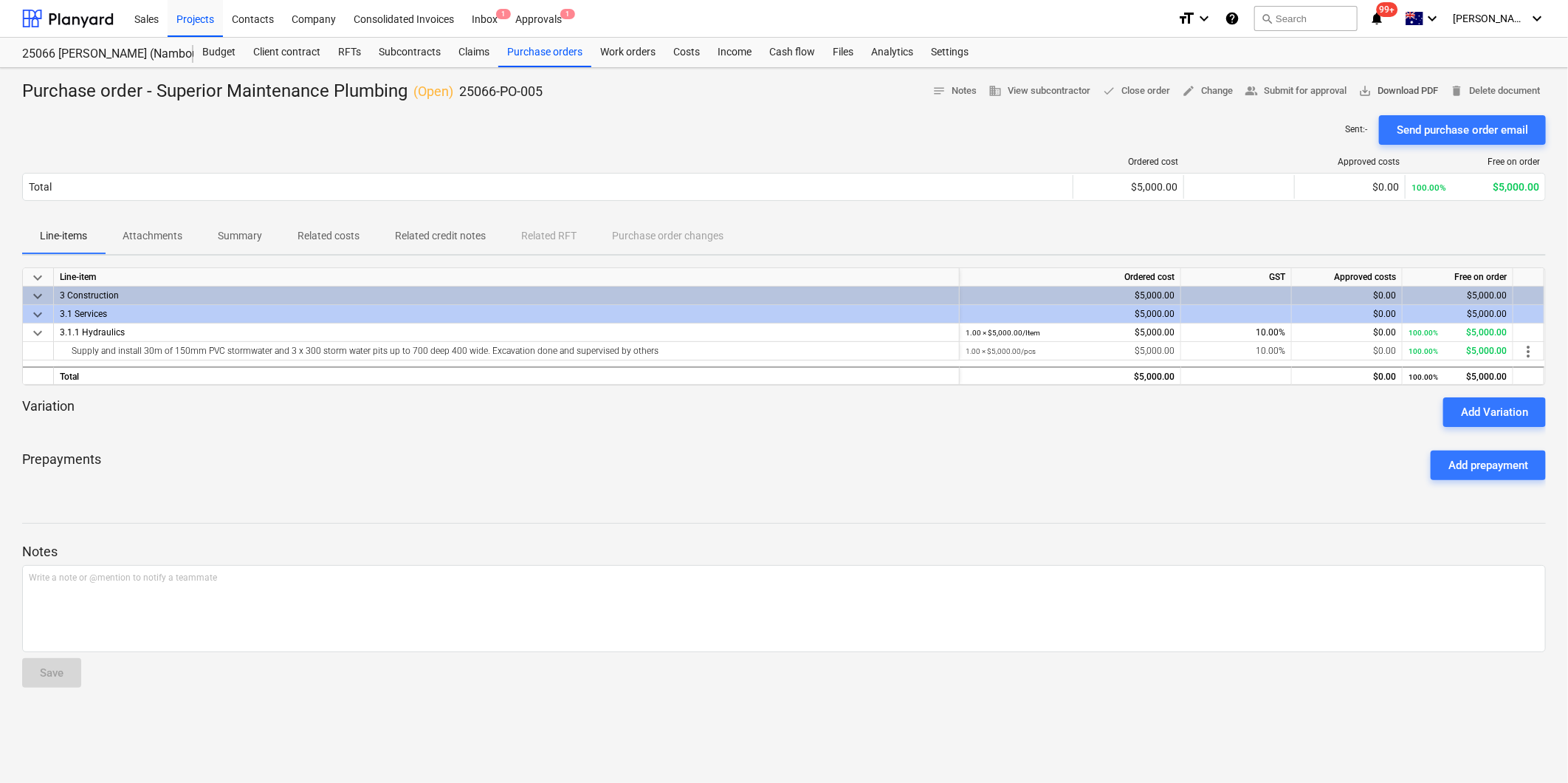
click at [1385, 89] on span "save_alt Download PDF" at bounding box center [1398, 90] width 80 height 17
click at [193, 23] on div "Projects" at bounding box center [195, 18] width 55 height 37
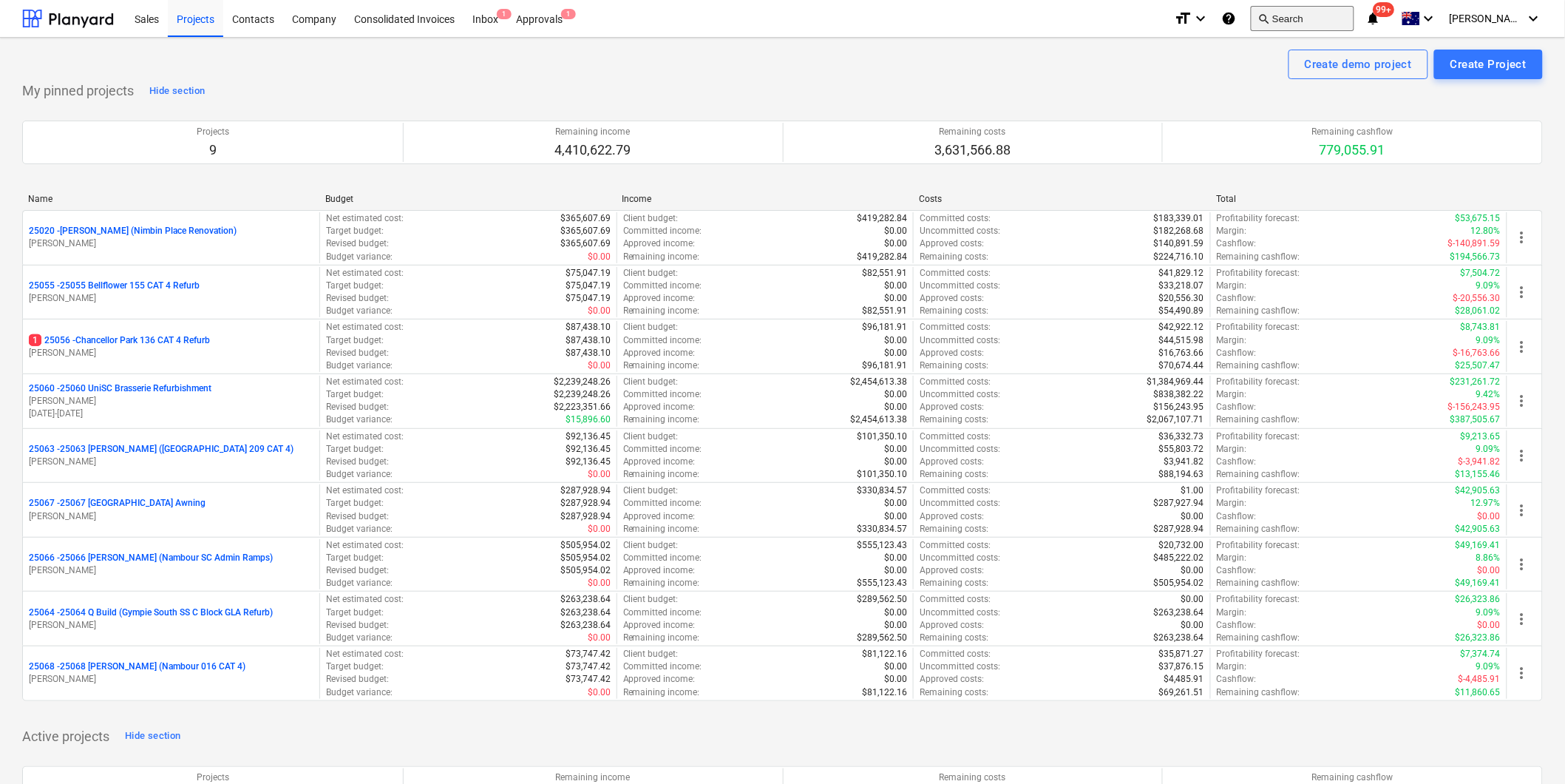
click at [1354, 20] on button "search Search" at bounding box center [1302, 18] width 104 height 25
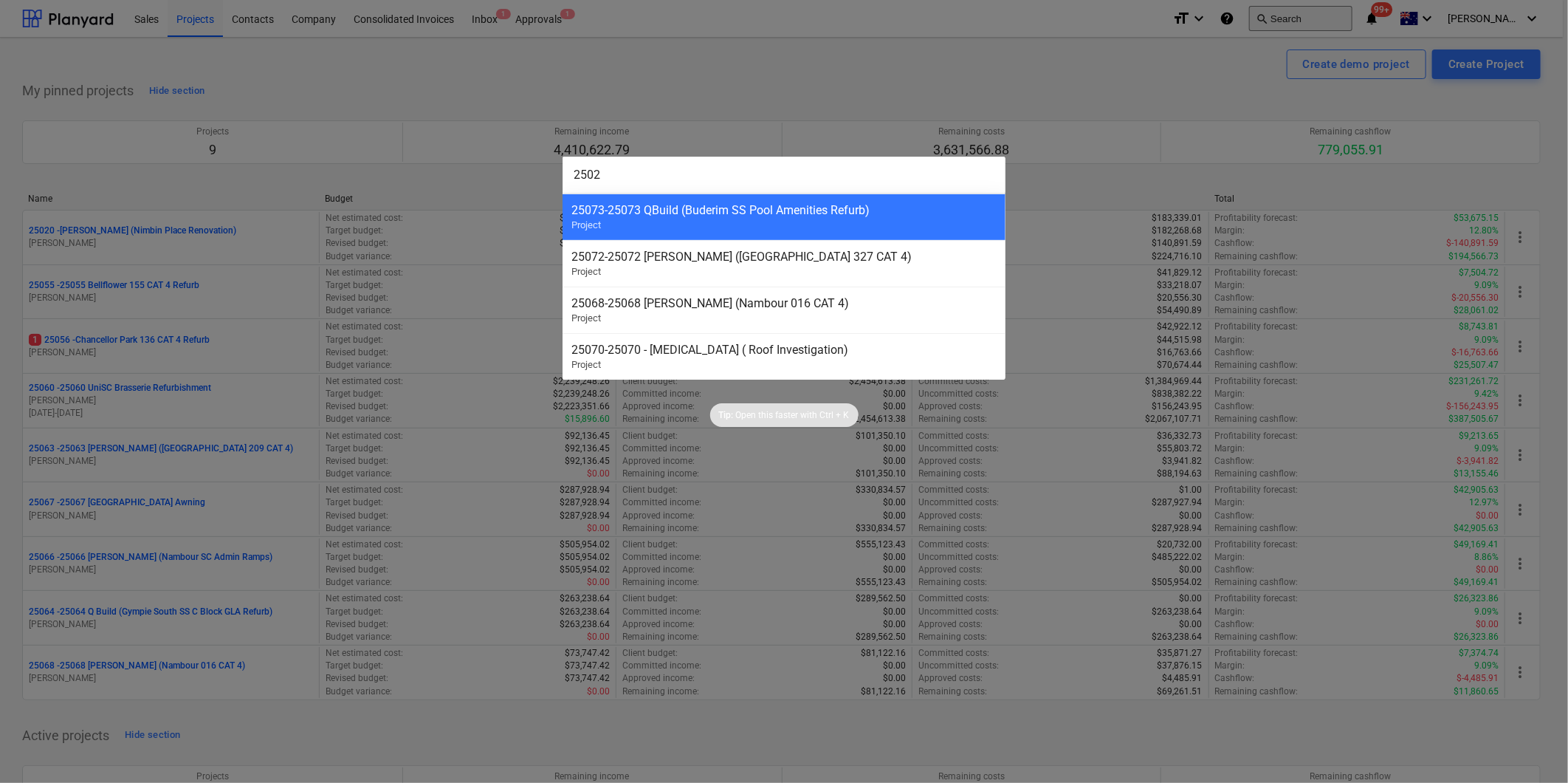
type input "25026"
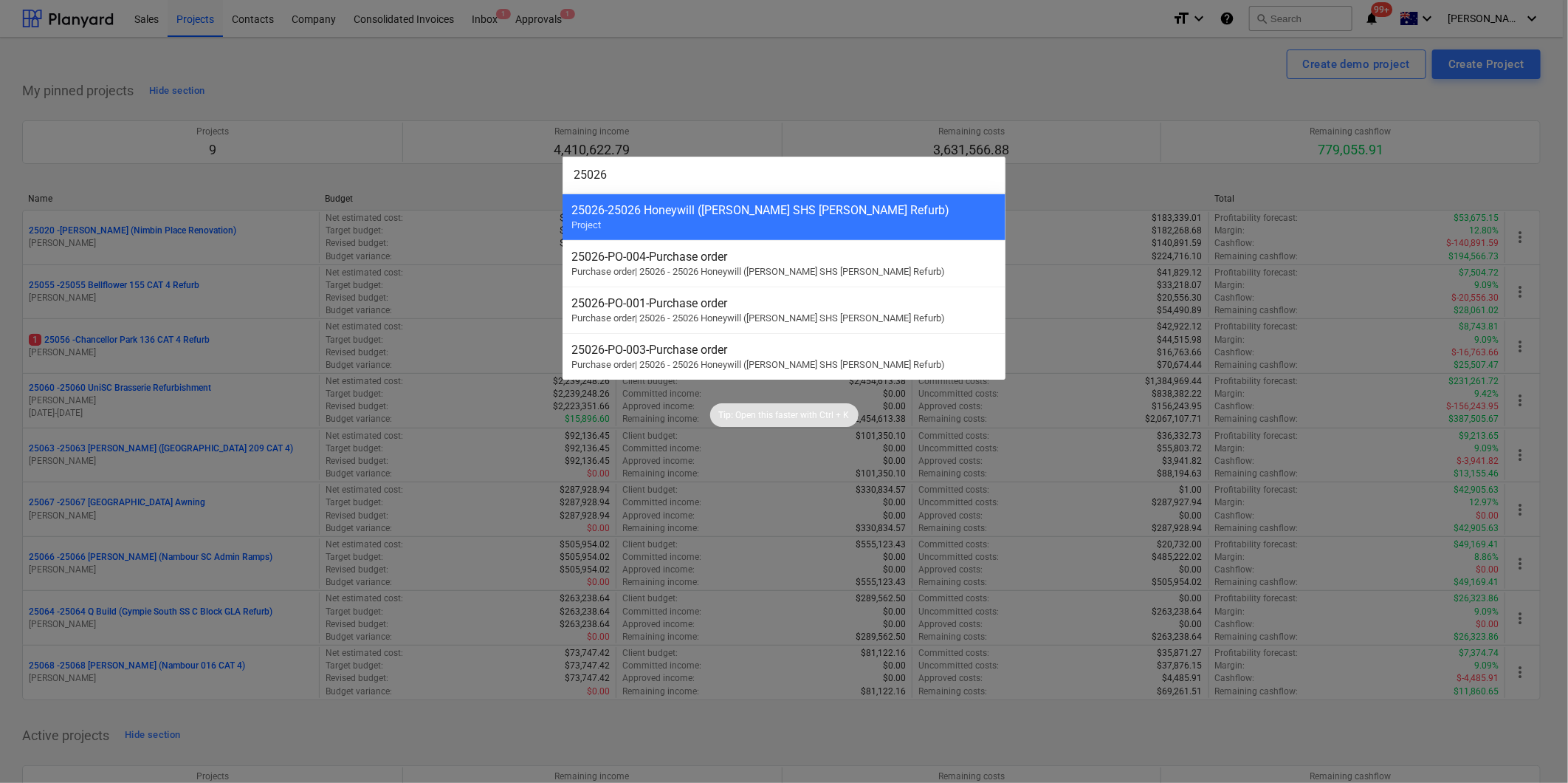
click at [751, 207] on div "25026 - 25026 Honeywill ([PERSON_NAME] SHS [PERSON_NAME] Refurb)" at bounding box center [784, 209] width 425 height 14
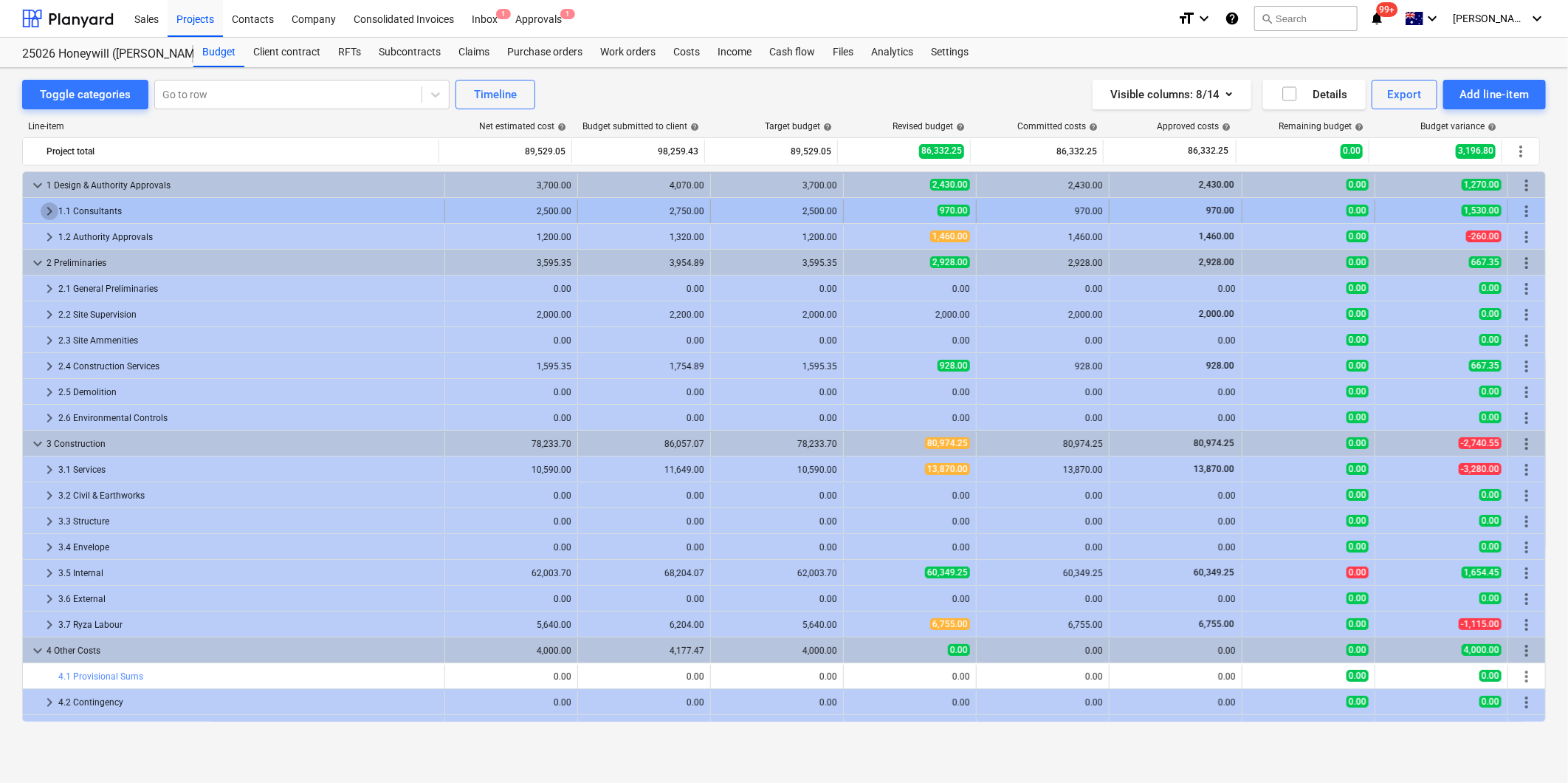
click at [46, 209] on span "keyboard_arrow_right" at bounding box center [50, 211] width 18 height 18
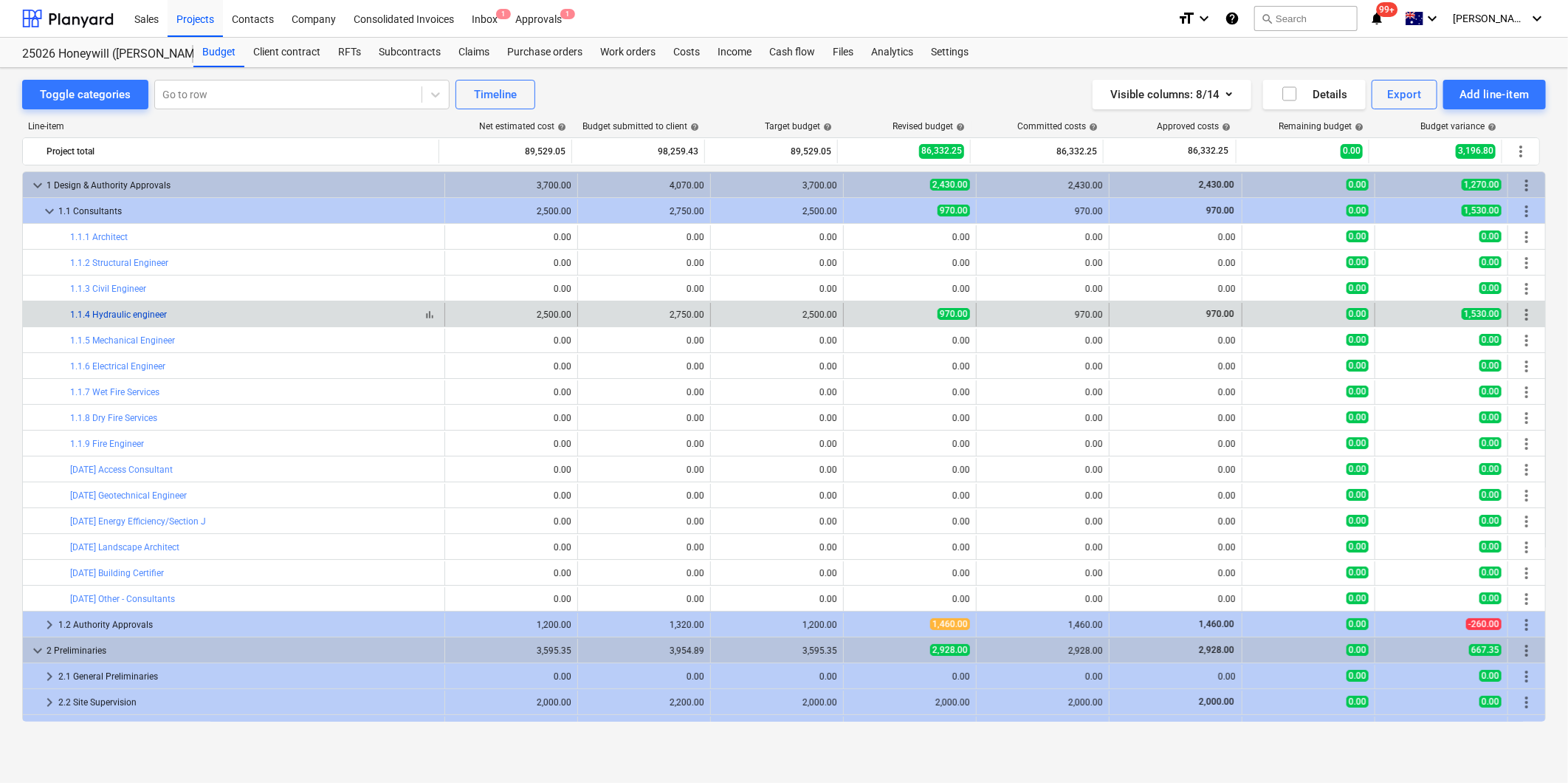
click at [113, 311] on link "1.1.4 Hydraulic engineer" at bounding box center [118, 315] width 97 height 11
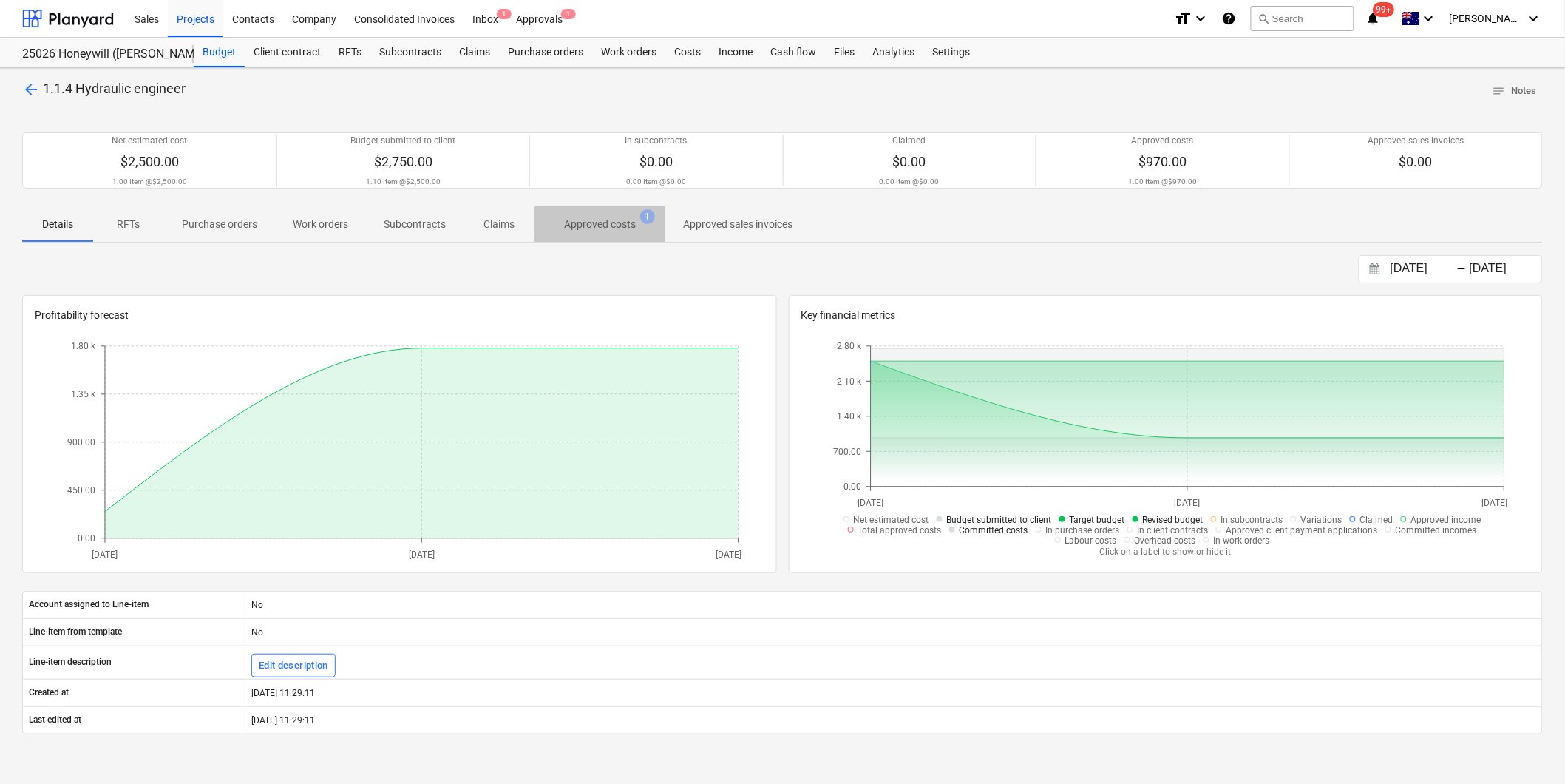
click at [582, 225] on p "Approved costs" at bounding box center [600, 224] width 72 height 16
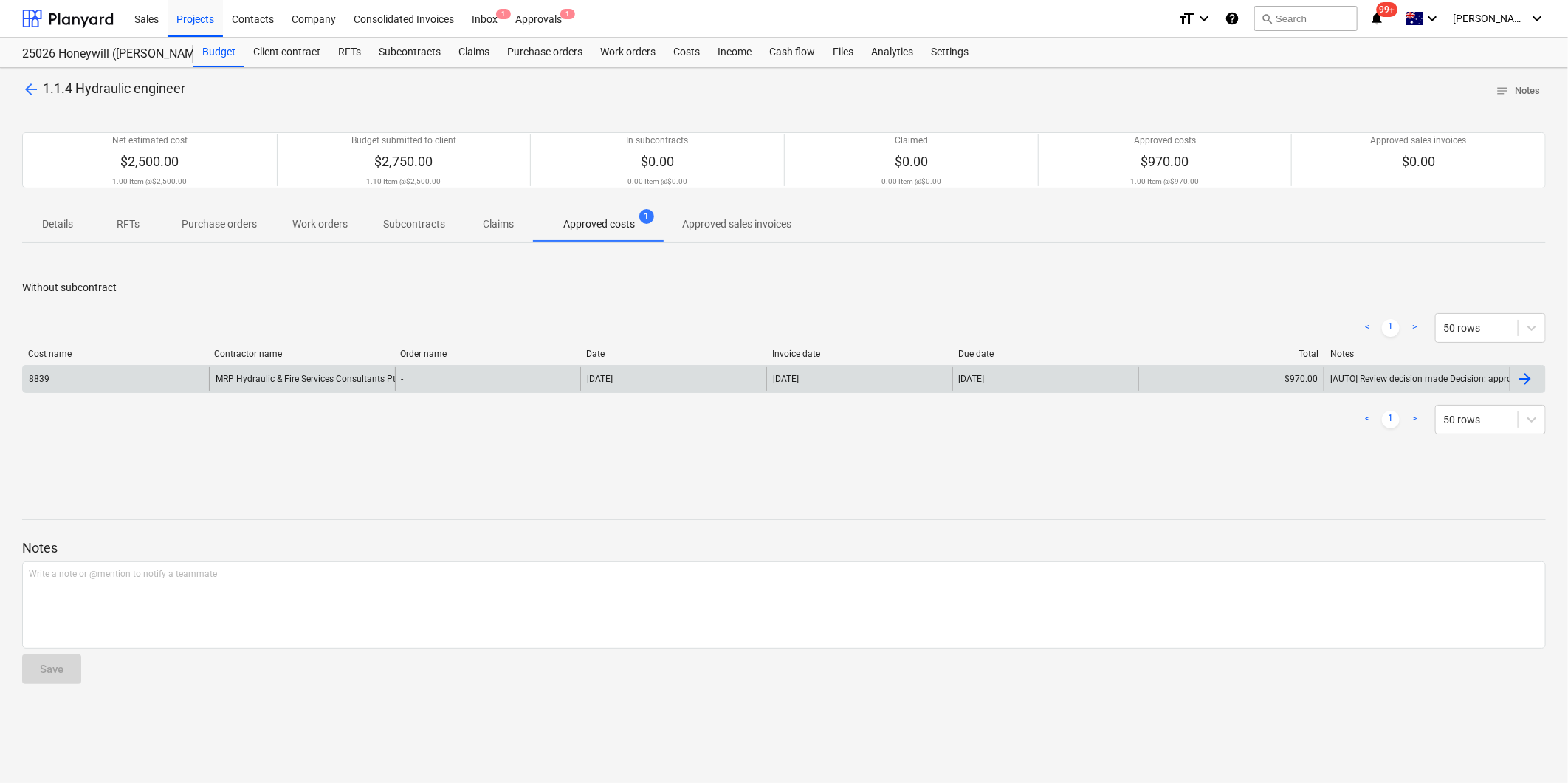
click at [274, 374] on div "MRP Hydraulic & Fire Services Consultants Pty Ltd" at bounding box center [301, 378] width 186 height 24
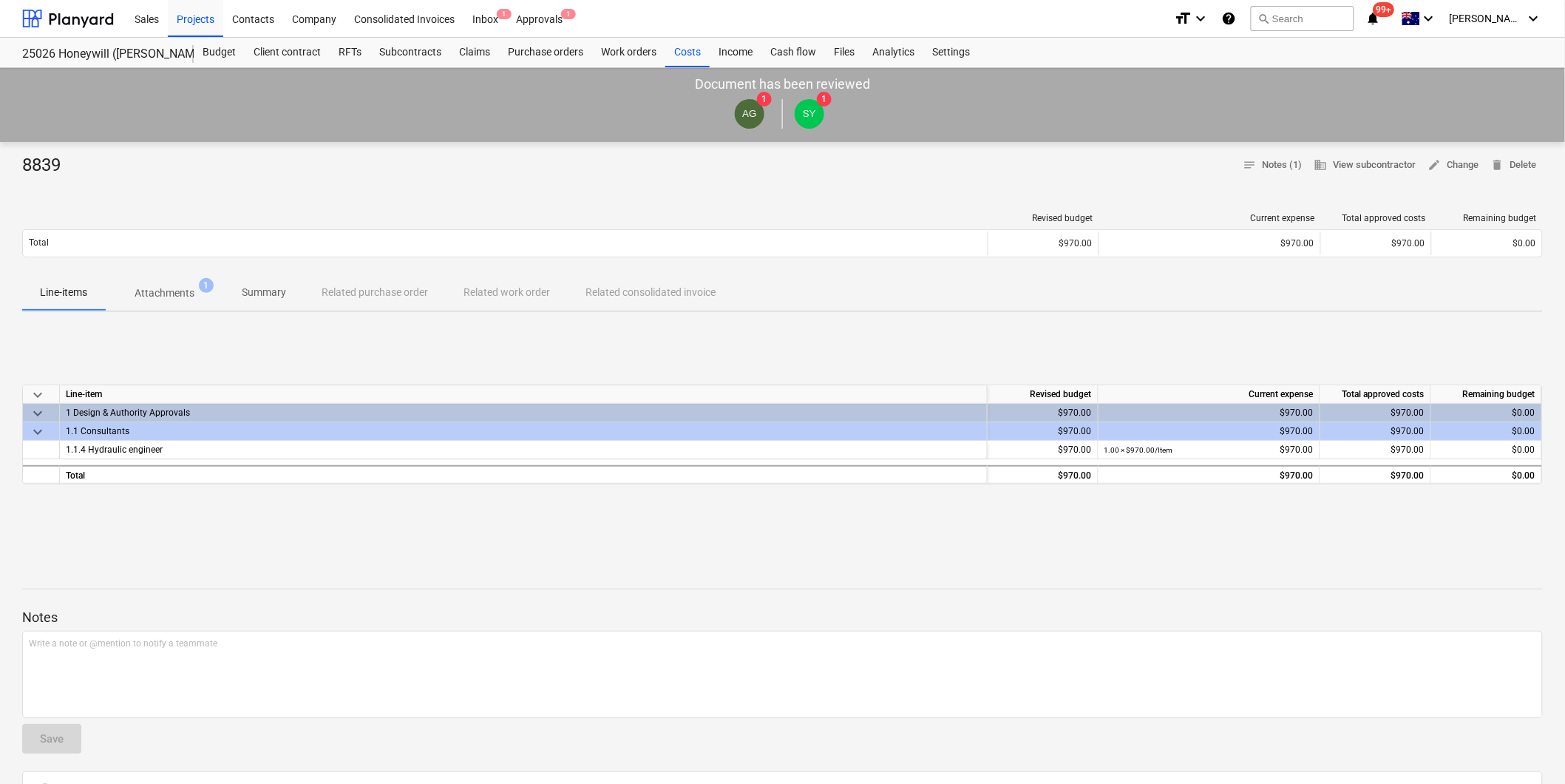
click at [174, 286] on p "Attachments" at bounding box center [164, 293] width 60 height 16
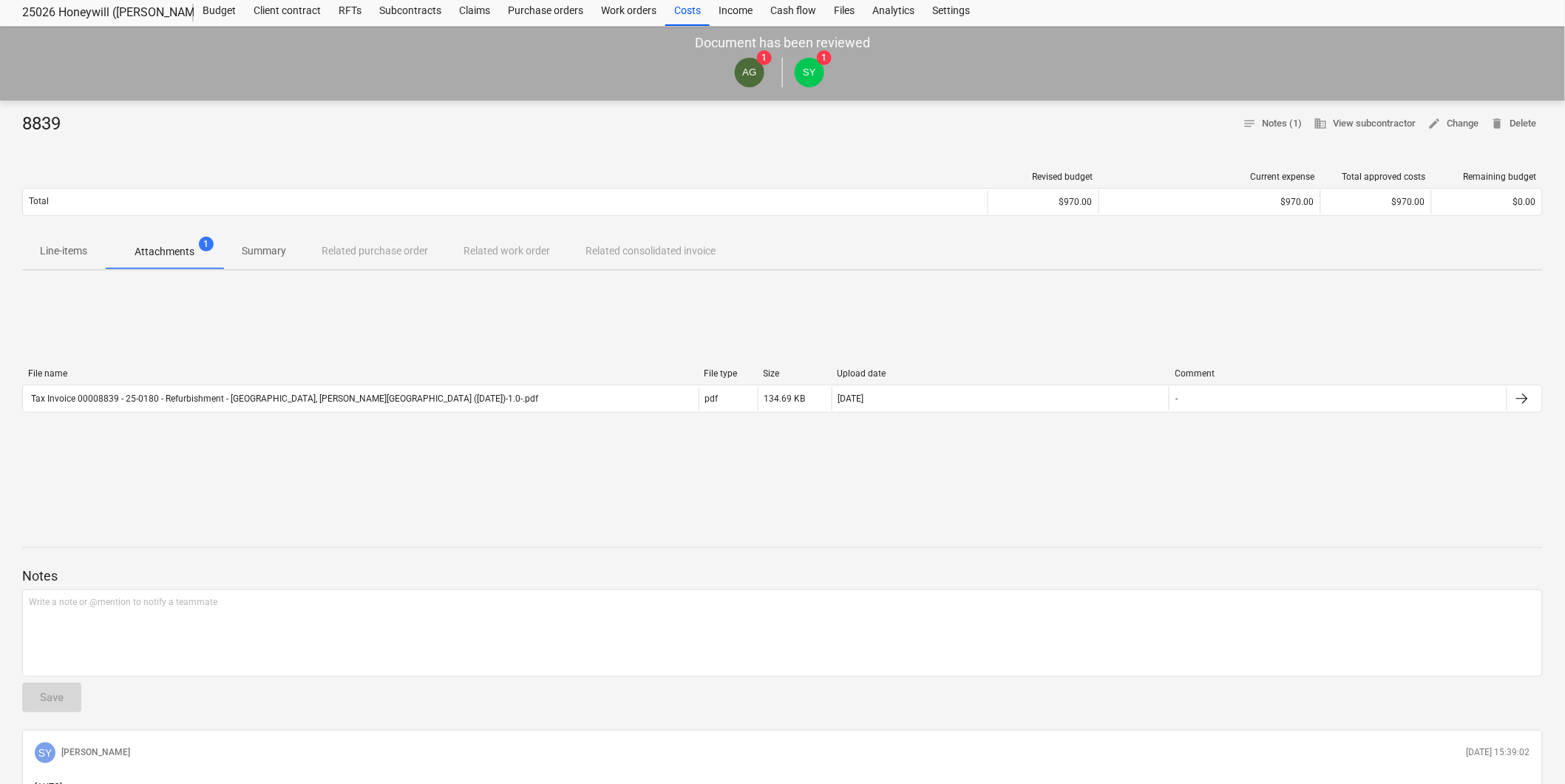
scroll to position [82, 0]
